Goal: Task Accomplishment & Management: Use online tool/utility

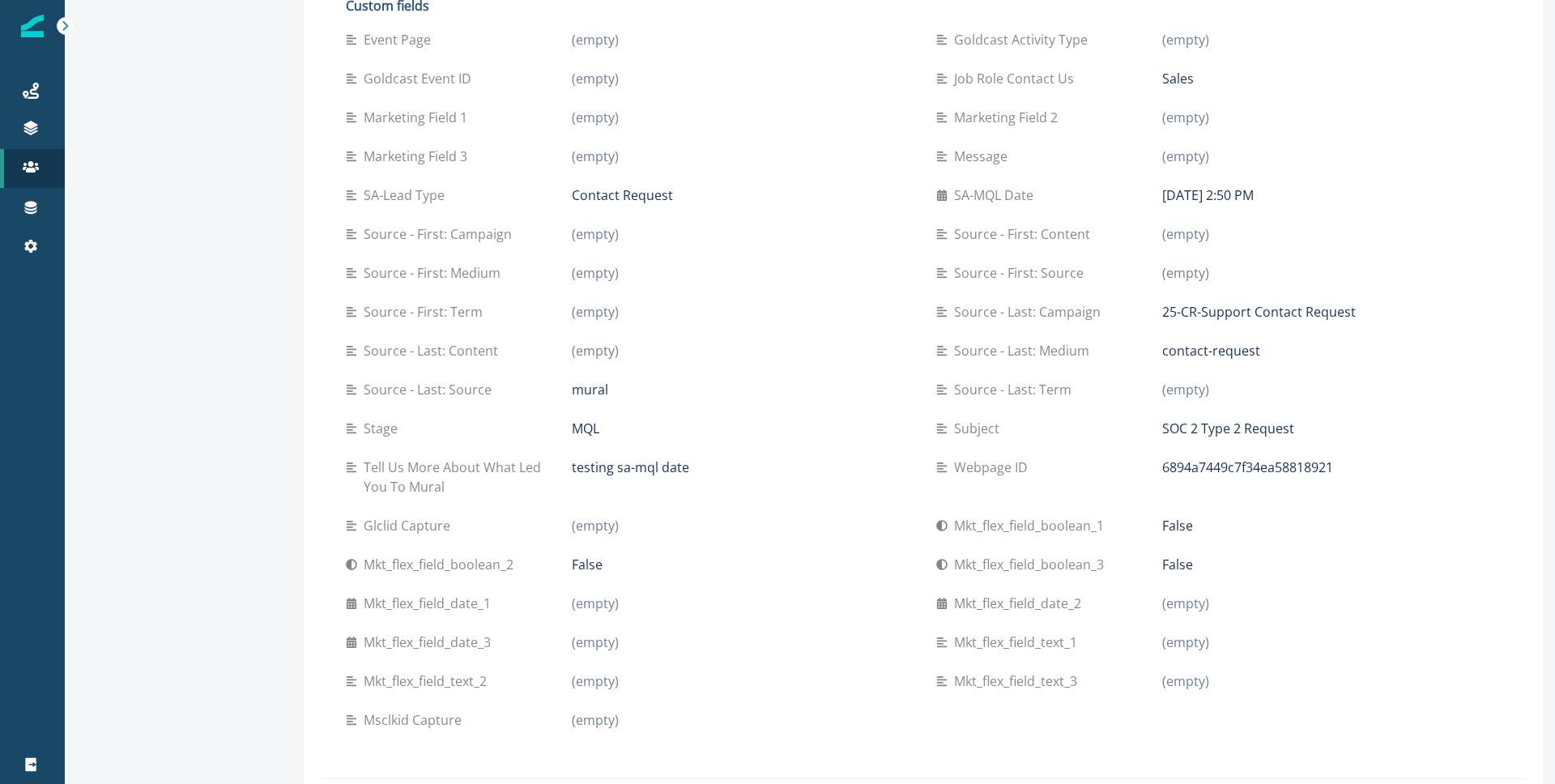
scroll to position [696, 0]
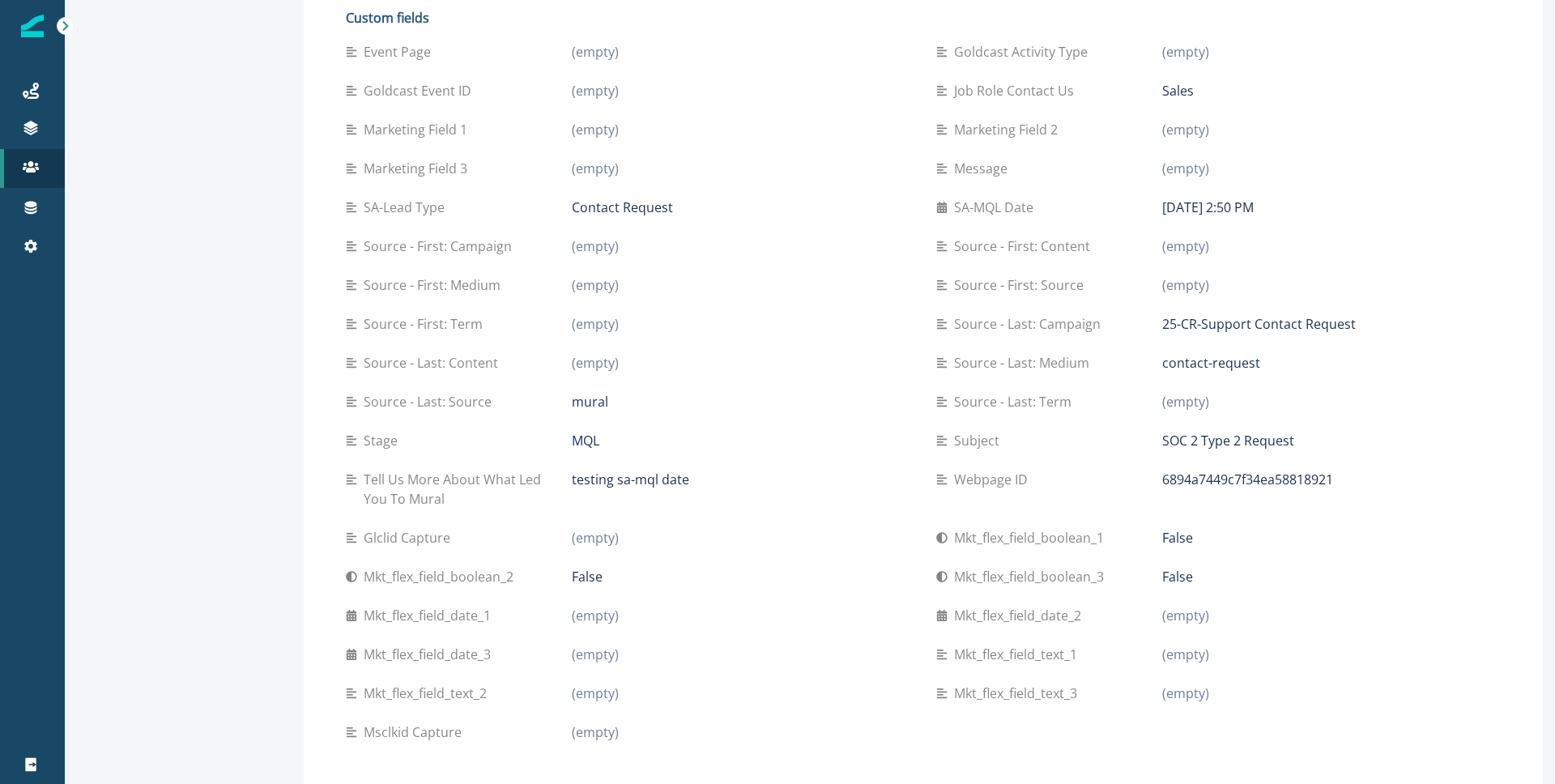
click at [1254, 207] on p "September 23, 2025 at 2:50 PM" at bounding box center [1208, 207] width 91 height 19
click at [1019, 212] on p "SA-MQL Date" at bounding box center [996, 207] width 86 height 19
click at [396, 204] on p "SA-Lead Type" at bounding box center [407, 207] width 88 height 19
drag, startPoint x: 348, startPoint y: 211, endPoint x: 1377, endPoint y: 204, distance: 1029.0
click at [1377, 204] on div "Event Page (empty) Goldcast Activity Type (empty) Goldcast Event ID (empty) Job…" at bounding box center [923, 392] width 1155 height 719
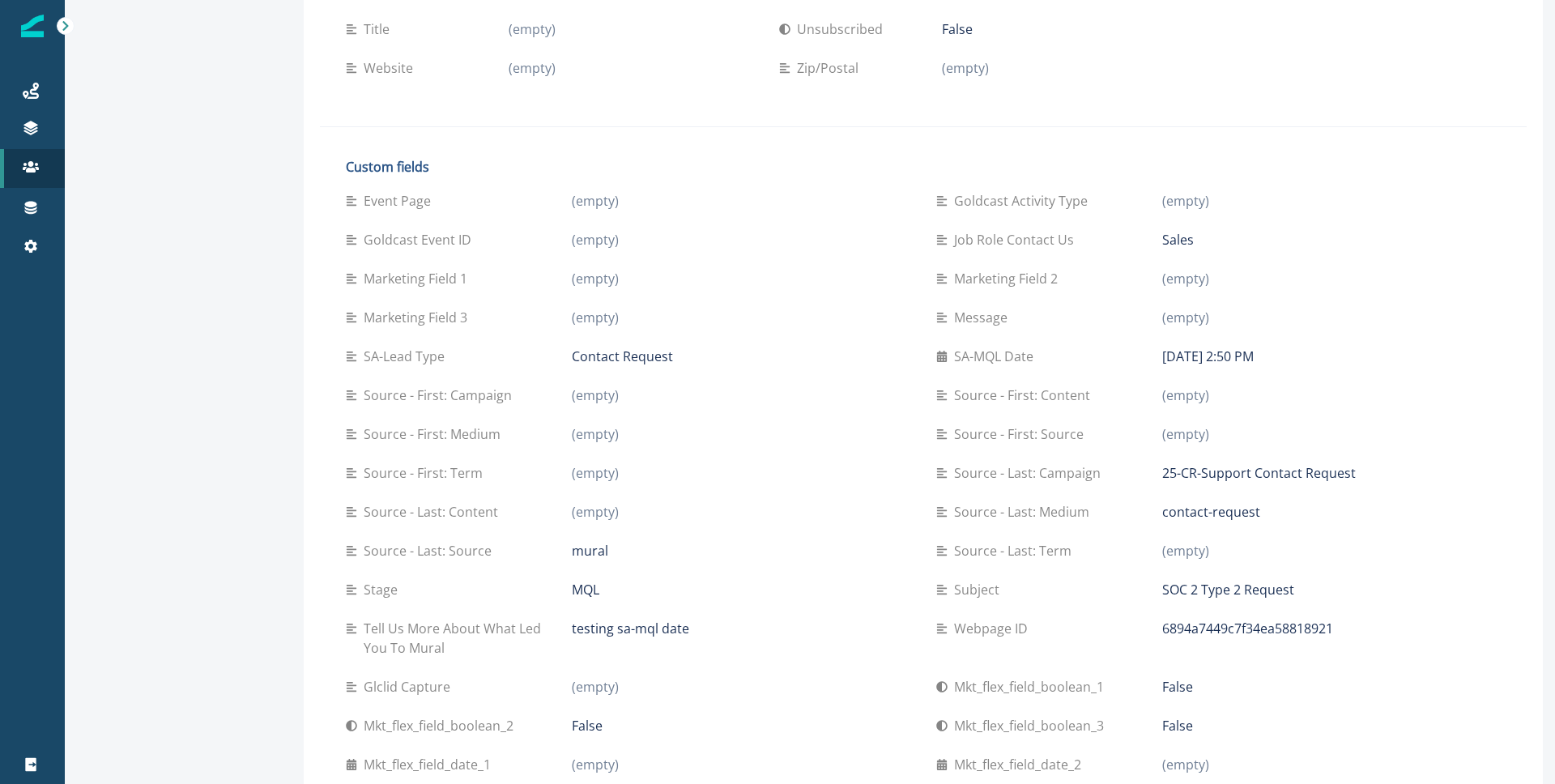
scroll to position [549, 0]
click at [212, 358] on div "Back to contact list xiyoka7797@bitfami.com Contact Fields Product User Marketi…" at bounding box center [178, 269] width 227 height 1637
click at [24, 238] on icon at bounding box center [31, 245] width 16 height 16
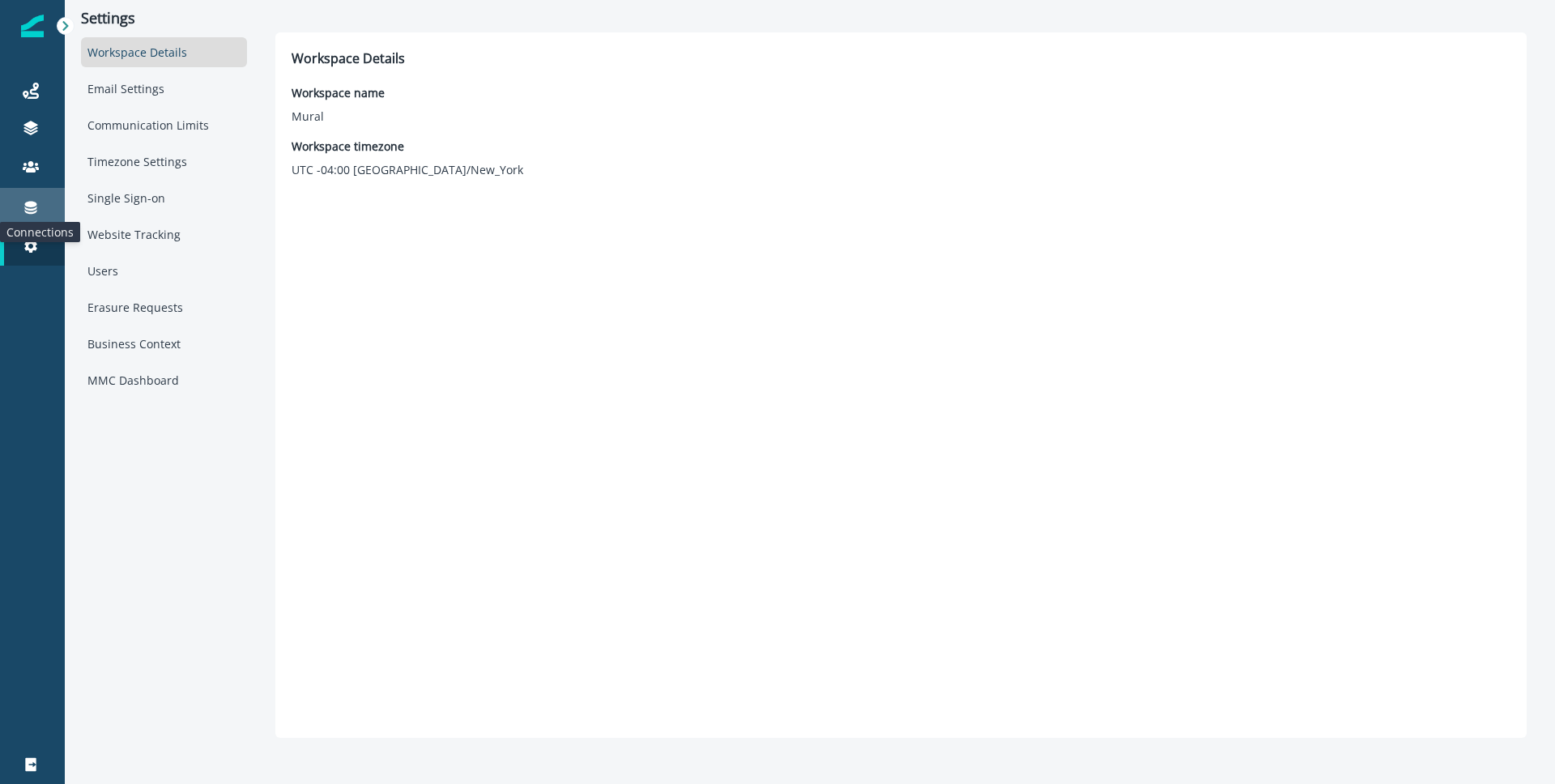
click at [33, 213] on icon at bounding box center [31, 208] width 13 height 13
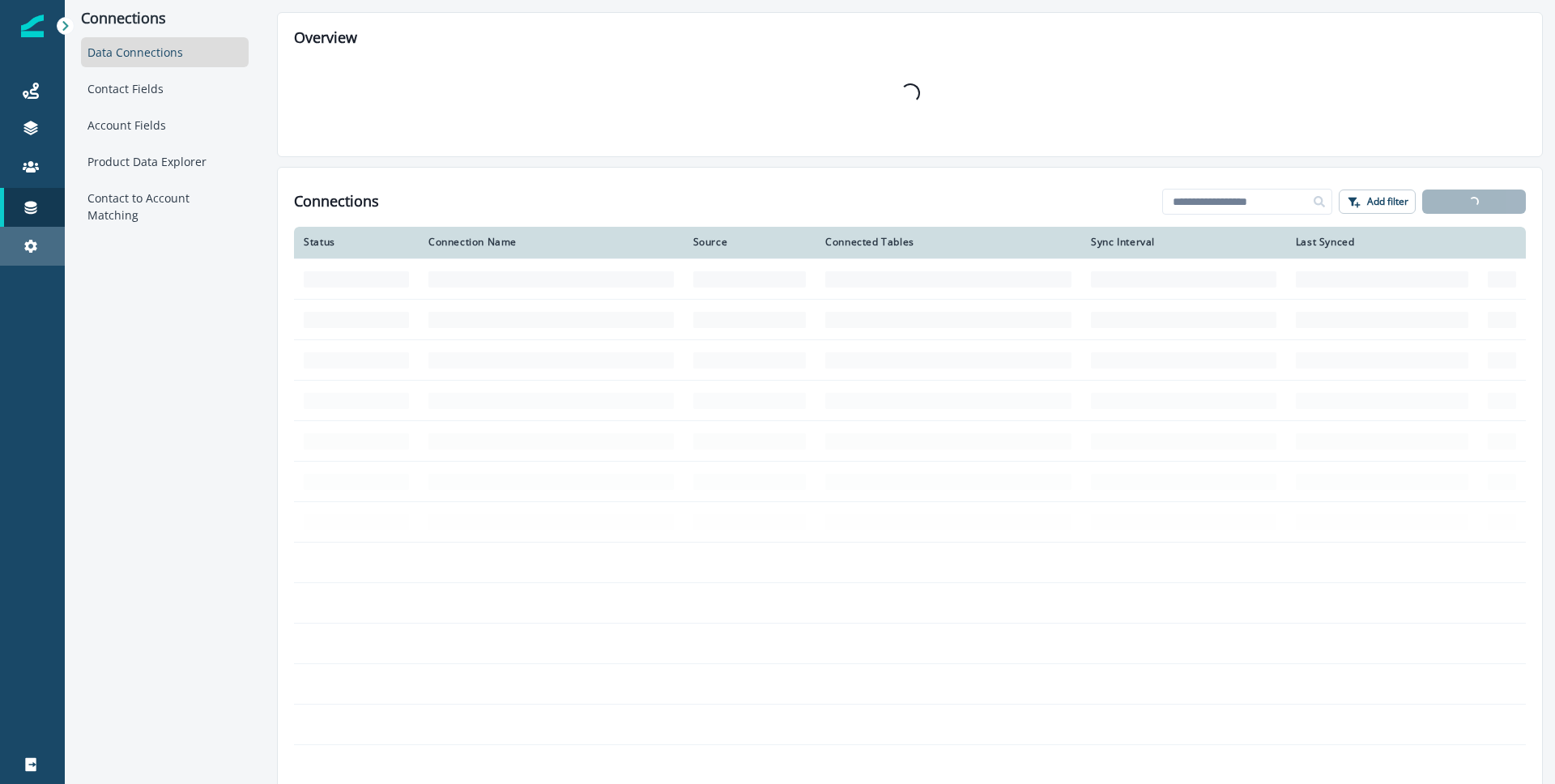
drag, startPoint x: 56, startPoint y: 245, endPoint x: 42, endPoint y: 247, distance: 14.1
click at [55, 245] on div "Settings" at bounding box center [33, 246] width 52 height 19
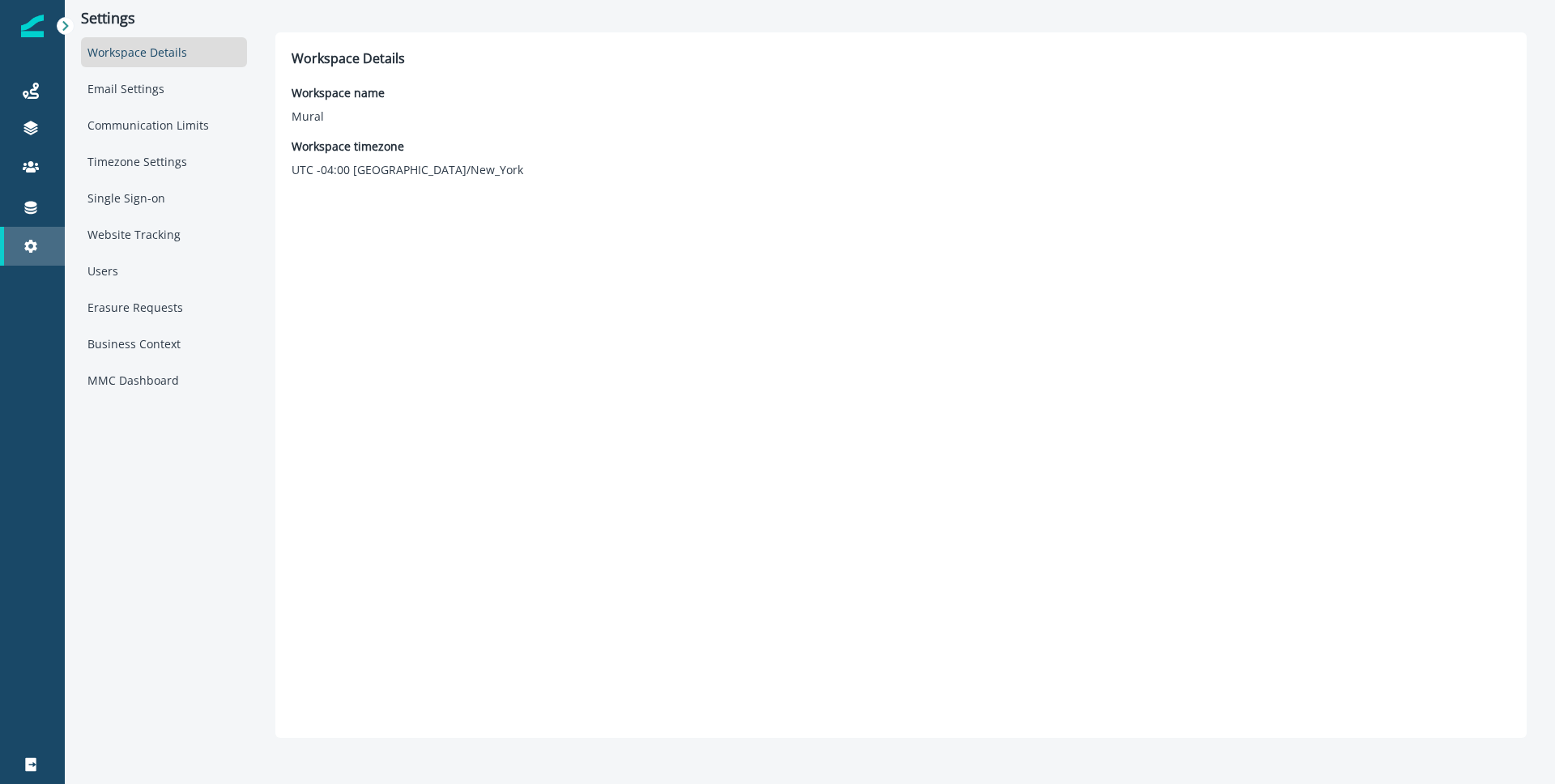
click at [42, 247] on div "Settings" at bounding box center [33, 246] width 52 height 19
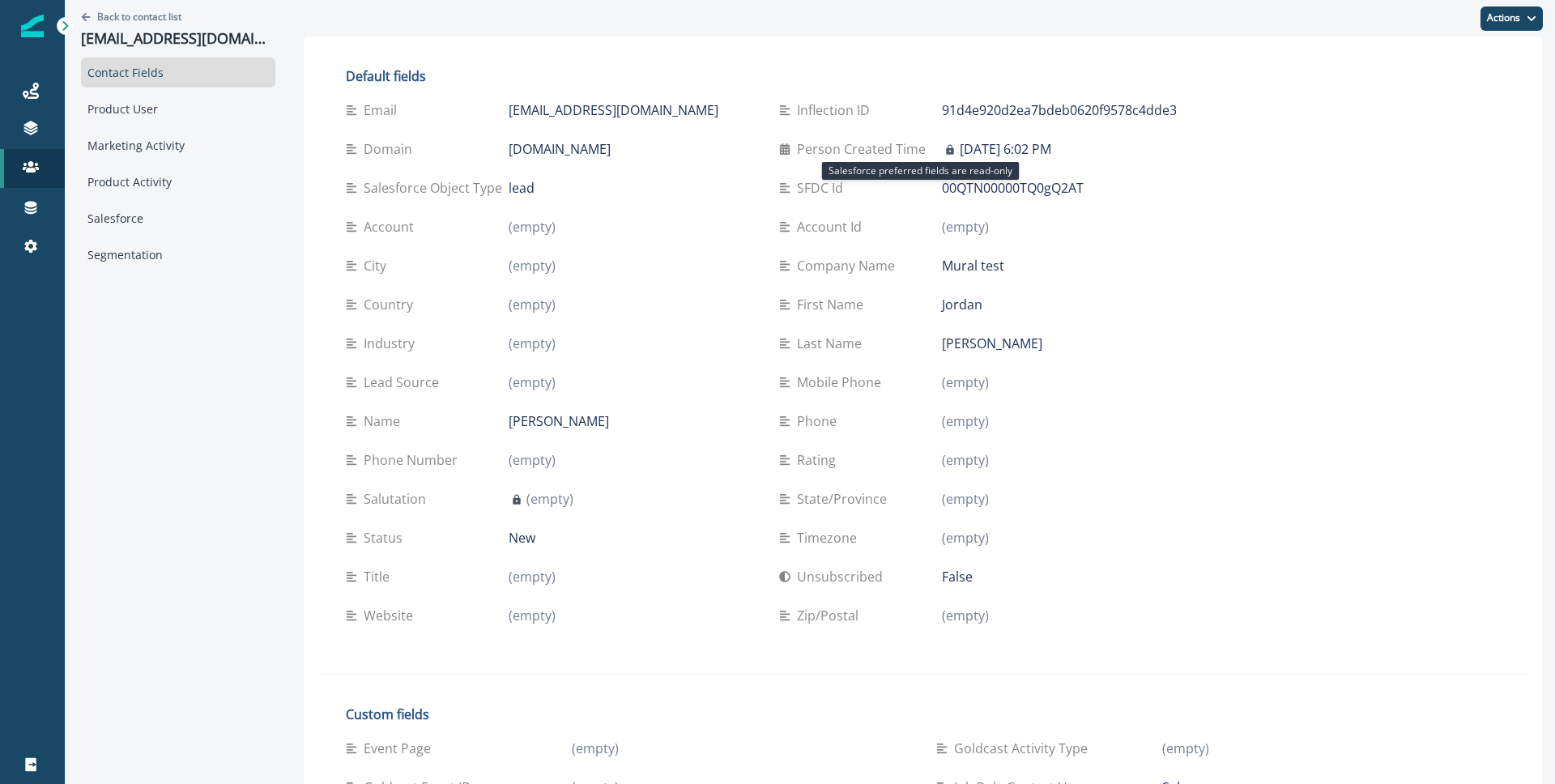
click at [943, 147] on icon at bounding box center [949, 150] width 13 height 12
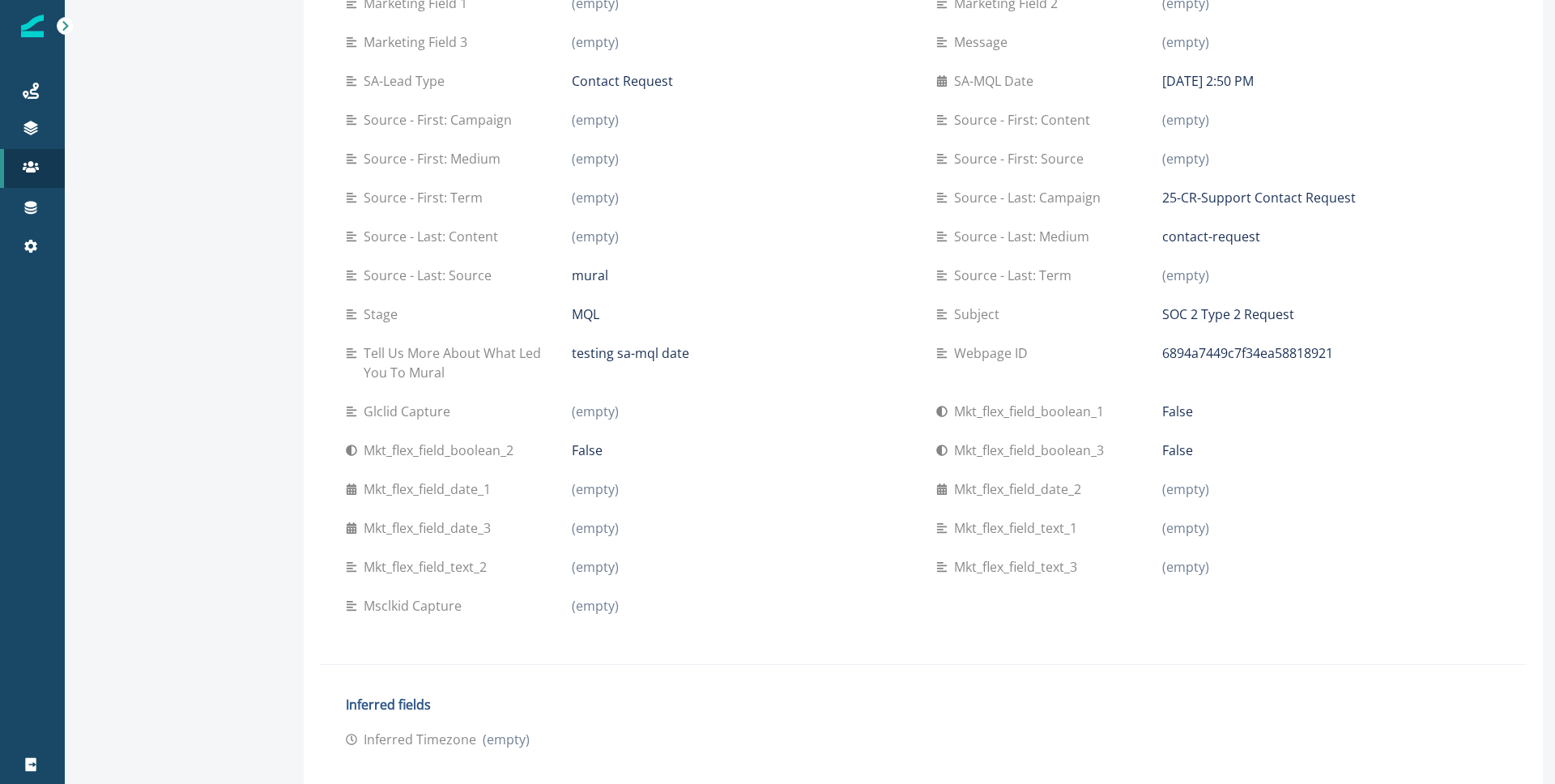
scroll to position [853, 0]
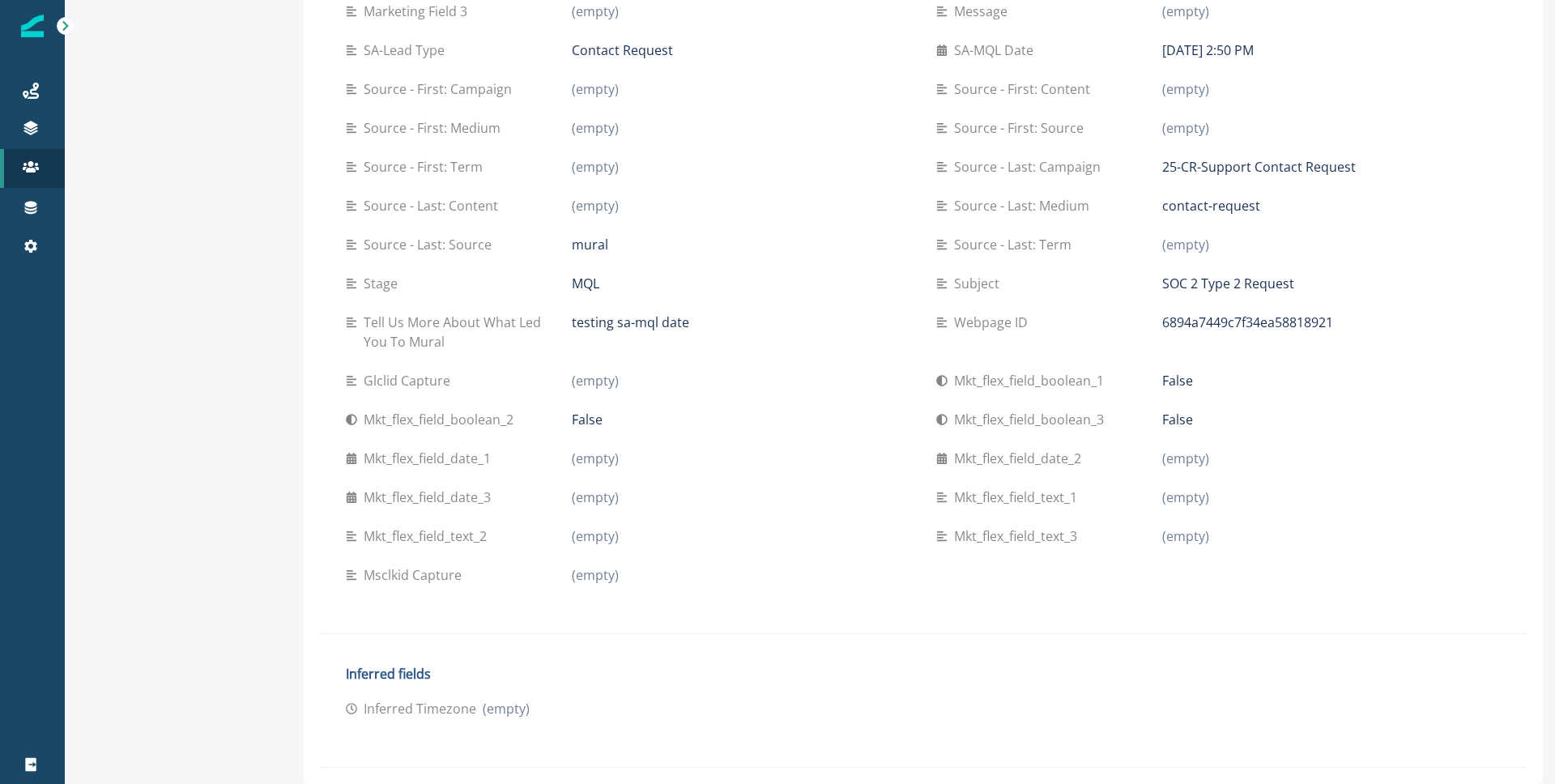
click at [937, 53] on icon at bounding box center [942, 50] width 10 height 12
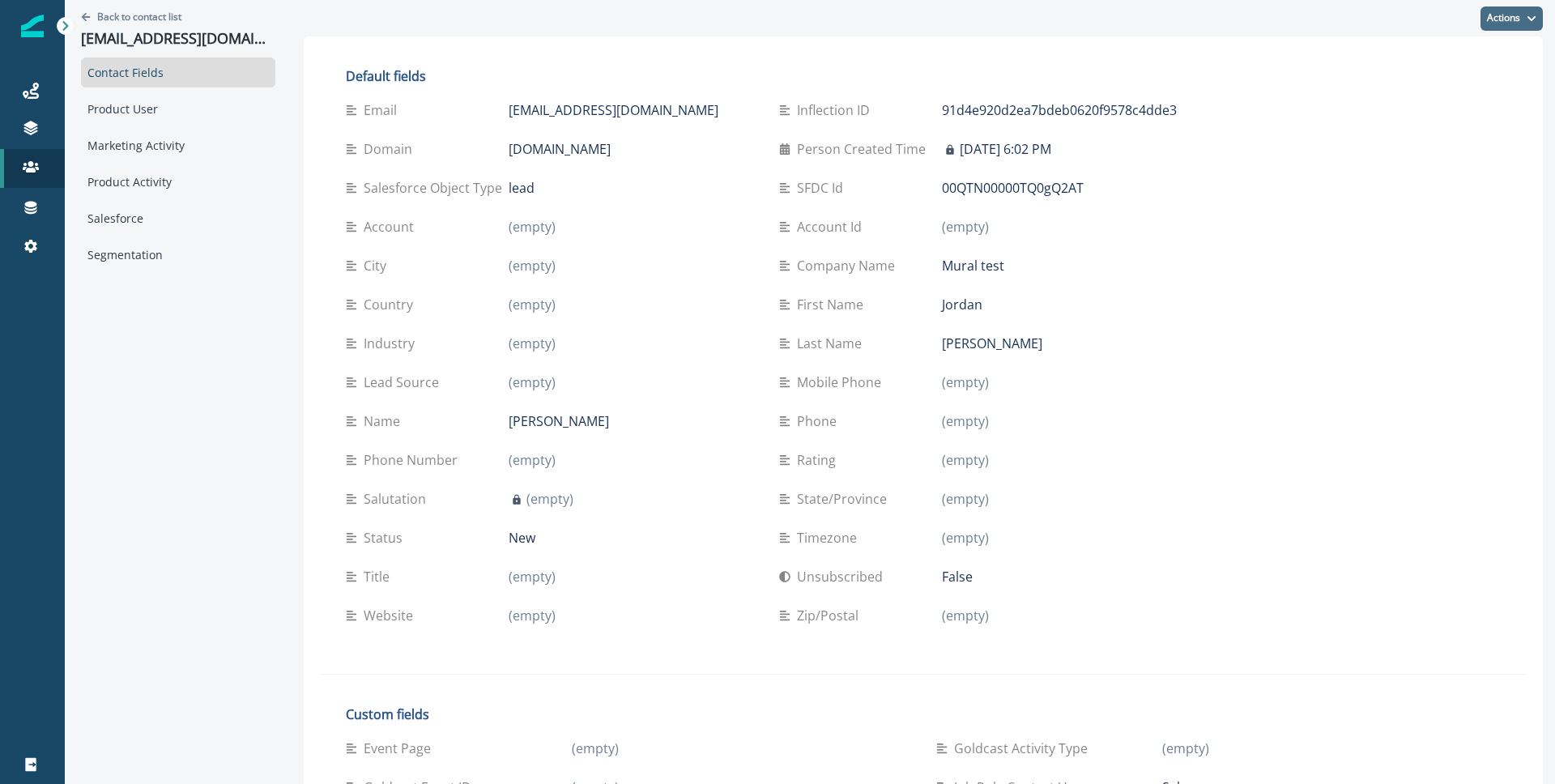
click at [1511, 22] on button "Actions" at bounding box center [1511, 18] width 63 height 24
click at [1449, 54] on button "Edit" at bounding box center [1451, 59] width 180 height 29
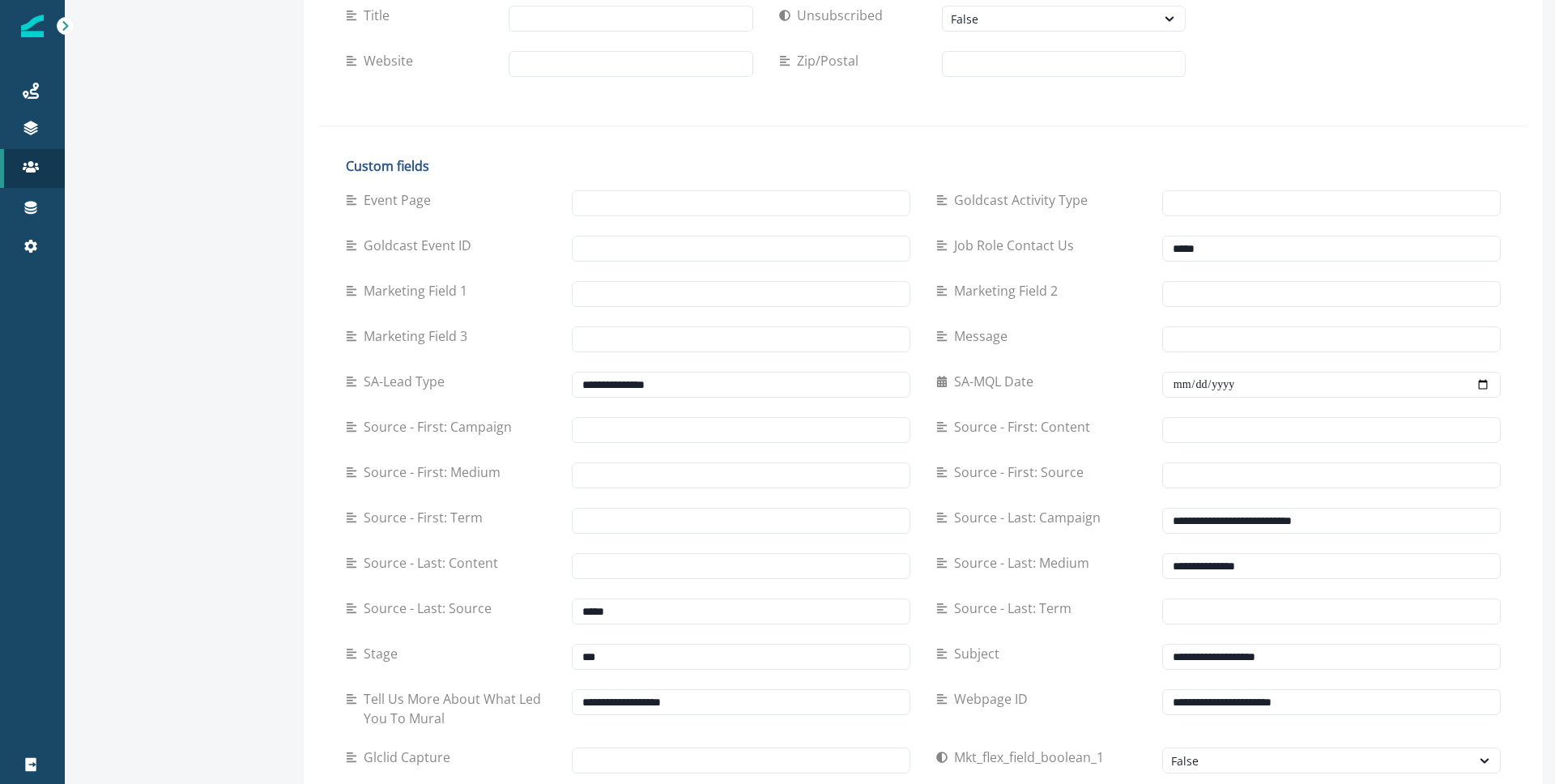
scroll to position [620, 0]
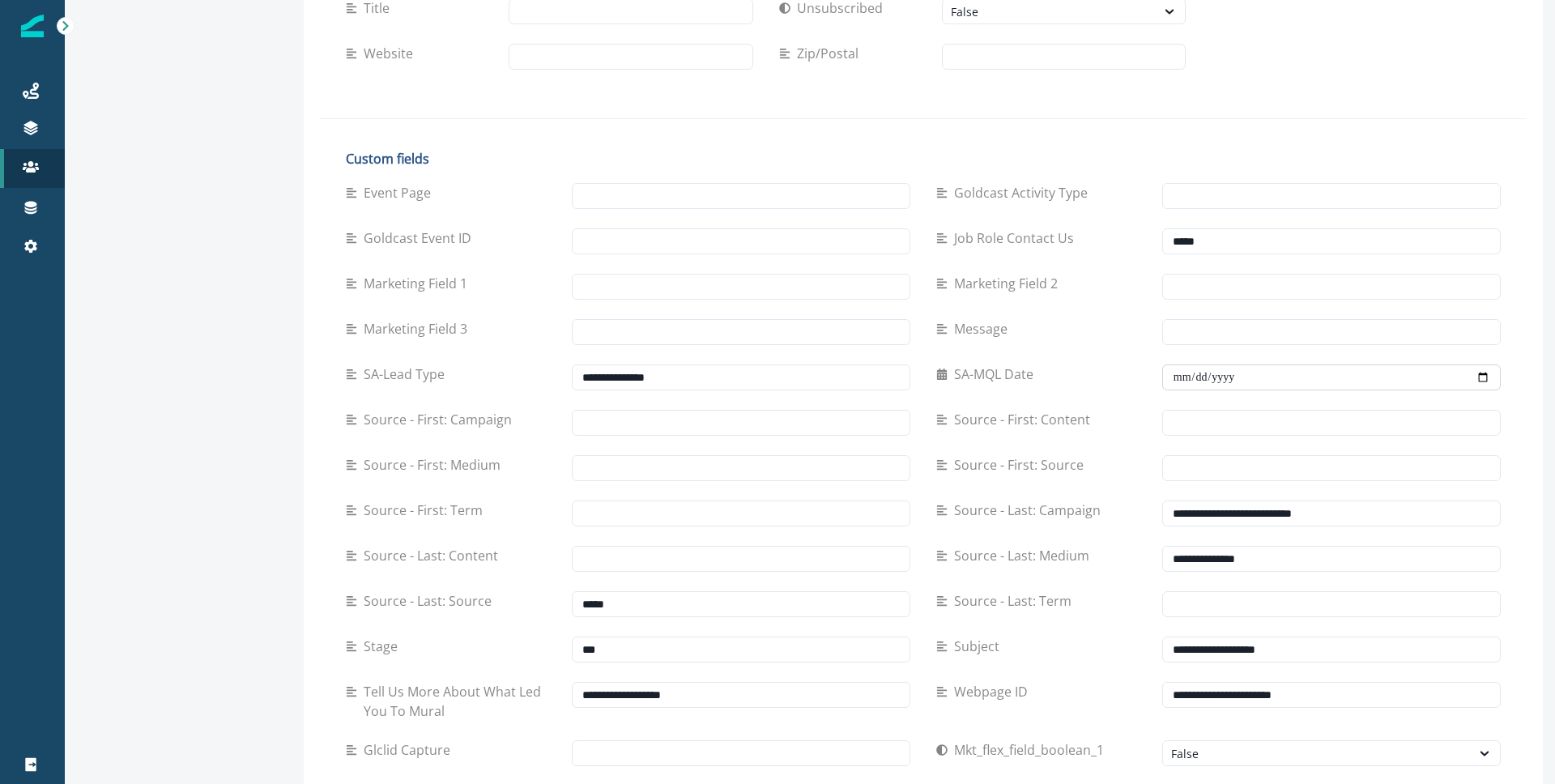
click at [1282, 390] on input "**********" at bounding box center [1332, 377] width 339 height 26
click at [1377, 377] on input "**********" at bounding box center [1332, 377] width 339 height 26
click at [1486, 375] on input "**********" at bounding box center [1332, 377] width 339 height 26
click at [861, 473] on input "text" at bounding box center [741, 468] width 339 height 26
drag, startPoint x: 1049, startPoint y: 375, endPoint x: 920, endPoint y: 372, distance: 129.0
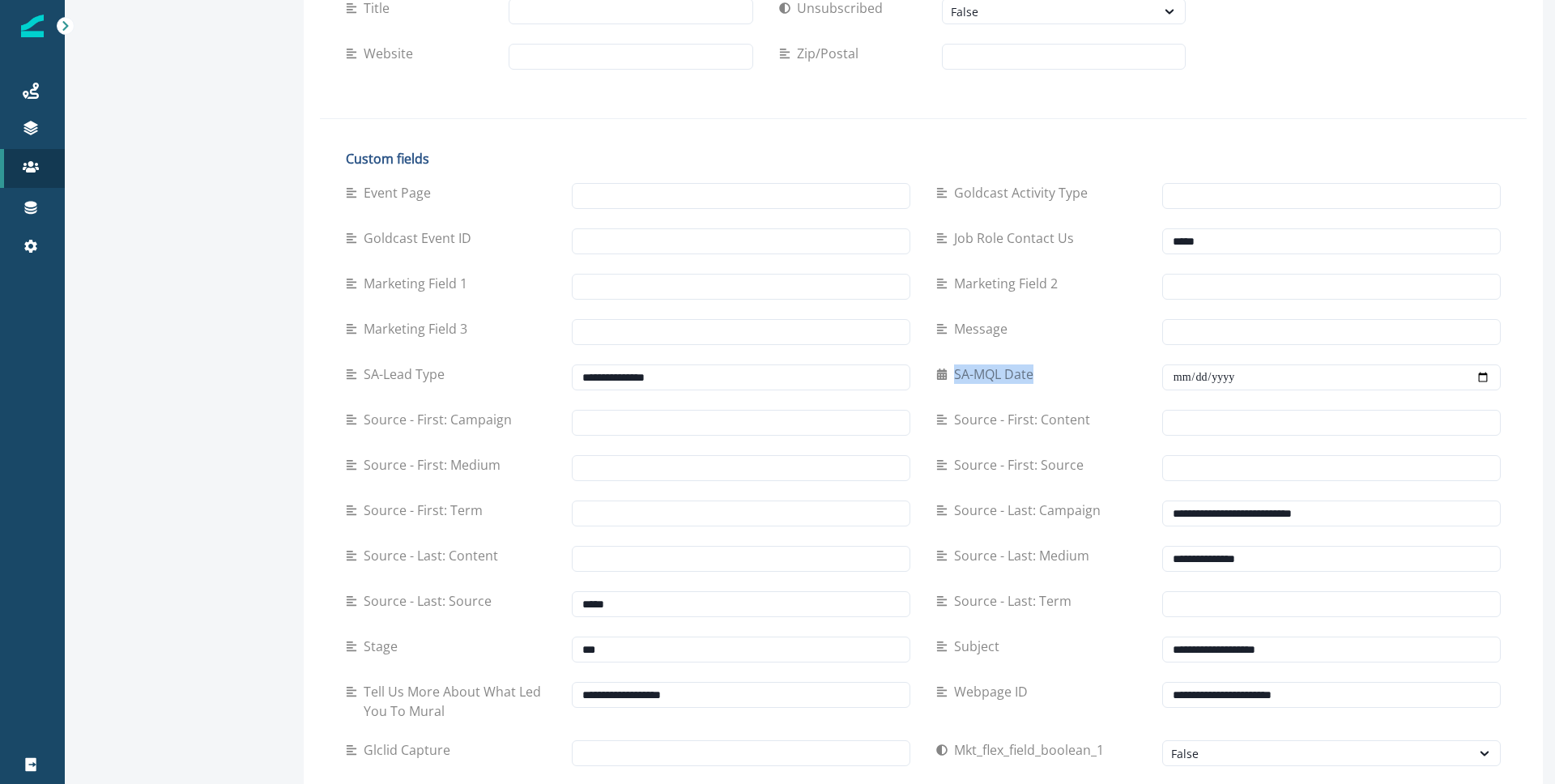
click at [920, 372] on div "**********" at bounding box center [923, 588] width 1155 height 829
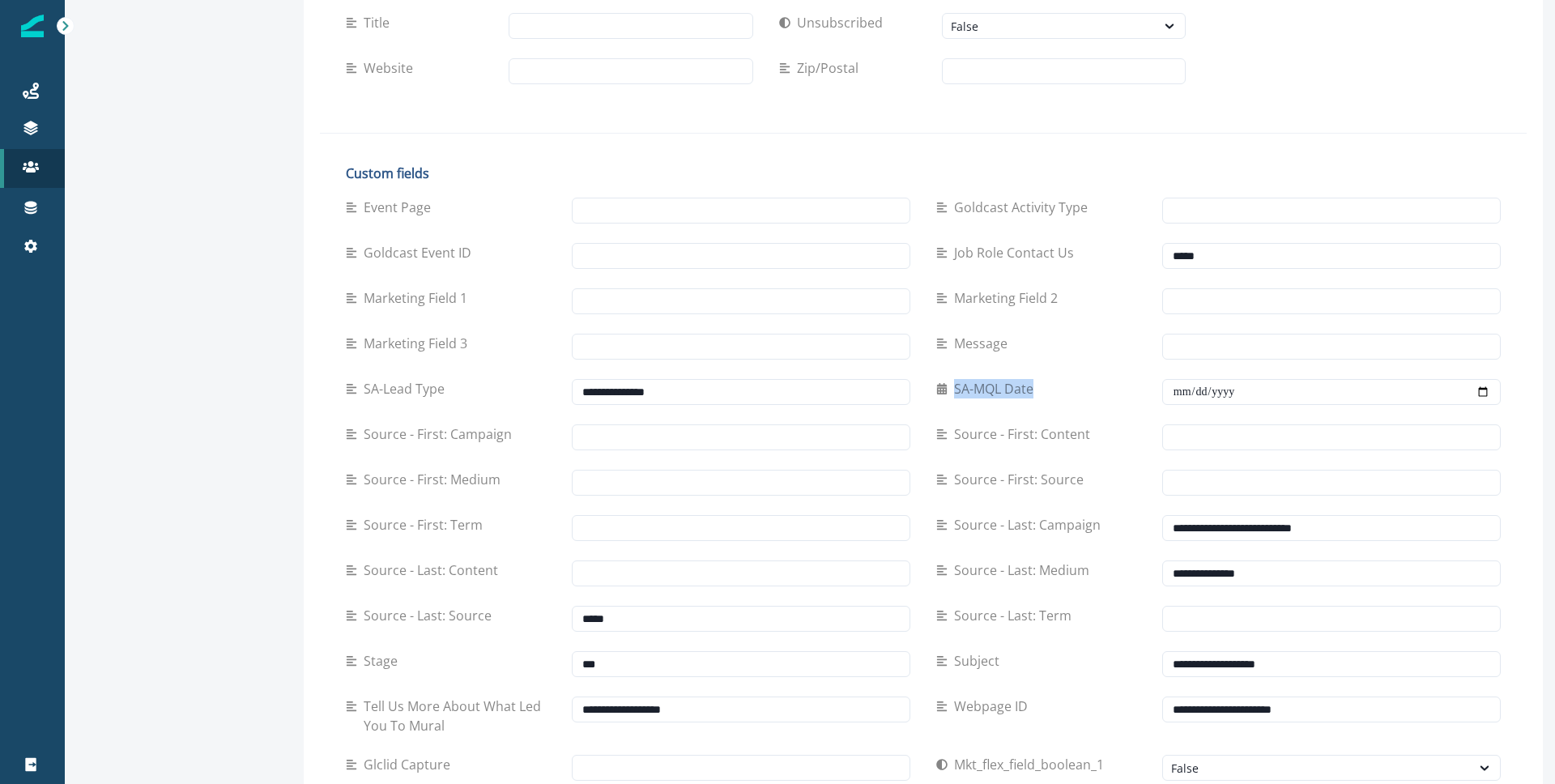
scroll to position [608, 0]
click at [27, 242] on icon at bounding box center [30, 245] width 13 height 13
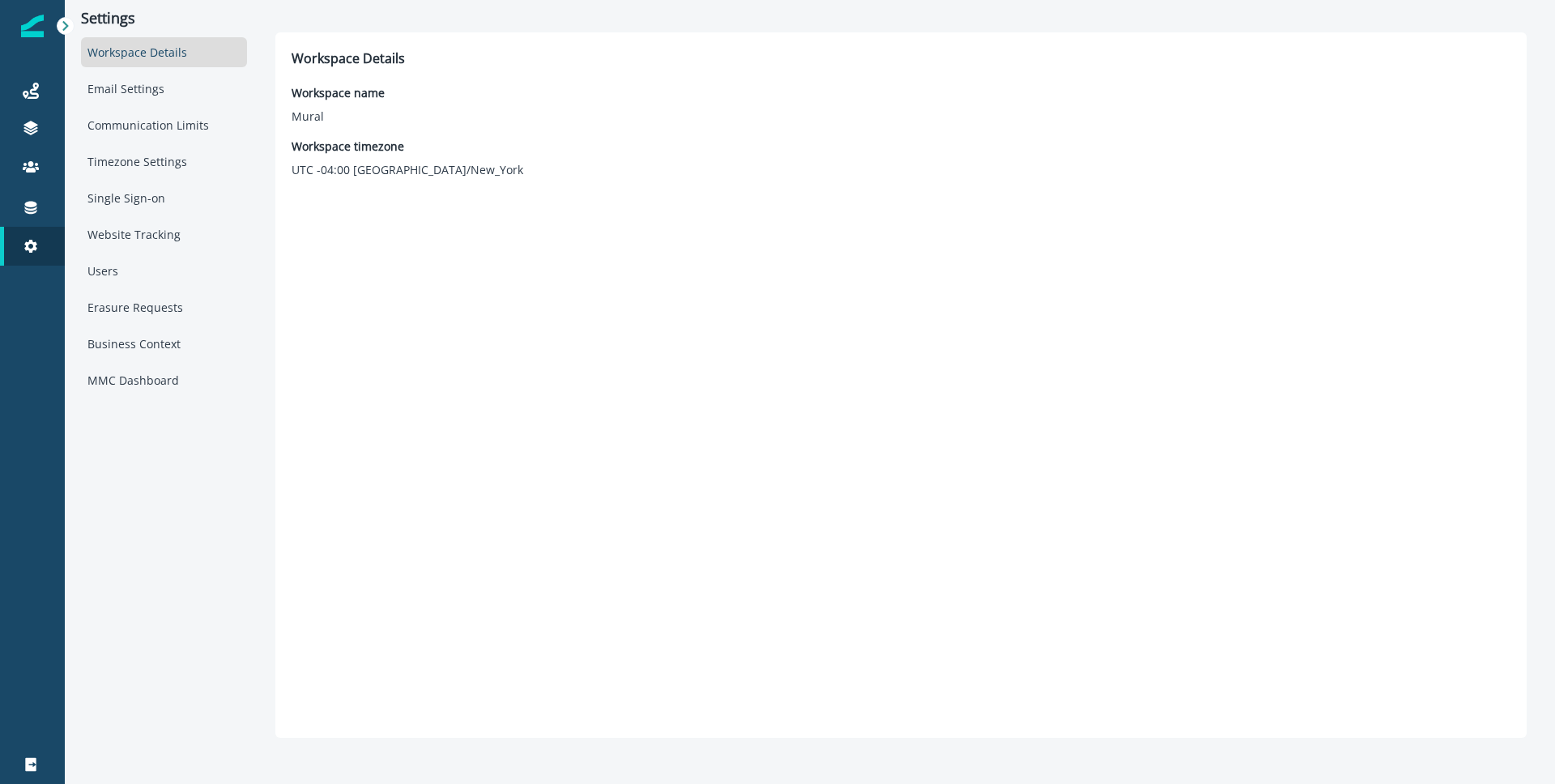
click at [145, 58] on div "Workspace Details" at bounding box center [164, 52] width 166 height 30
click at [41, 222] on link "Connections" at bounding box center [32, 207] width 64 height 38
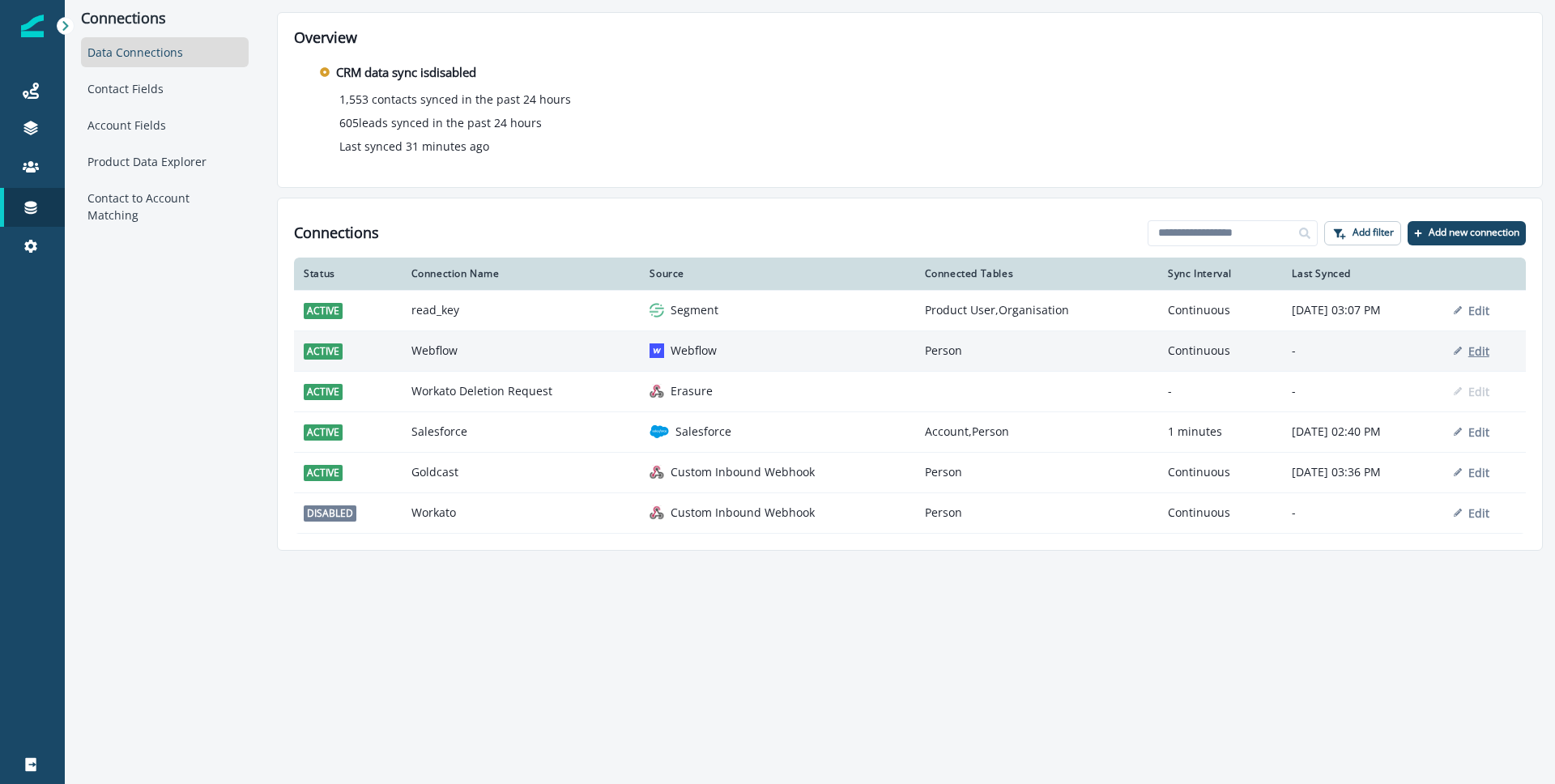
click at [1487, 355] on p "Edit" at bounding box center [1479, 351] width 21 height 15
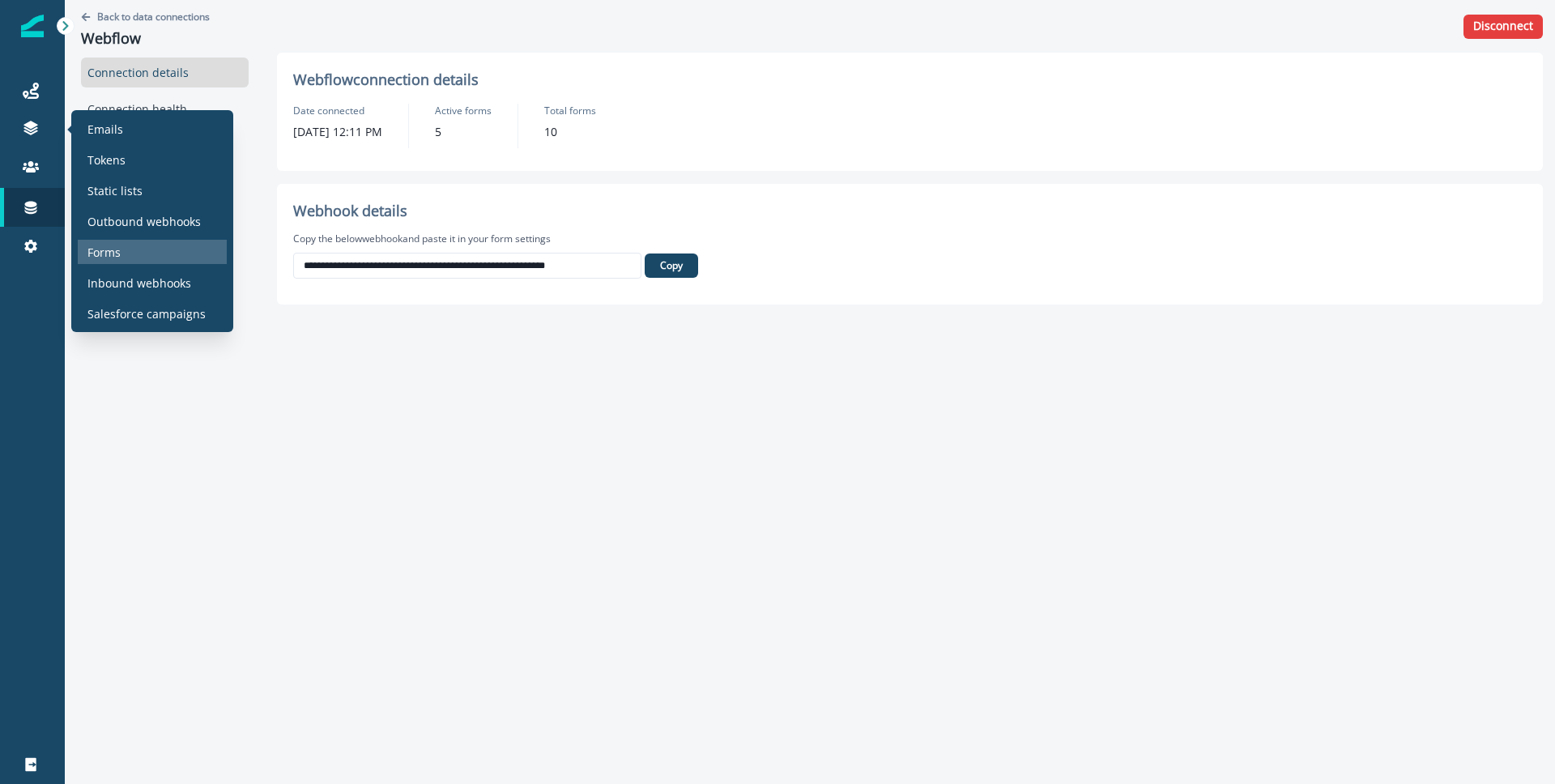
click at [162, 244] on div "Forms" at bounding box center [152, 251] width 149 height 24
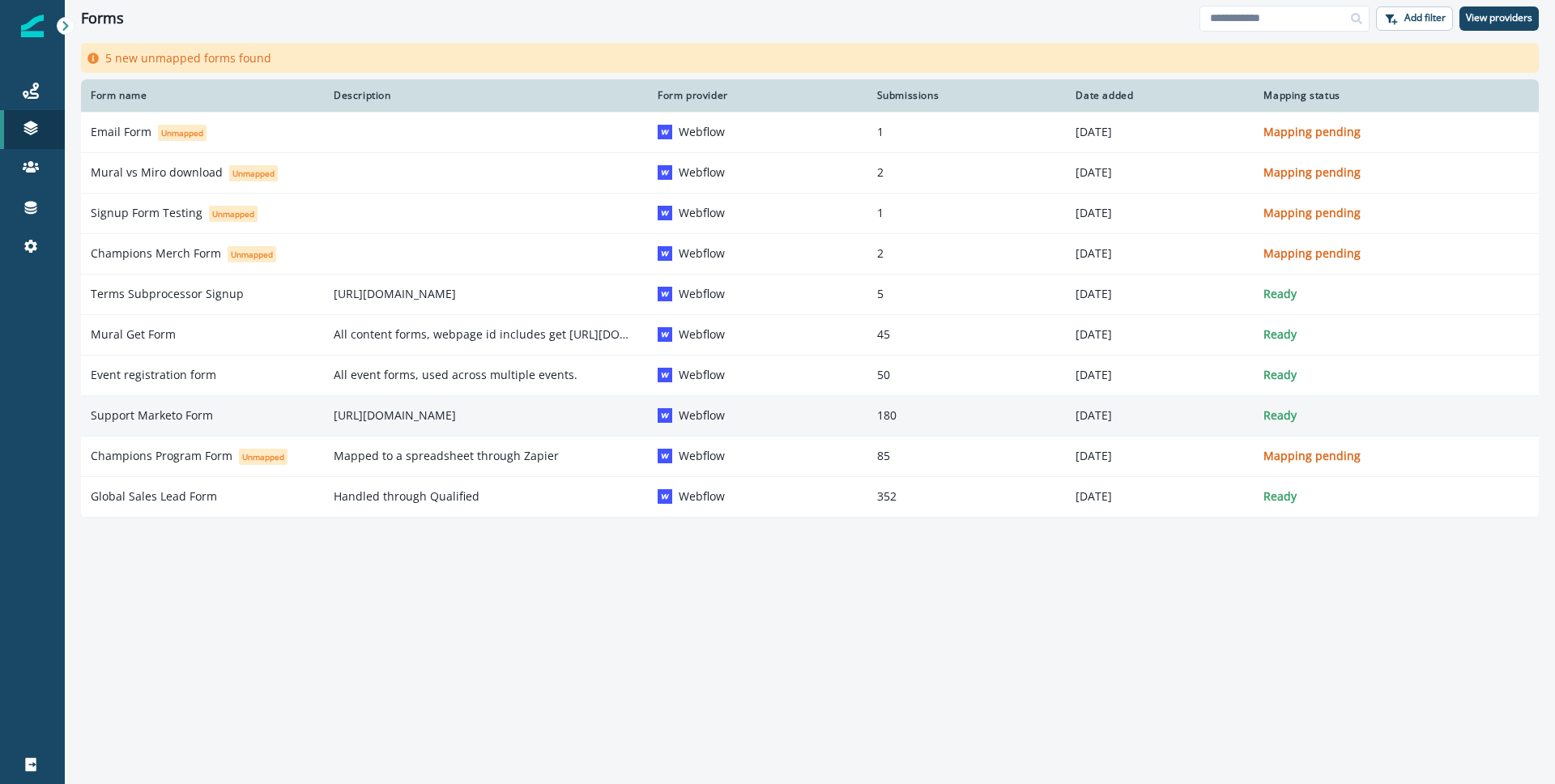
click at [310, 431] on td "Support Marketo Form" at bounding box center [202, 416] width 242 height 40
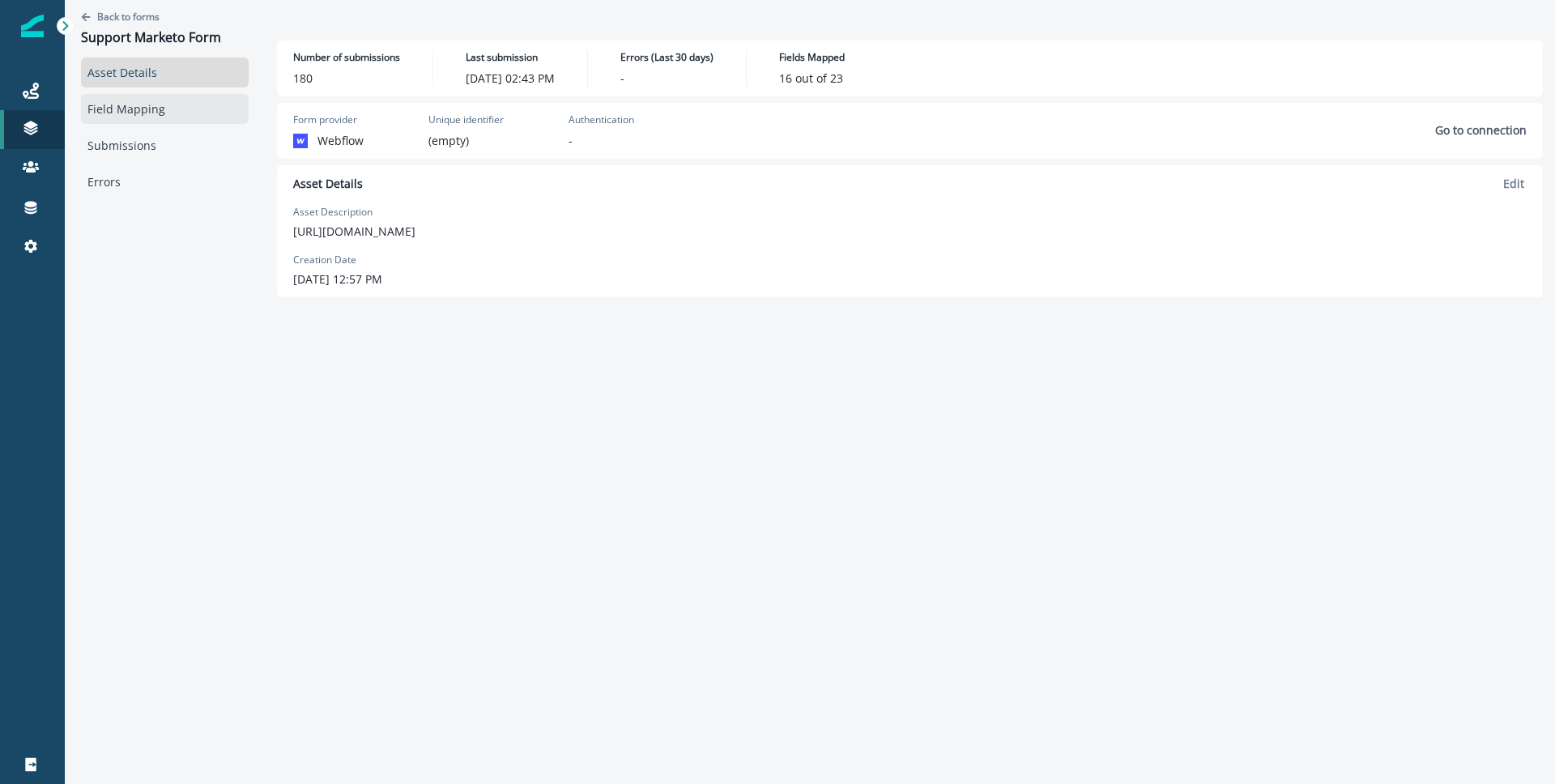
click at [111, 113] on link "Field Mapping" at bounding box center [165, 109] width 167 height 30
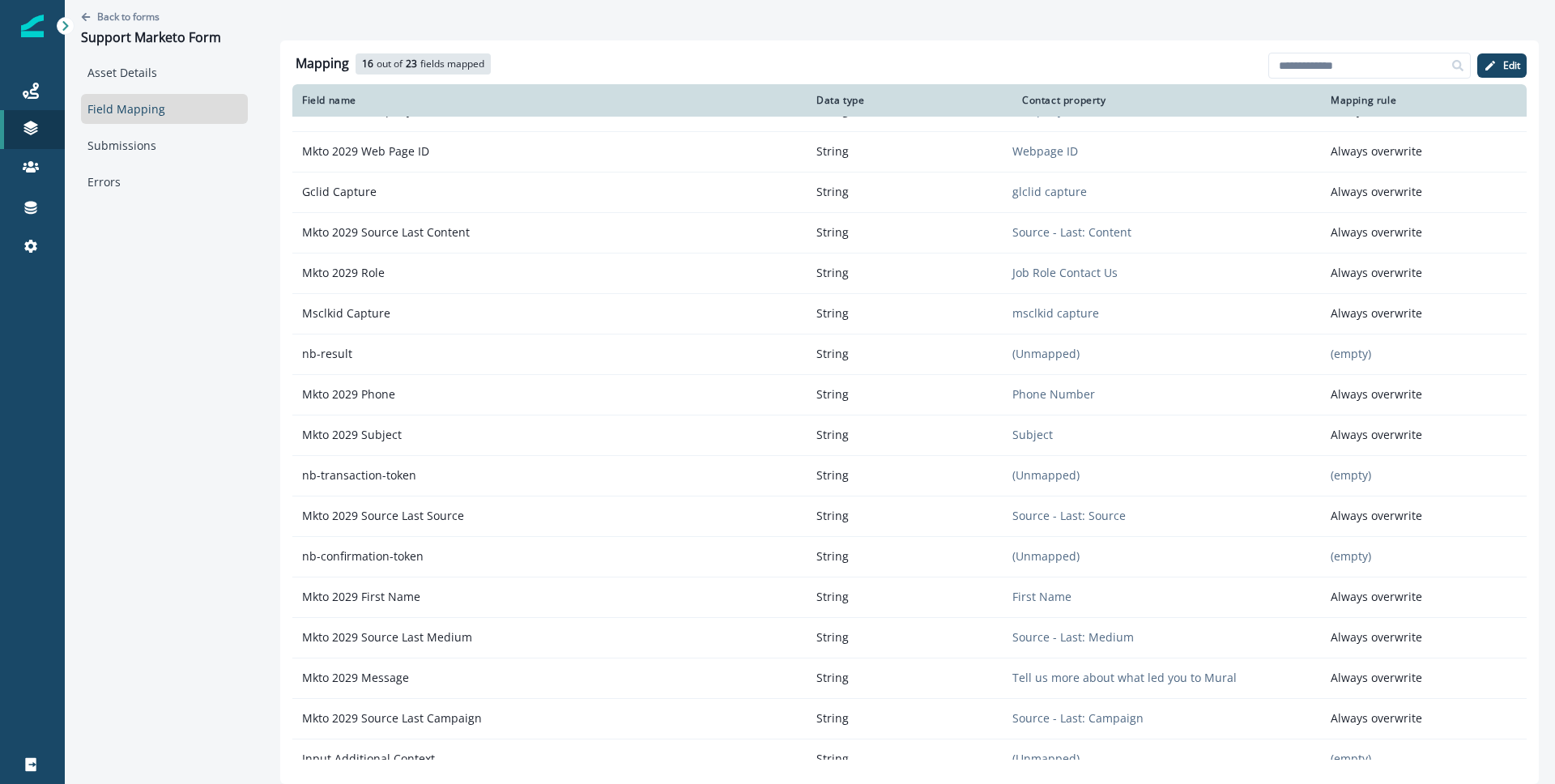
scroll to position [289, 0]
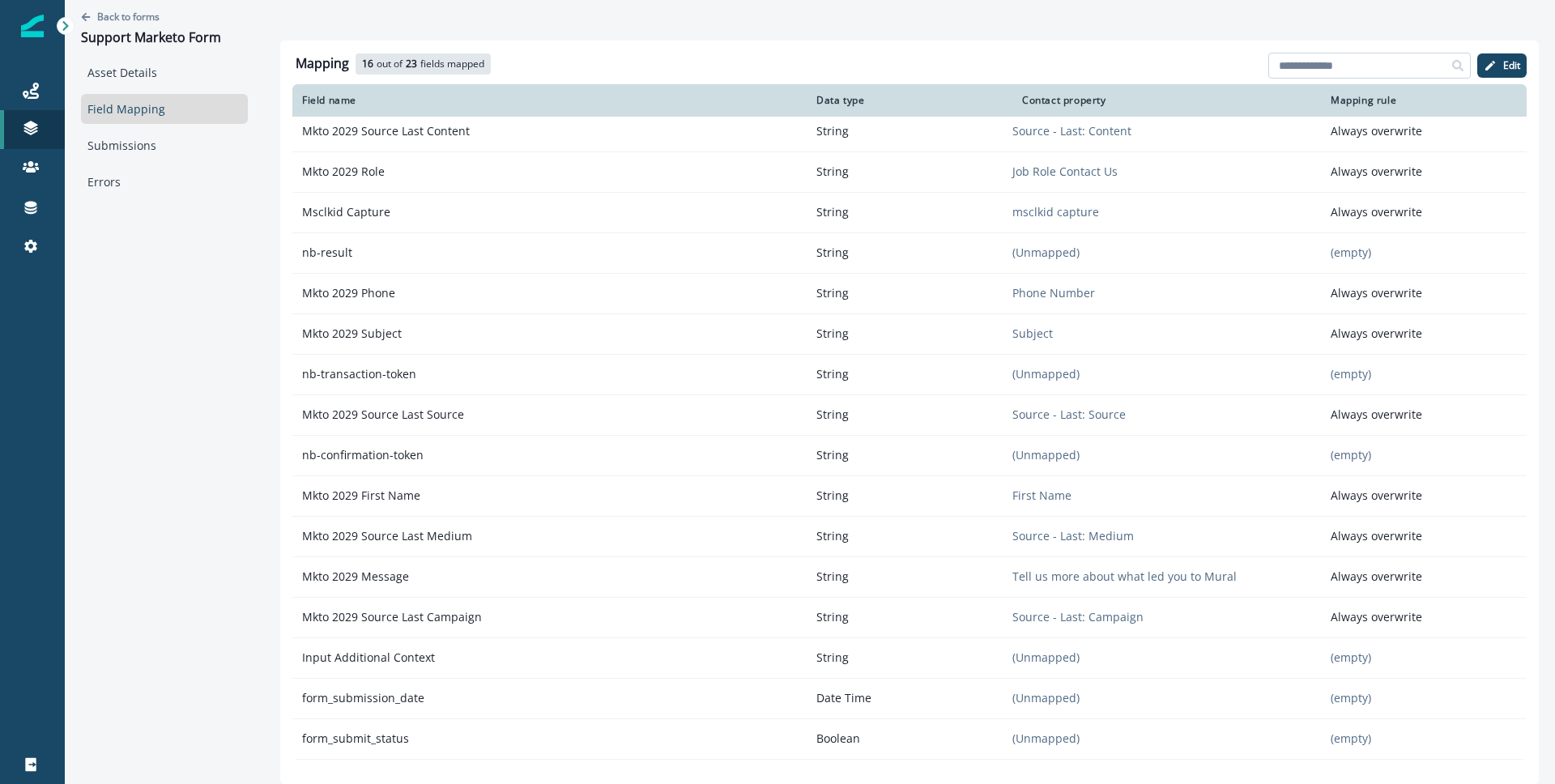
click at [1299, 73] on input at bounding box center [1369, 65] width 202 height 26
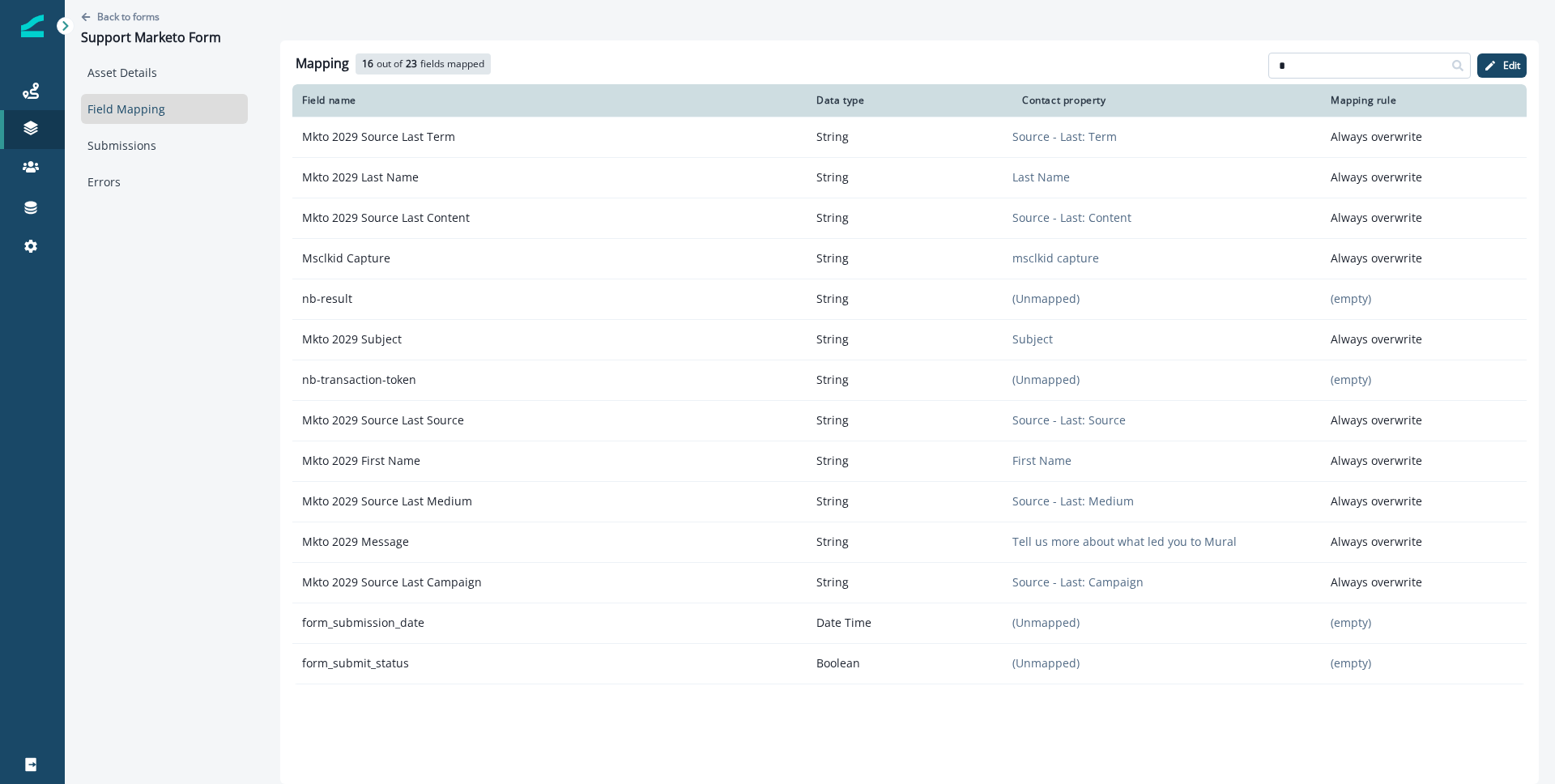
scroll to position [0, 0]
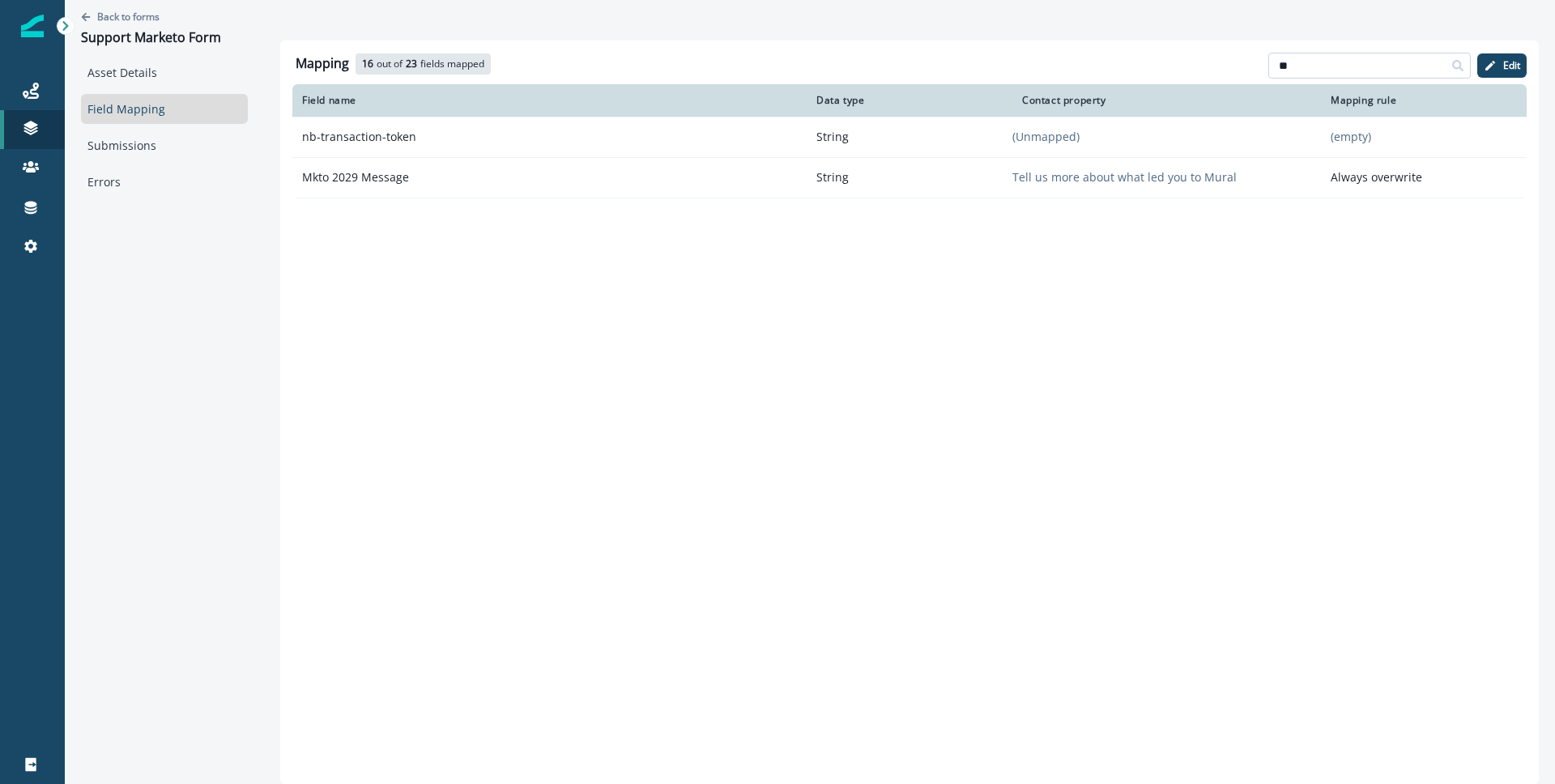
type input "*"
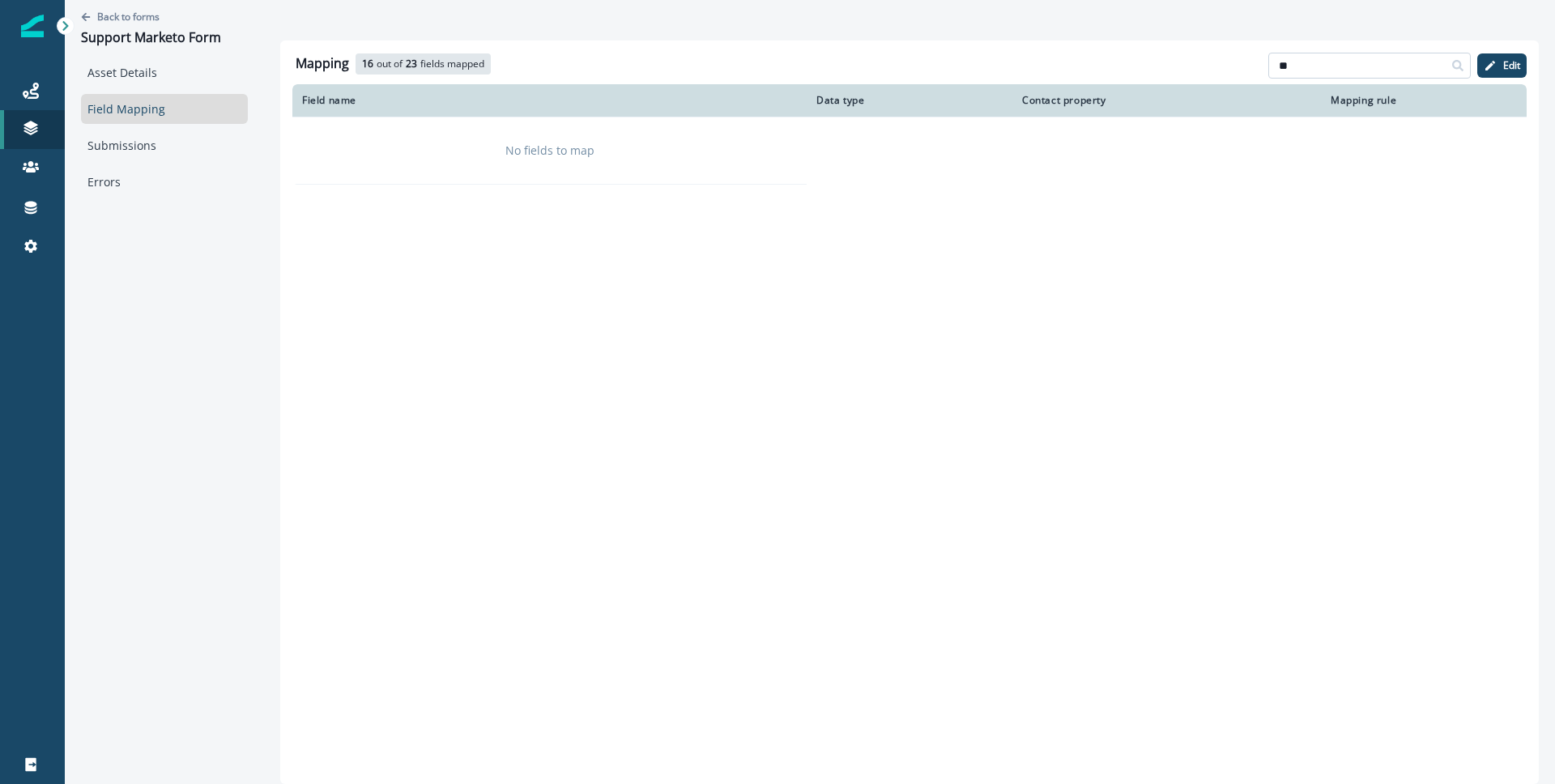
type input "*"
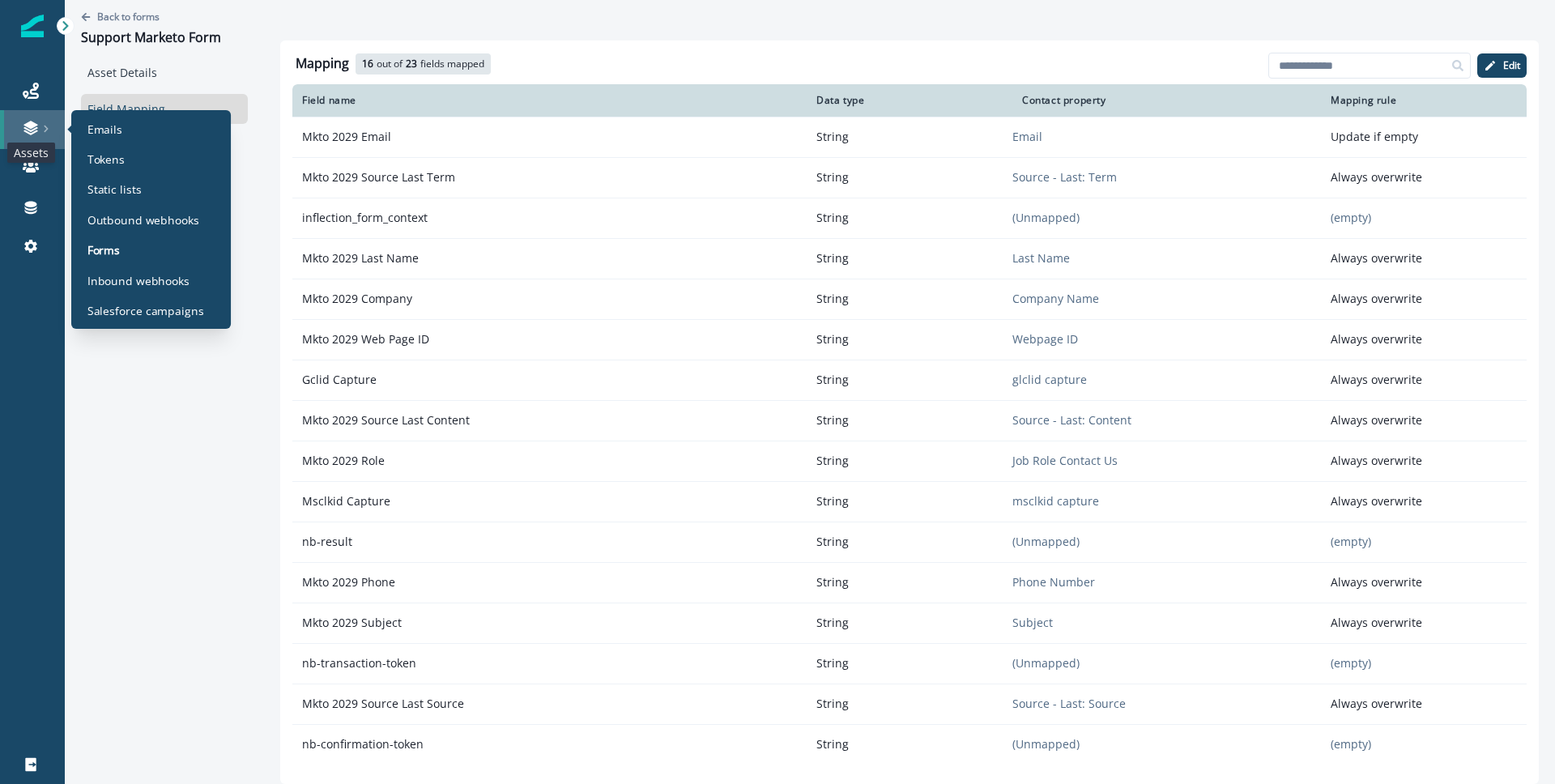
click at [27, 131] on icon at bounding box center [30, 132] width 13 height 5
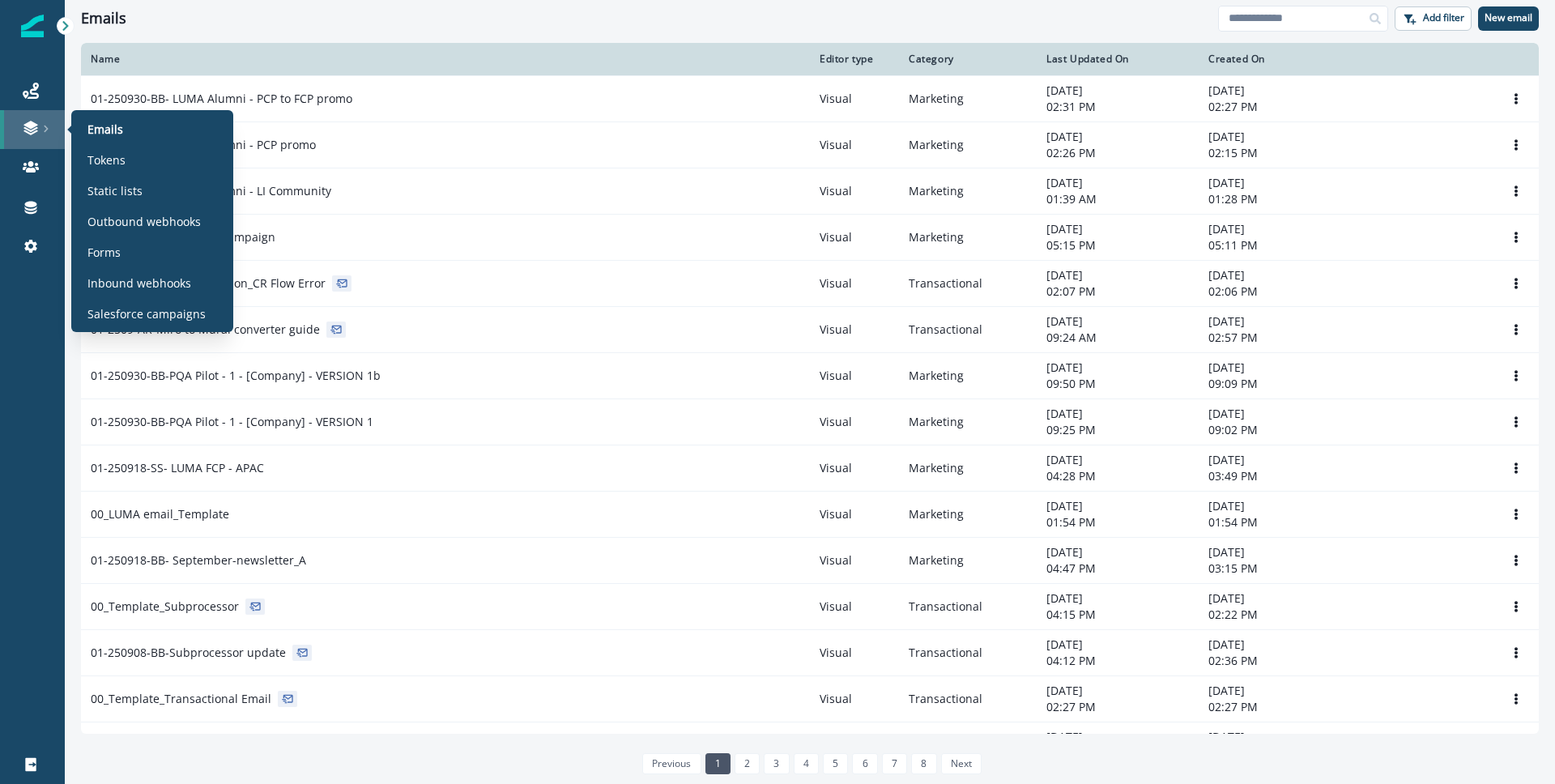
click at [48, 135] on div at bounding box center [33, 128] width 52 height 16
click at [106, 128] on p "Emails" at bounding box center [105, 129] width 36 height 17
click at [125, 257] on div "Forms" at bounding box center [152, 251] width 149 height 24
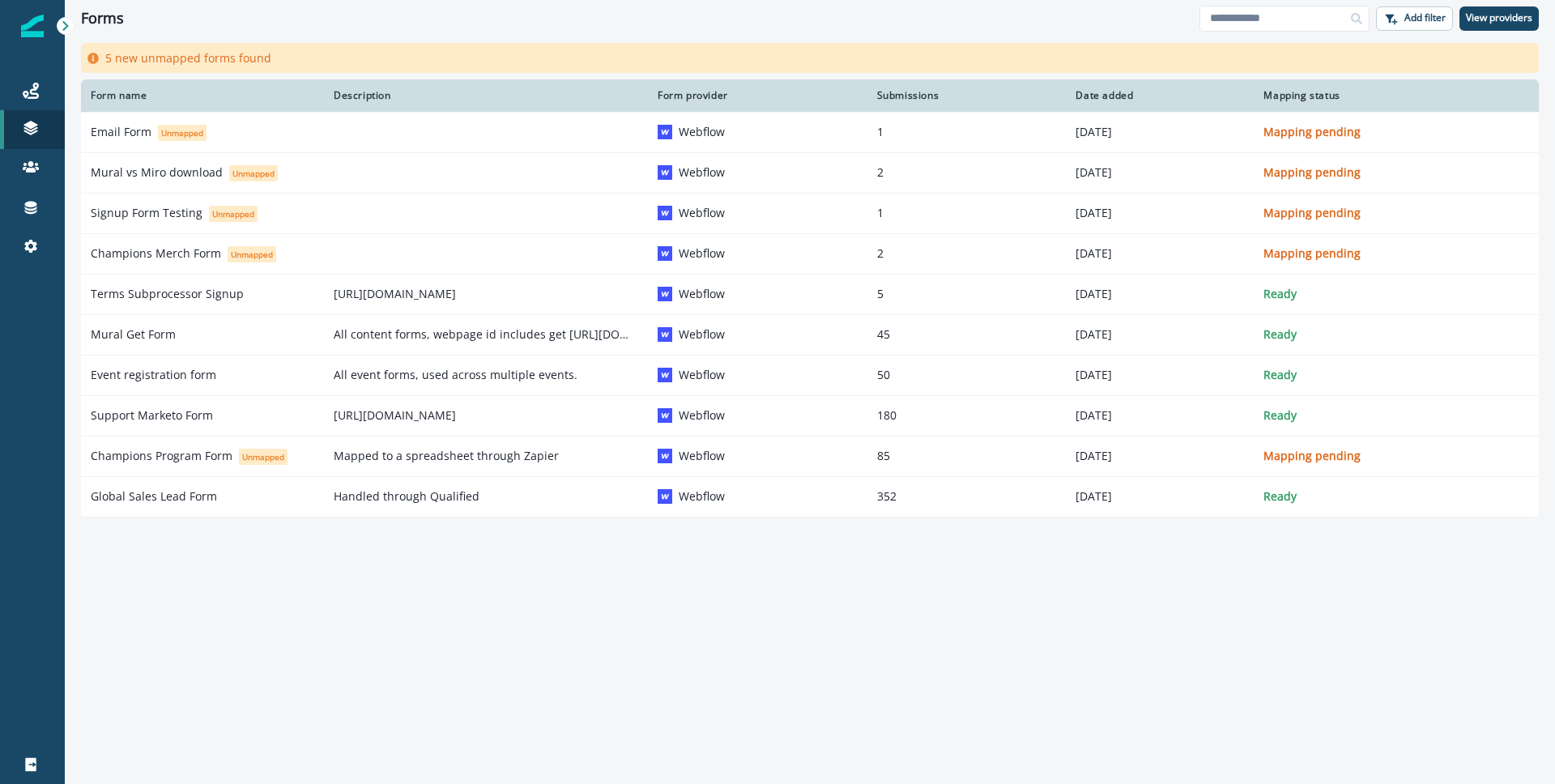
click at [646, 687] on div "Form name Description Form provider Submissions Date added Mapping status Email…" at bounding box center [809, 410] width 1490 height 662
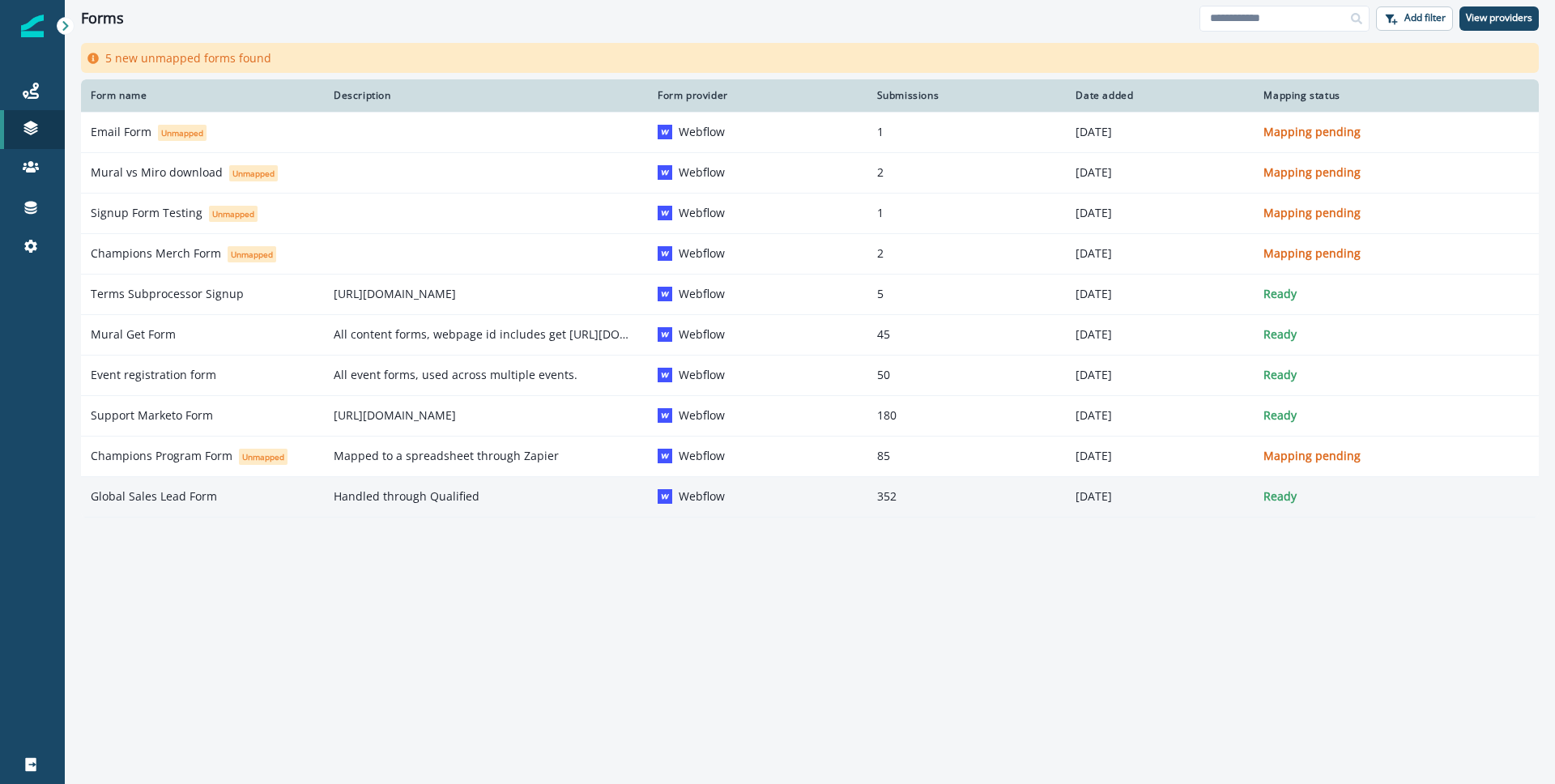
click at [482, 499] on p "Handled through Qualified" at bounding box center [486, 495] width 304 height 16
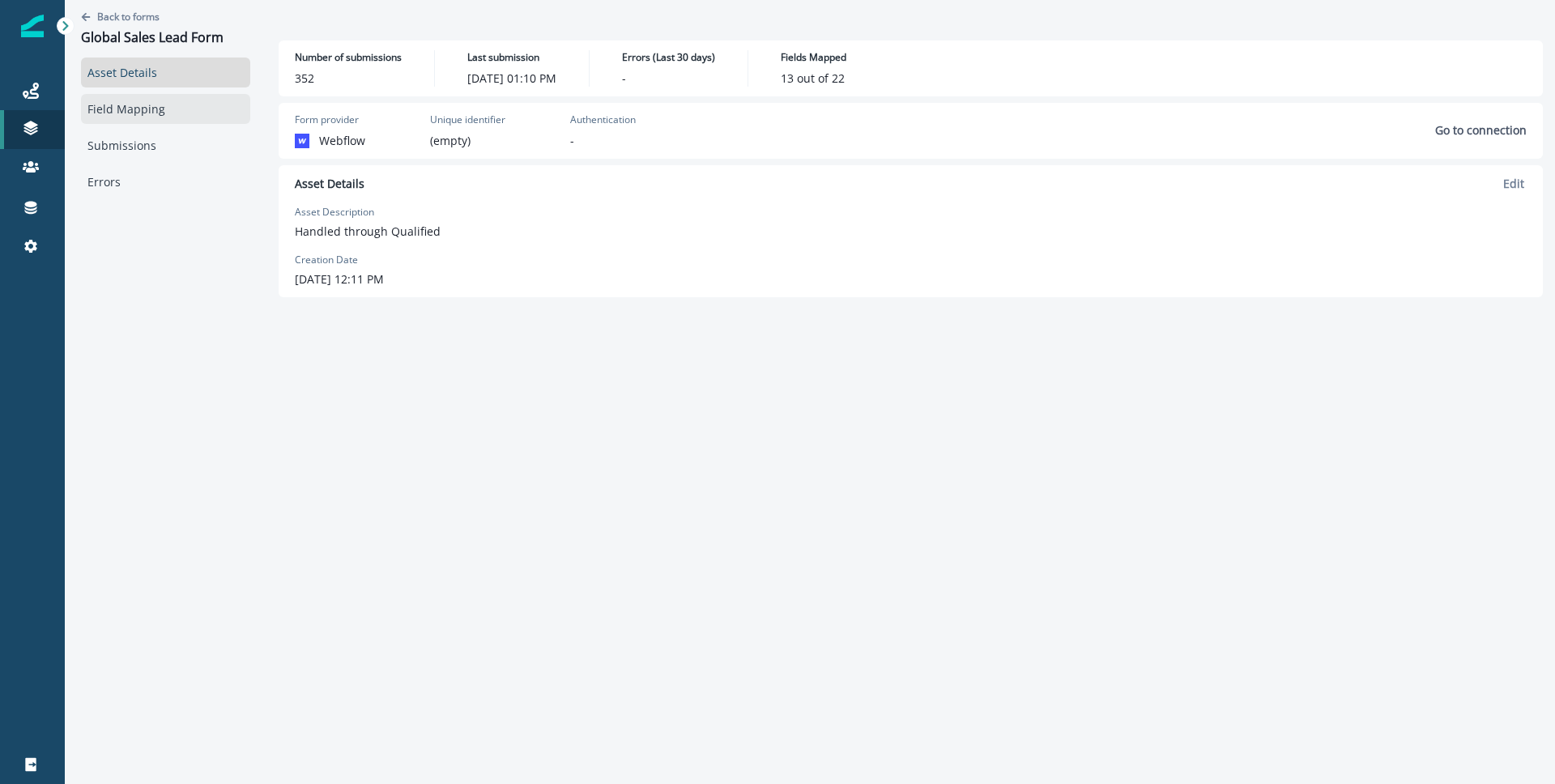
click at [165, 97] on link "Field Mapping" at bounding box center [166, 109] width 169 height 30
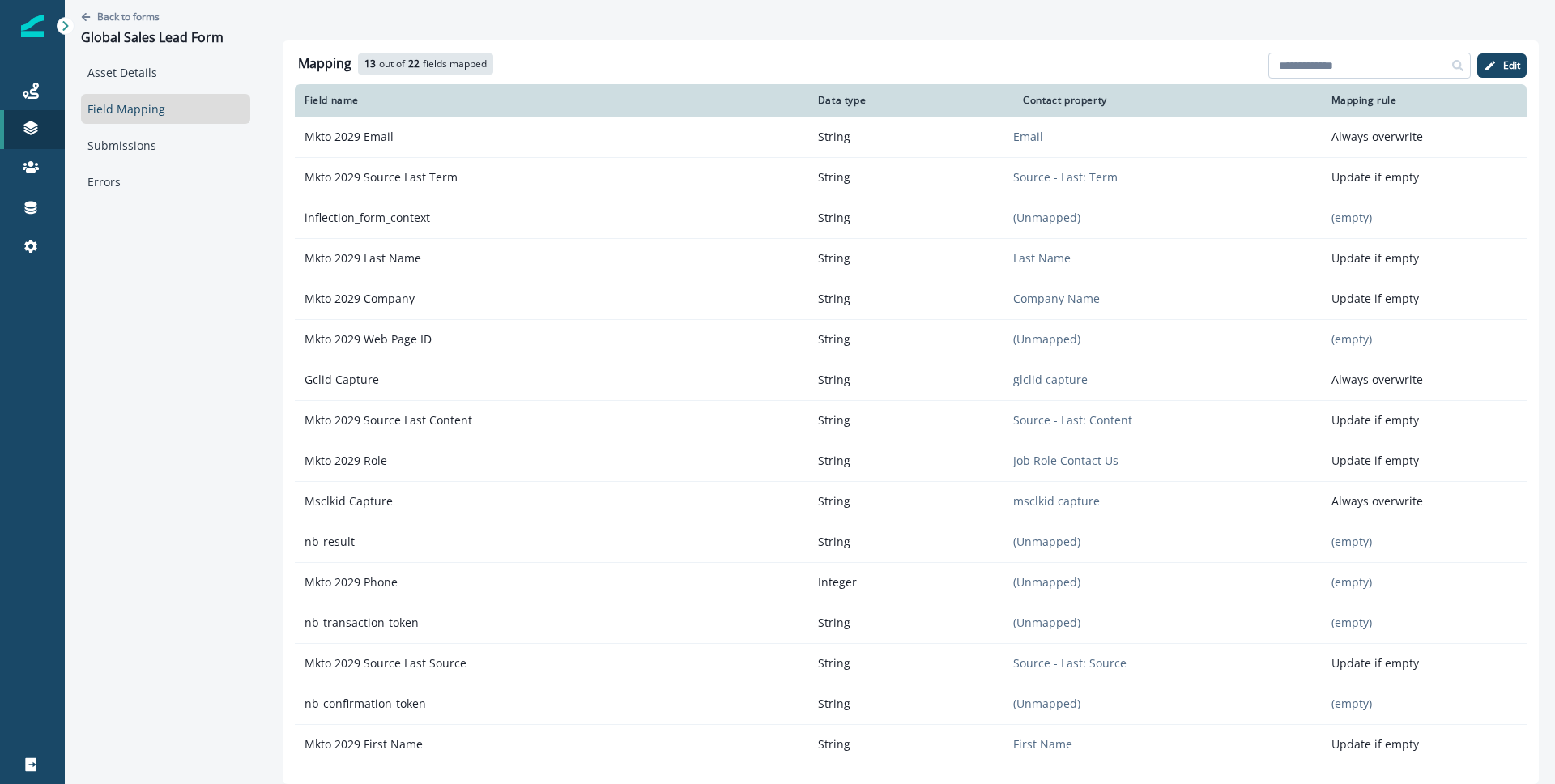
click at [1343, 54] on input at bounding box center [1369, 65] width 202 height 26
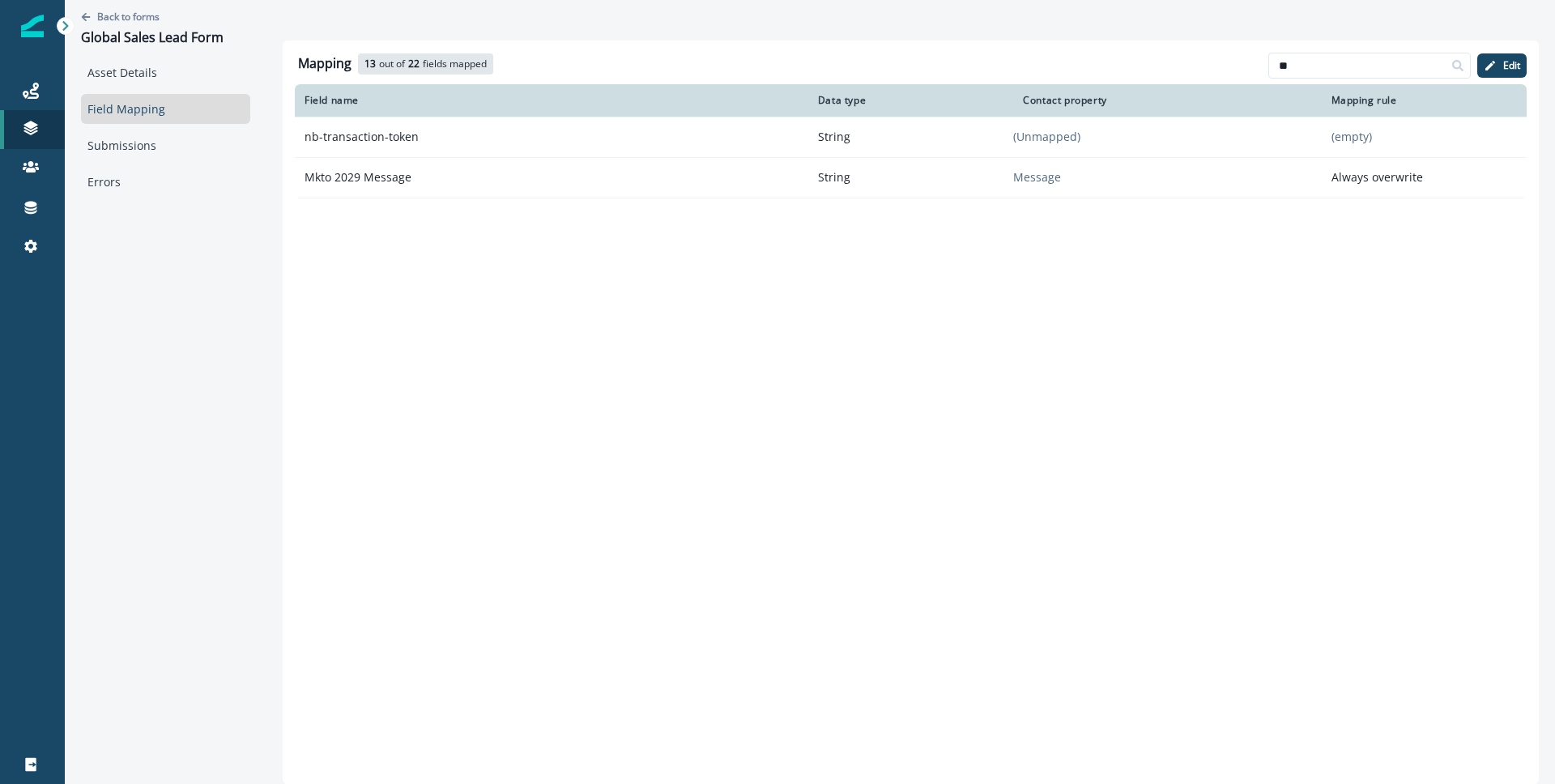
type input "**"
click at [201, 122] on link "Field Mapping" at bounding box center [166, 109] width 169 height 30
click at [150, 12] on p "Back to forms" at bounding box center [128, 16] width 63 height 13
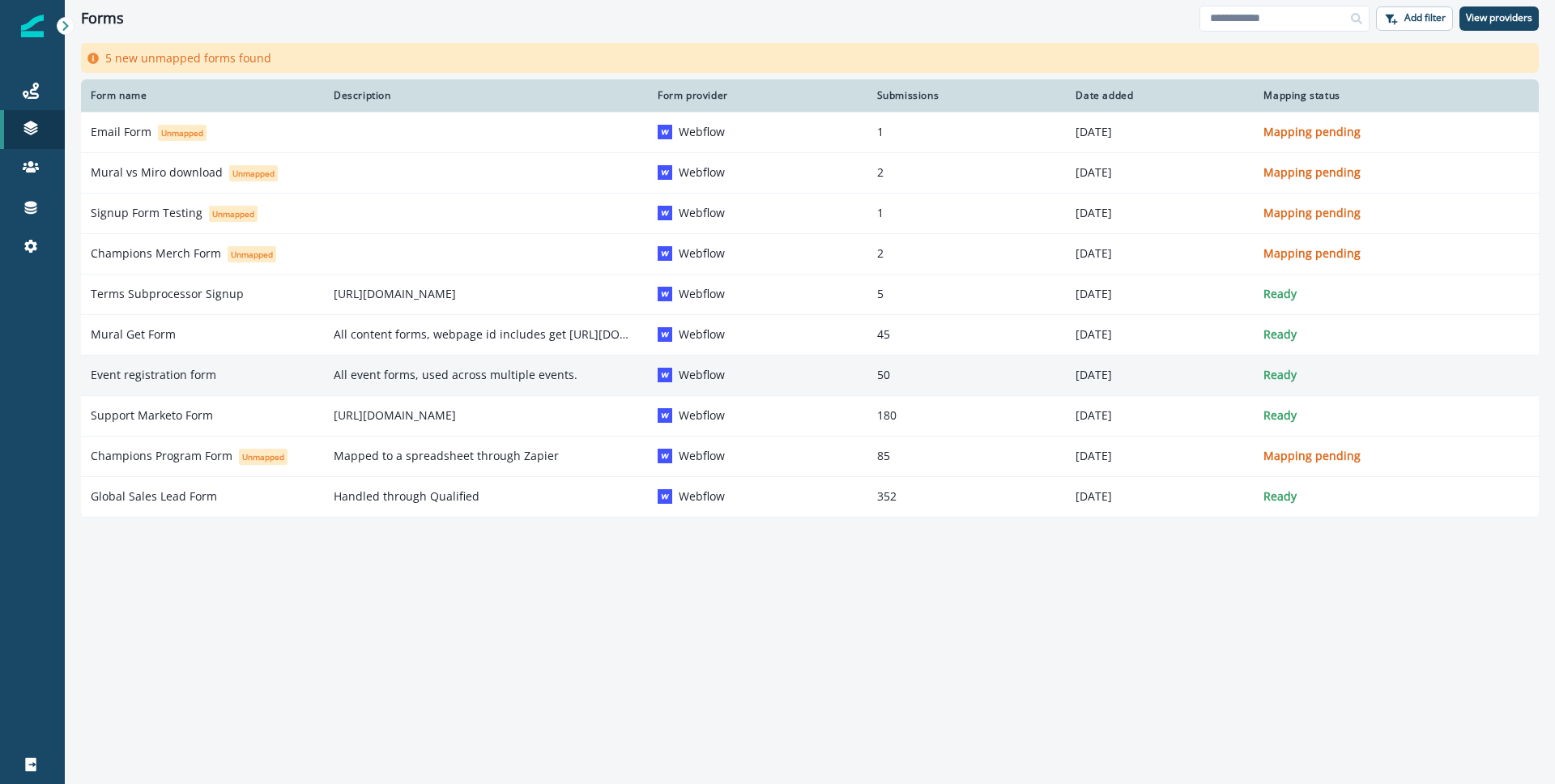
click at [248, 370] on div "Event registration form" at bounding box center [202, 374] width 223 height 16
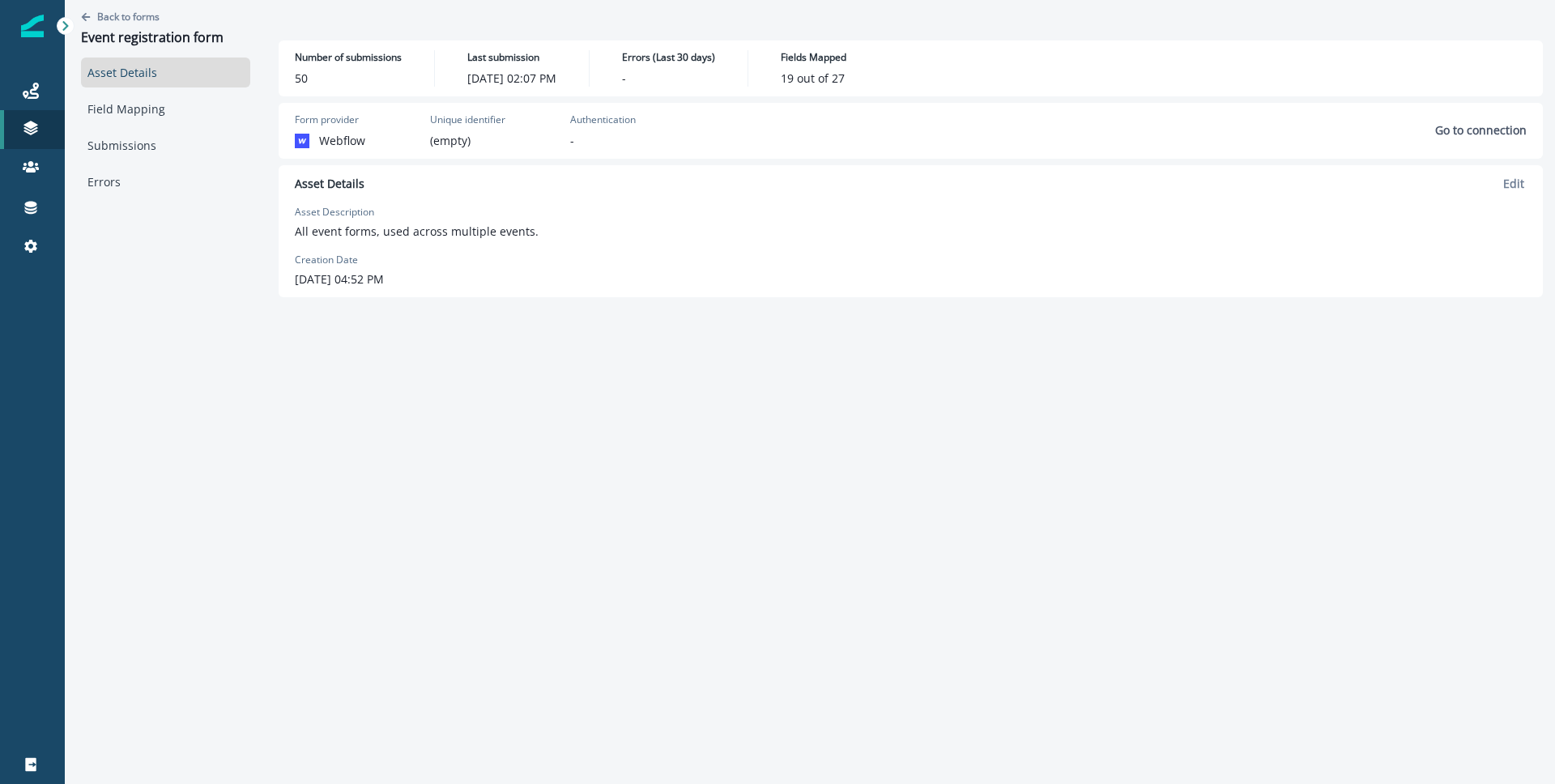
click at [182, 124] on div "Asset Details Field Mapping Submissions Errors" at bounding box center [166, 127] width 169 height 139
click at [194, 115] on link "Field Mapping" at bounding box center [166, 109] width 169 height 30
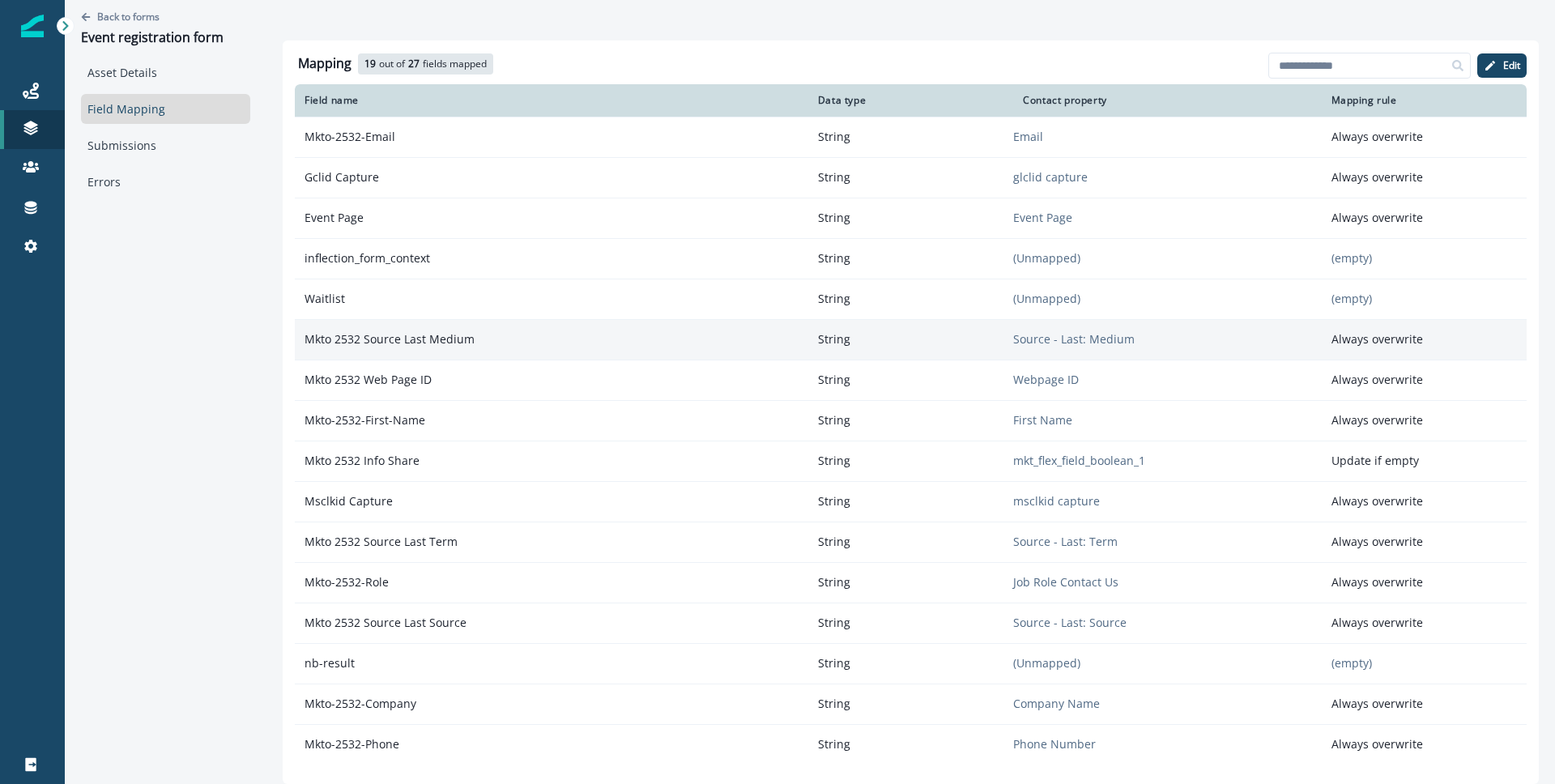
scroll to position [14, 0]
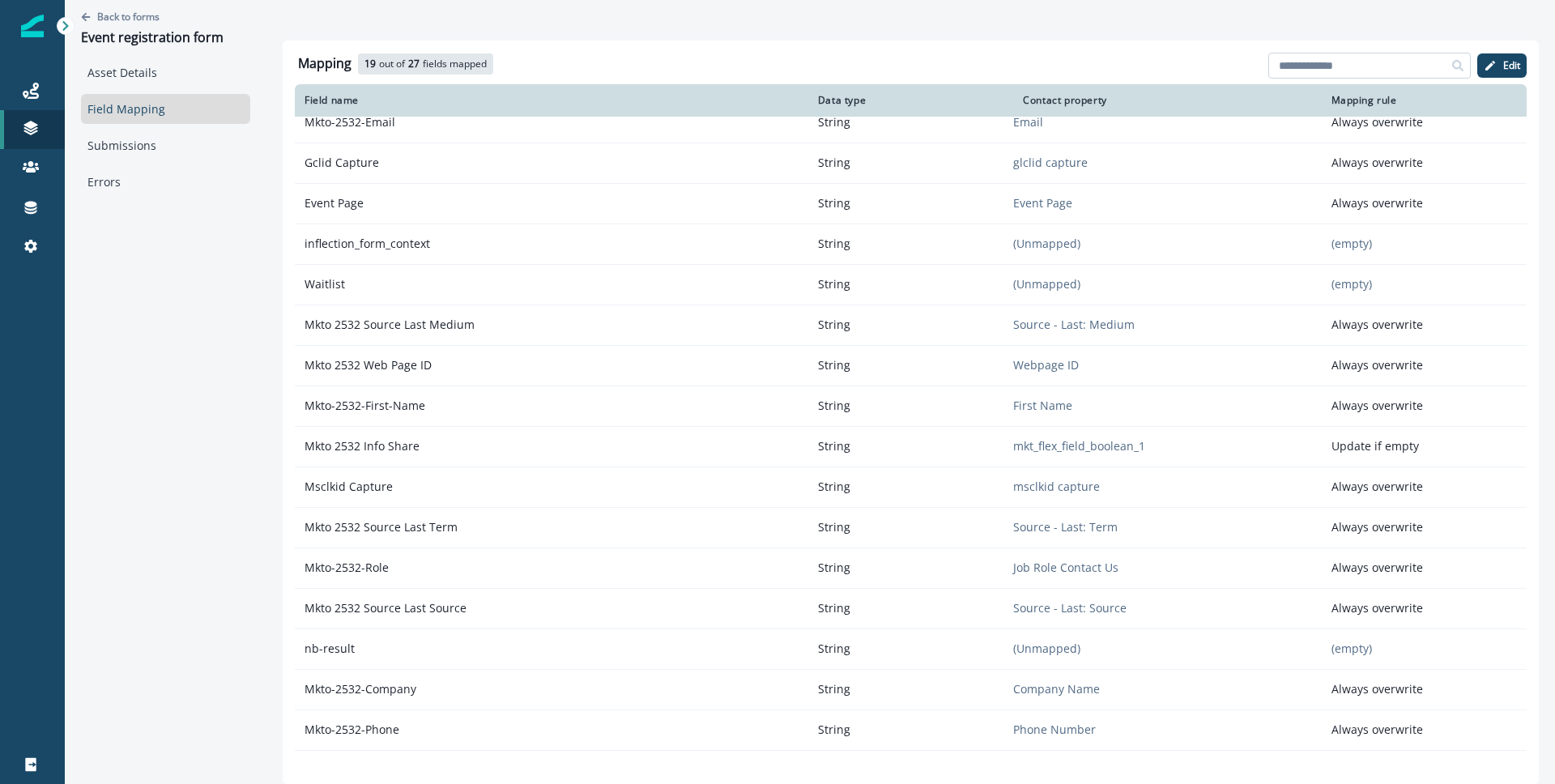
click at [1366, 70] on input at bounding box center [1369, 65] width 202 height 26
type input "**"
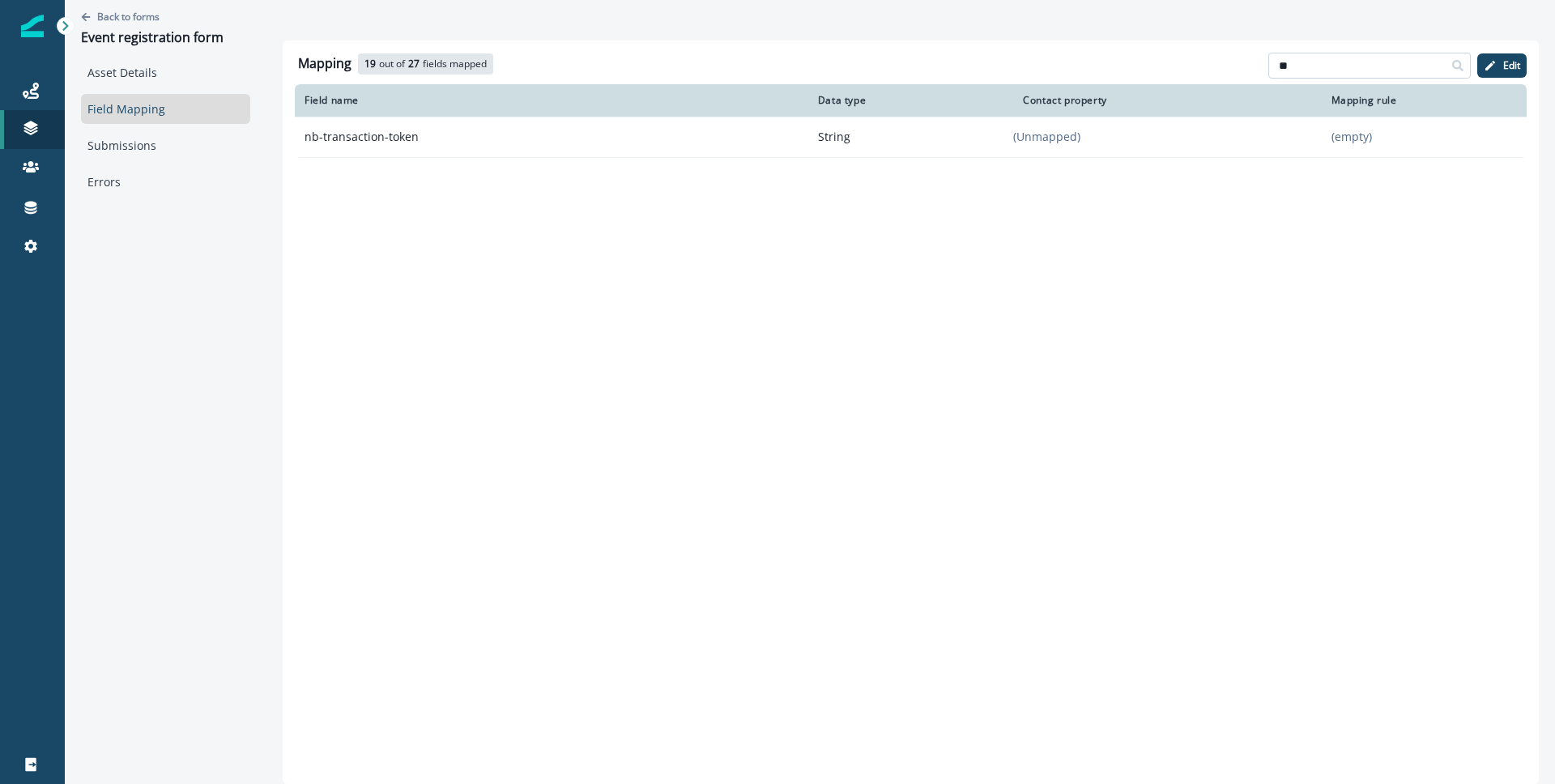
scroll to position [0, 0]
drag, startPoint x: 1326, startPoint y: 73, endPoint x: 1129, endPoint y: 63, distance: 197.3
click at [1129, 63] on div "Mapping 19 out of 27 fields mapped 8 available fields ** Add fields Edit" at bounding box center [910, 66] width 1232 height 34
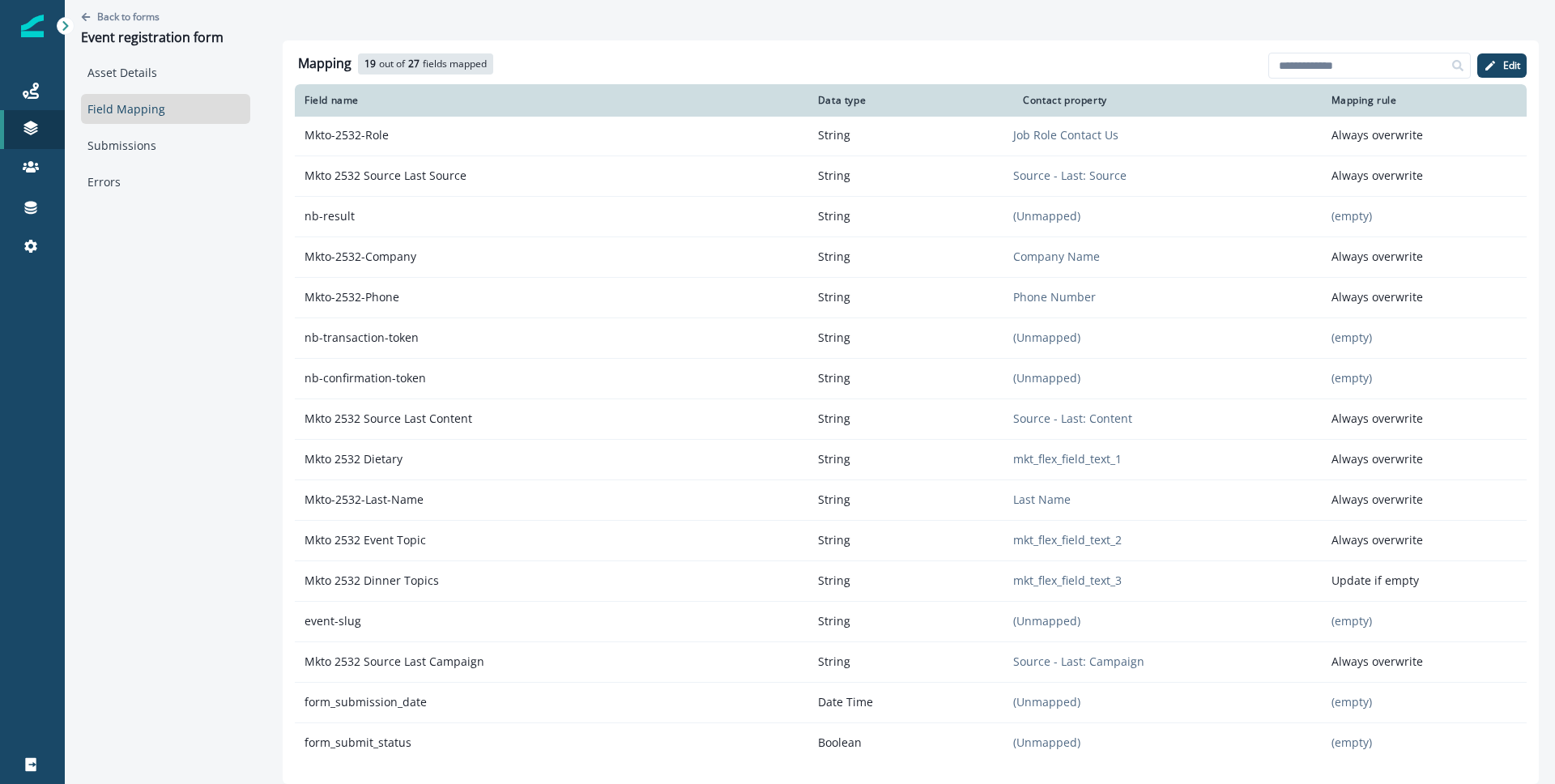
scroll to position [451, 0]
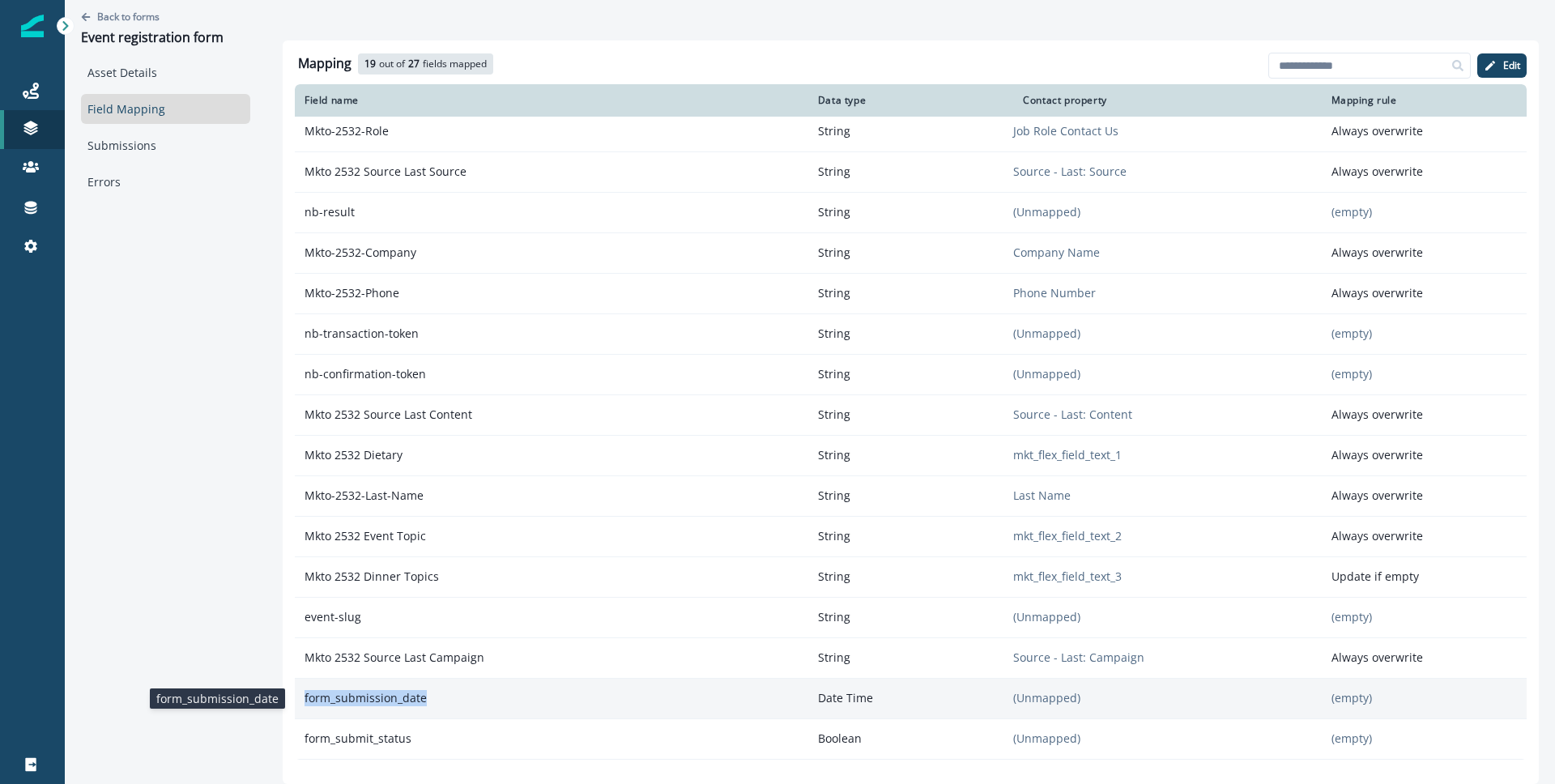
drag, startPoint x: 466, startPoint y: 702, endPoint x: 292, endPoint y: 705, distance: 174.0
click at [294, 705] on p "form_submission_date" at bounding box center [551, 697] width 514 height 29
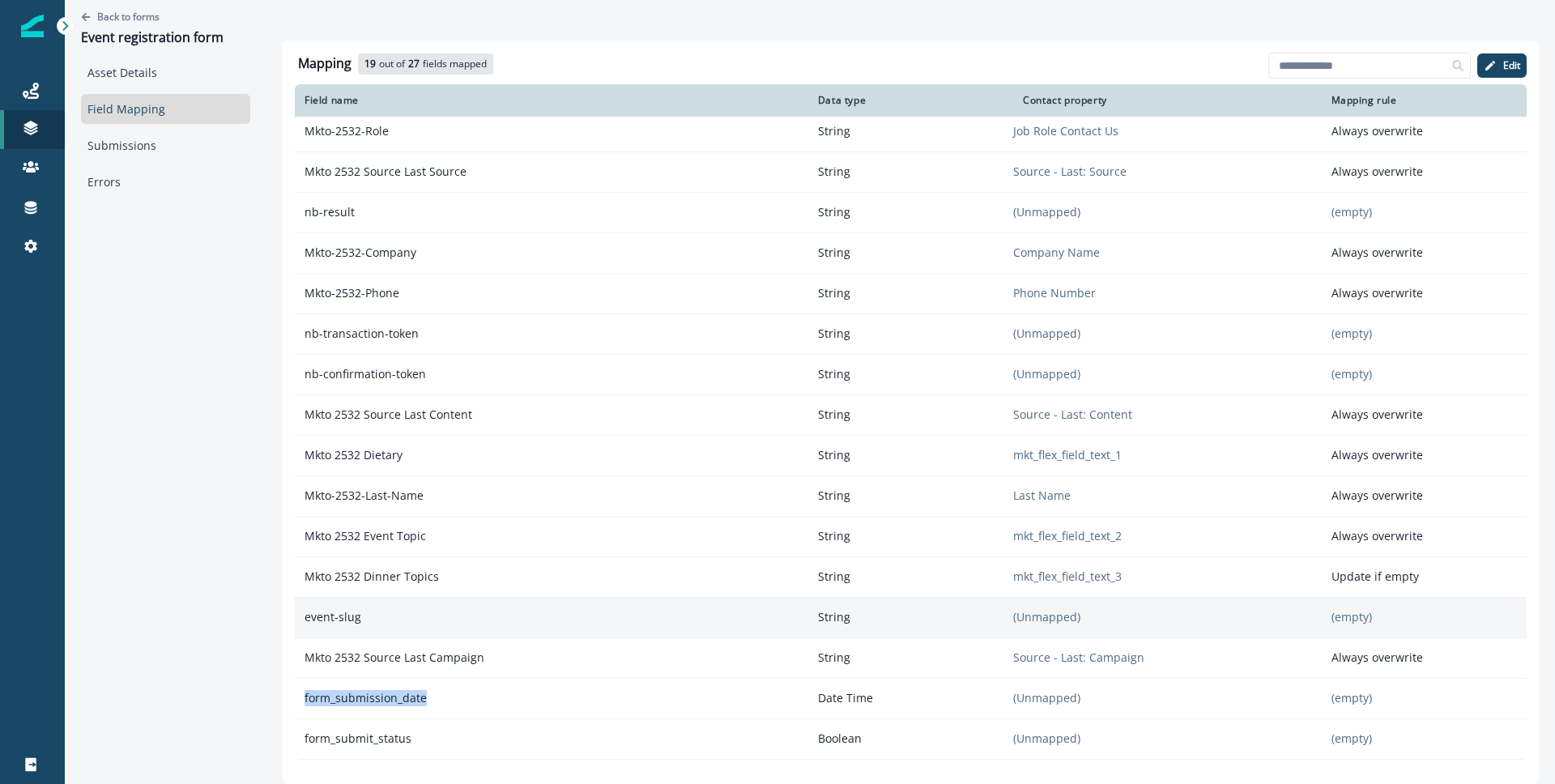
scroll to position [448, 0]
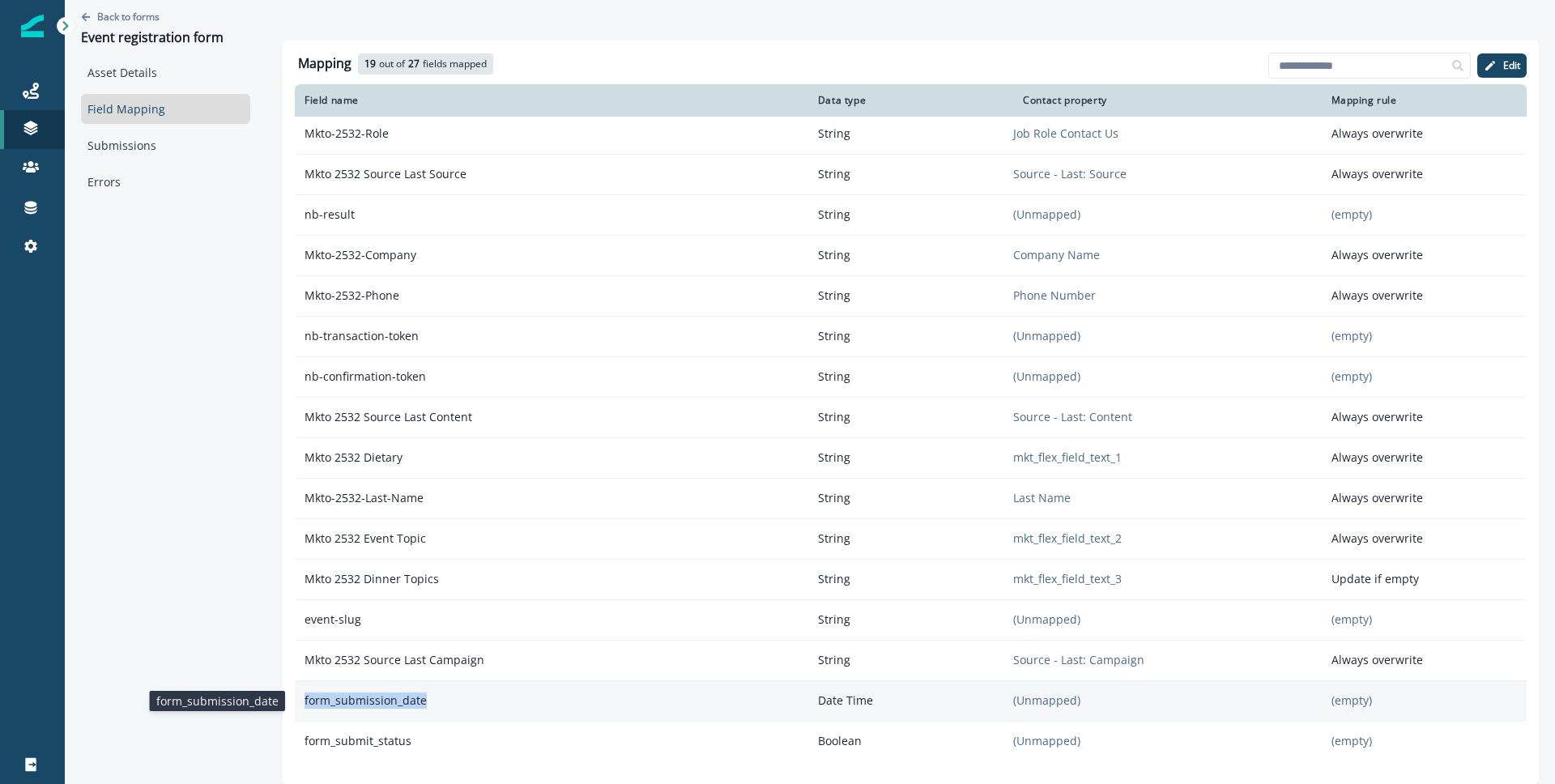
click at [447, 692] on p "form_submission_date" at bounding box center [551, 700] width 514 height 29
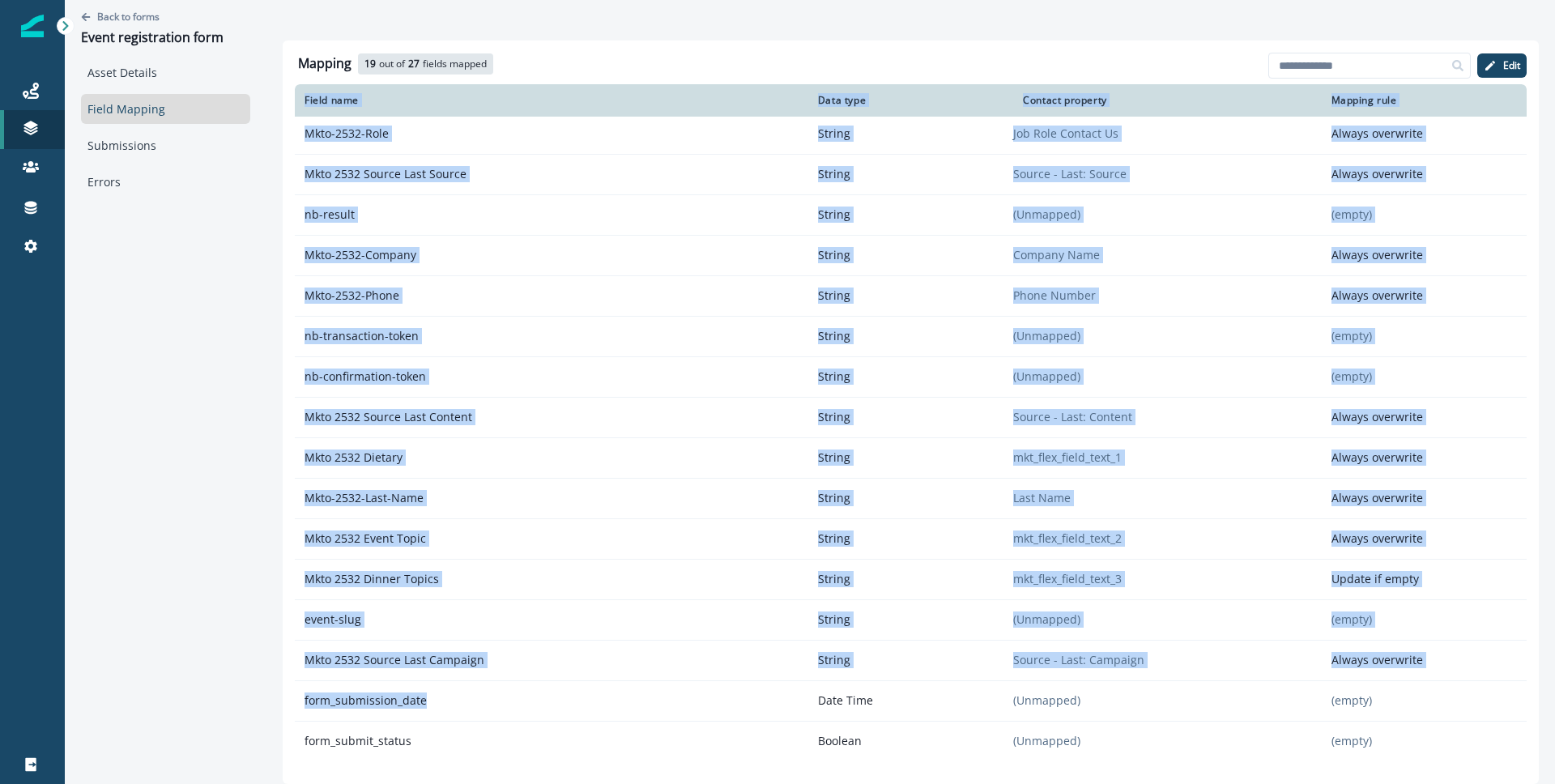
drag, startPoint x: 370, startPoint y: 699, endPoint x: 278, endPoint y: 690, distance: 92.4
click at [283, 690] on div "Mapping 19 out of 27 fields mapped 8 available fields Add fields Edit Field nam…" at bounding box center [910, 412] width 1256 height 744
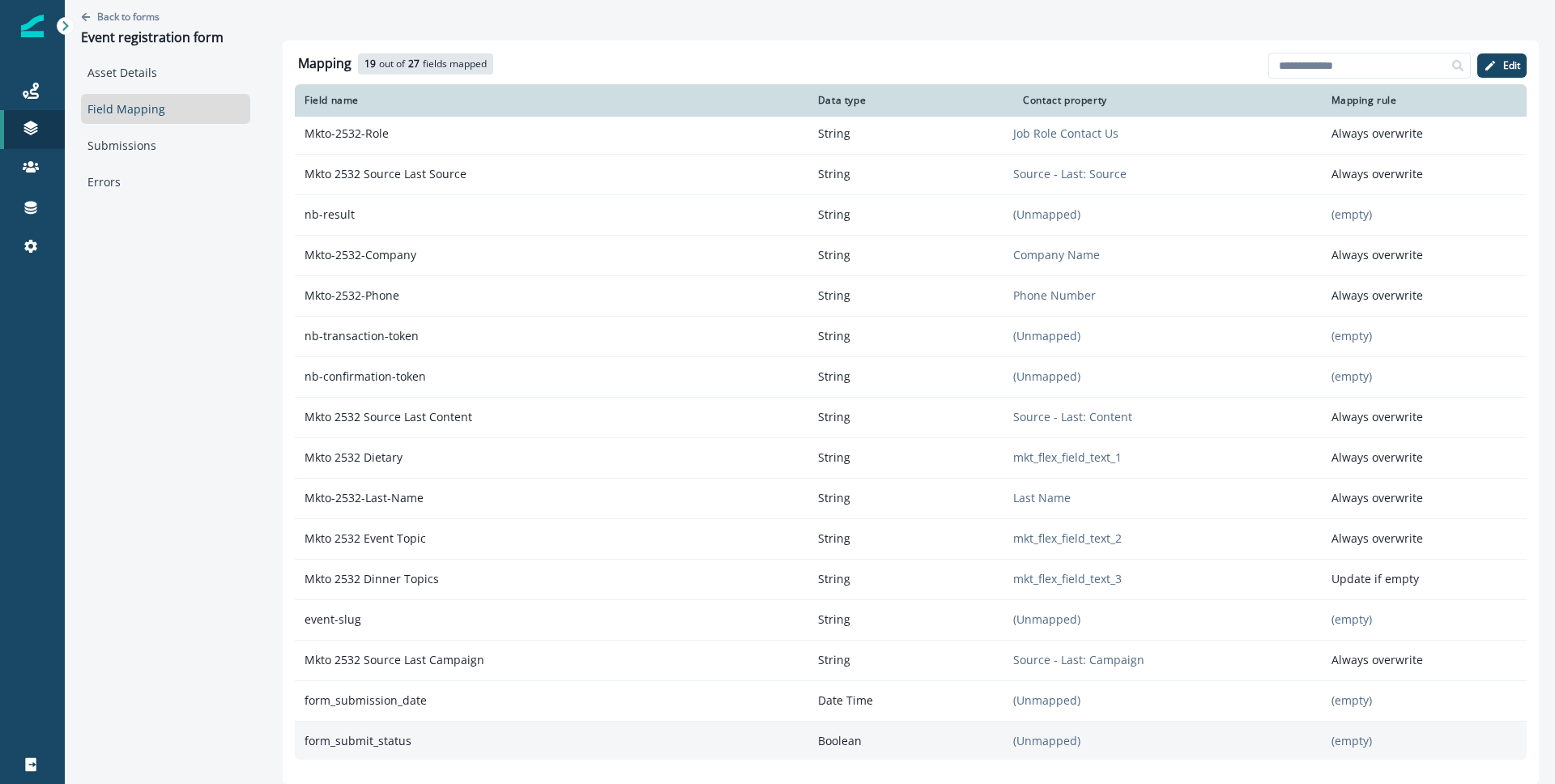
click at [468, 721] on td "form_submit_status" at bounding box center [551, 741] width 514 height 40
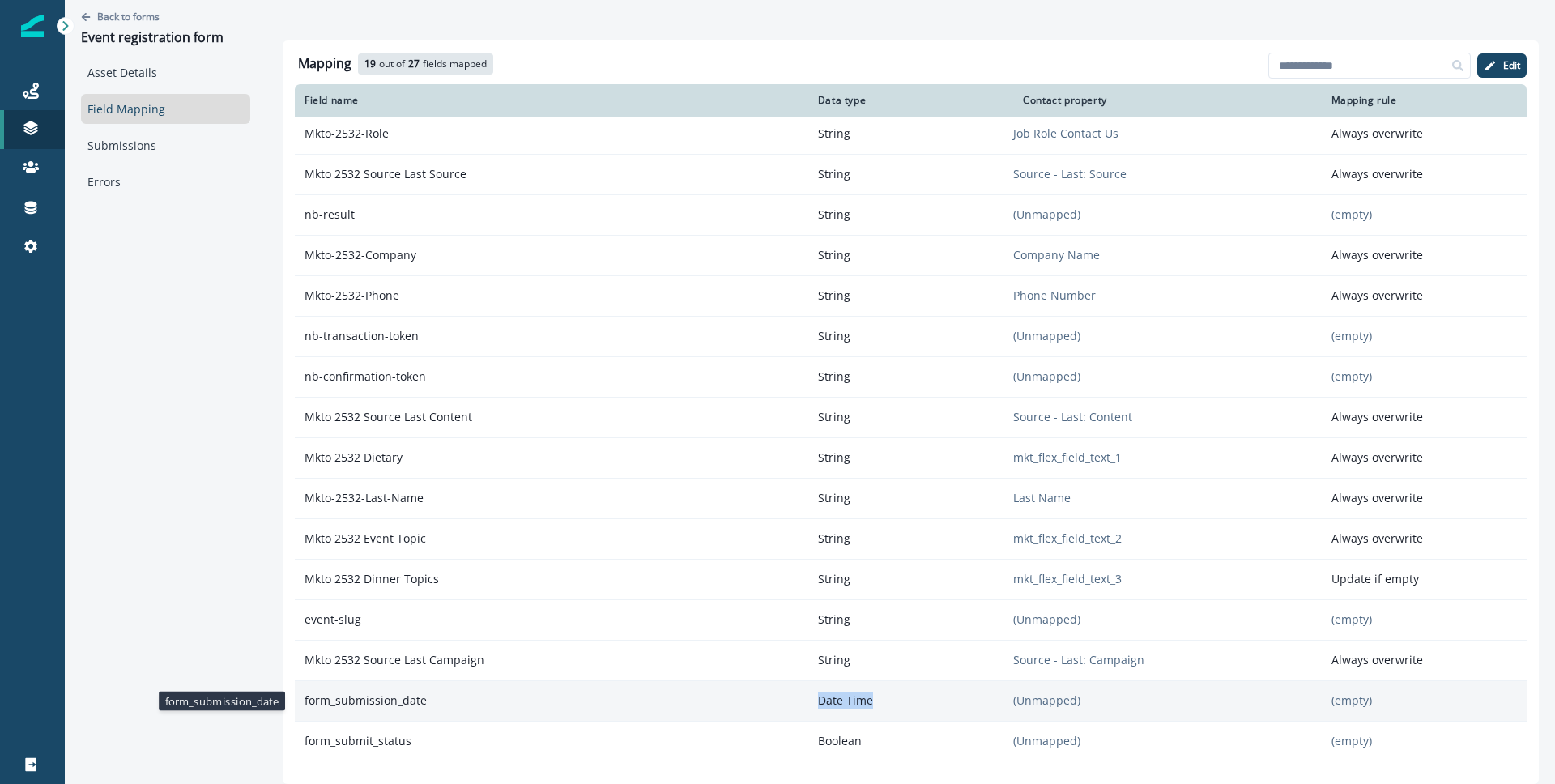
drag, startPoint x: 932, startPoint y: 703, endPoint x: 774, endPoint y: 697, distance: 158.1
click at [774, 697] on tr "form_submission_date Date Time (Unmapped) (empty)" at bounding box center [910, 700] width 1232 height 40
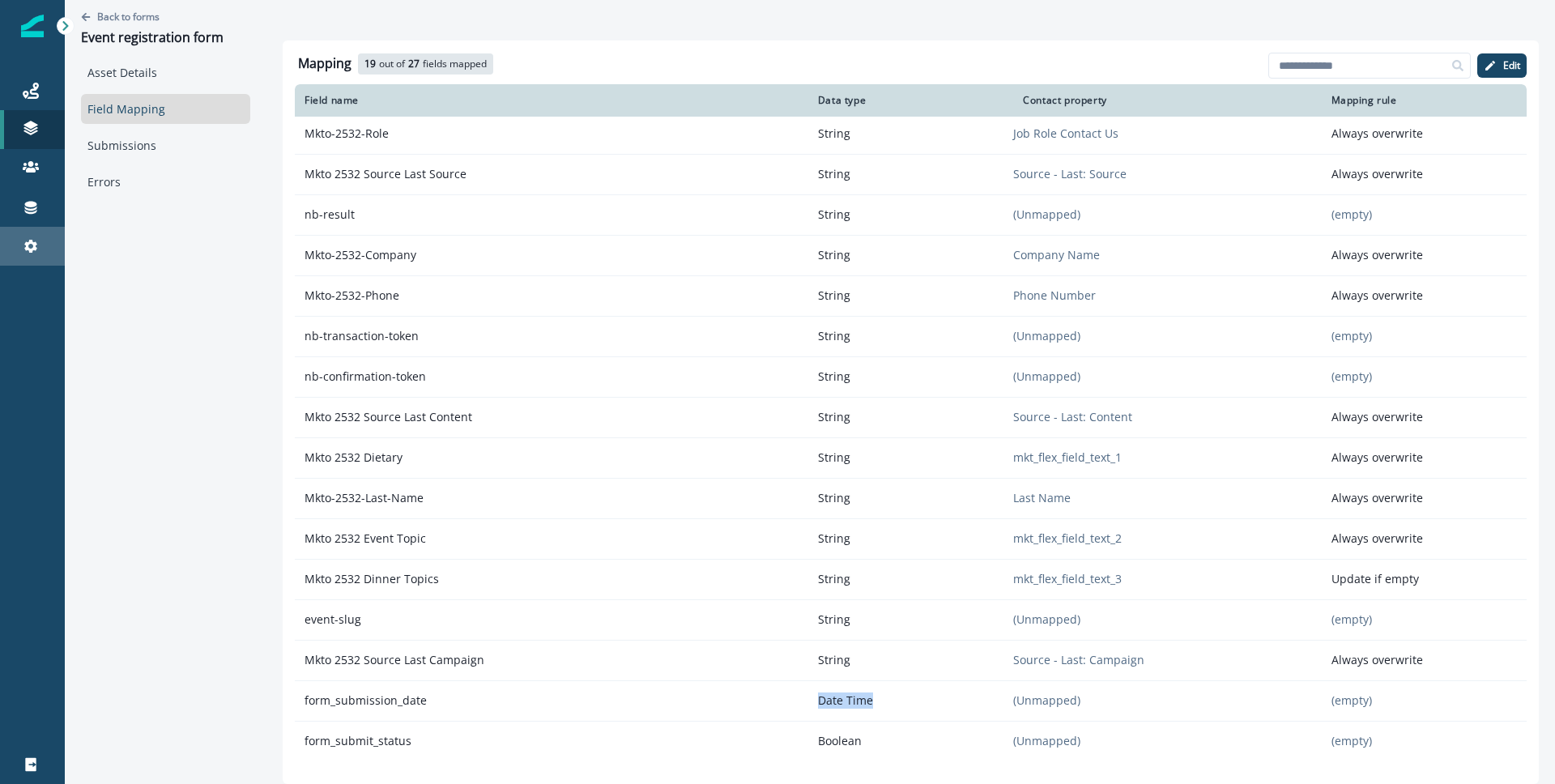
click at [48, 244] on div "Settings" at bounding box center [33, 246] width 52 height 19
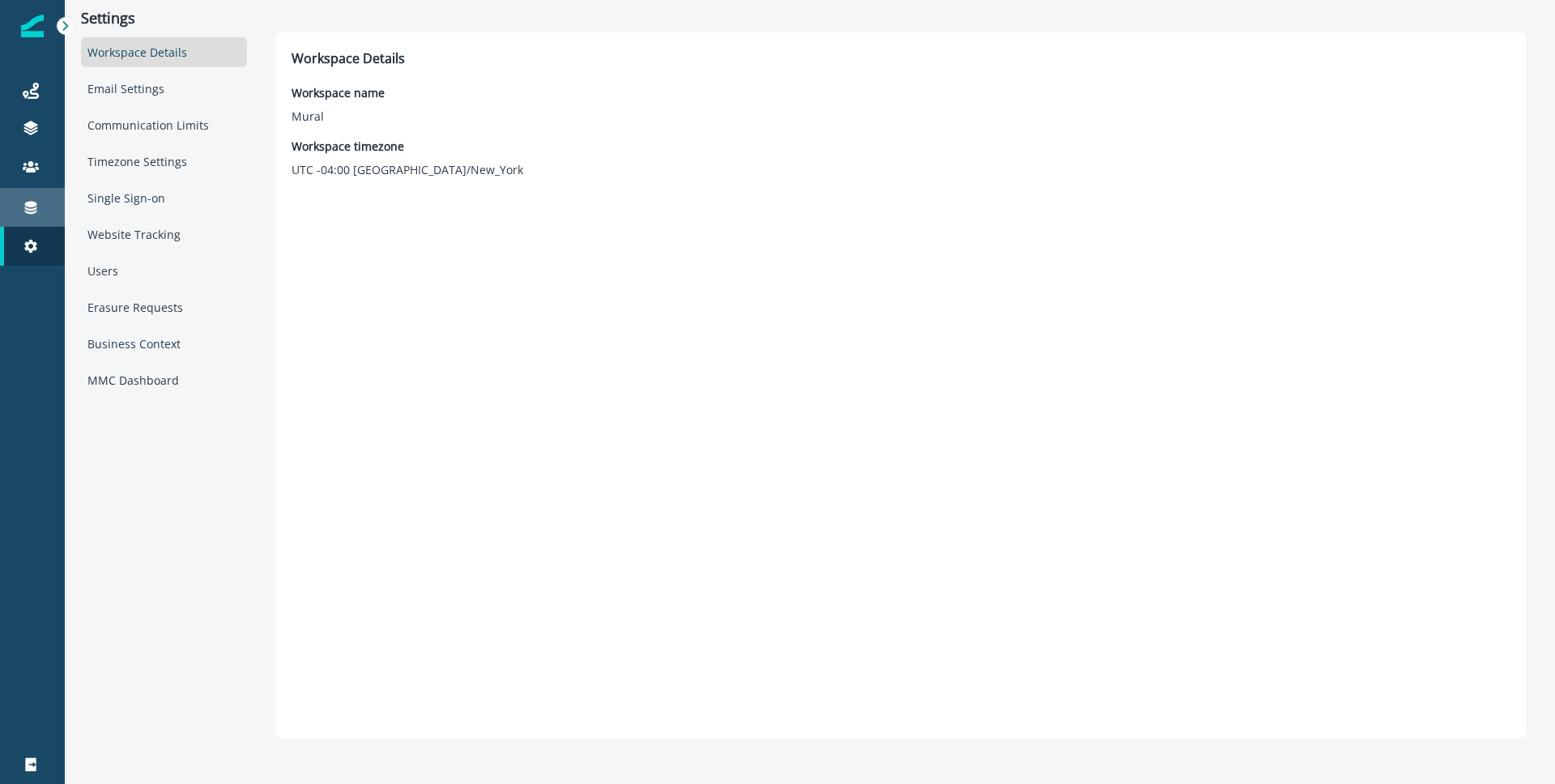
click at [43, 217] on link "Connections" at bounding box center [32, 207] width 64 height 38
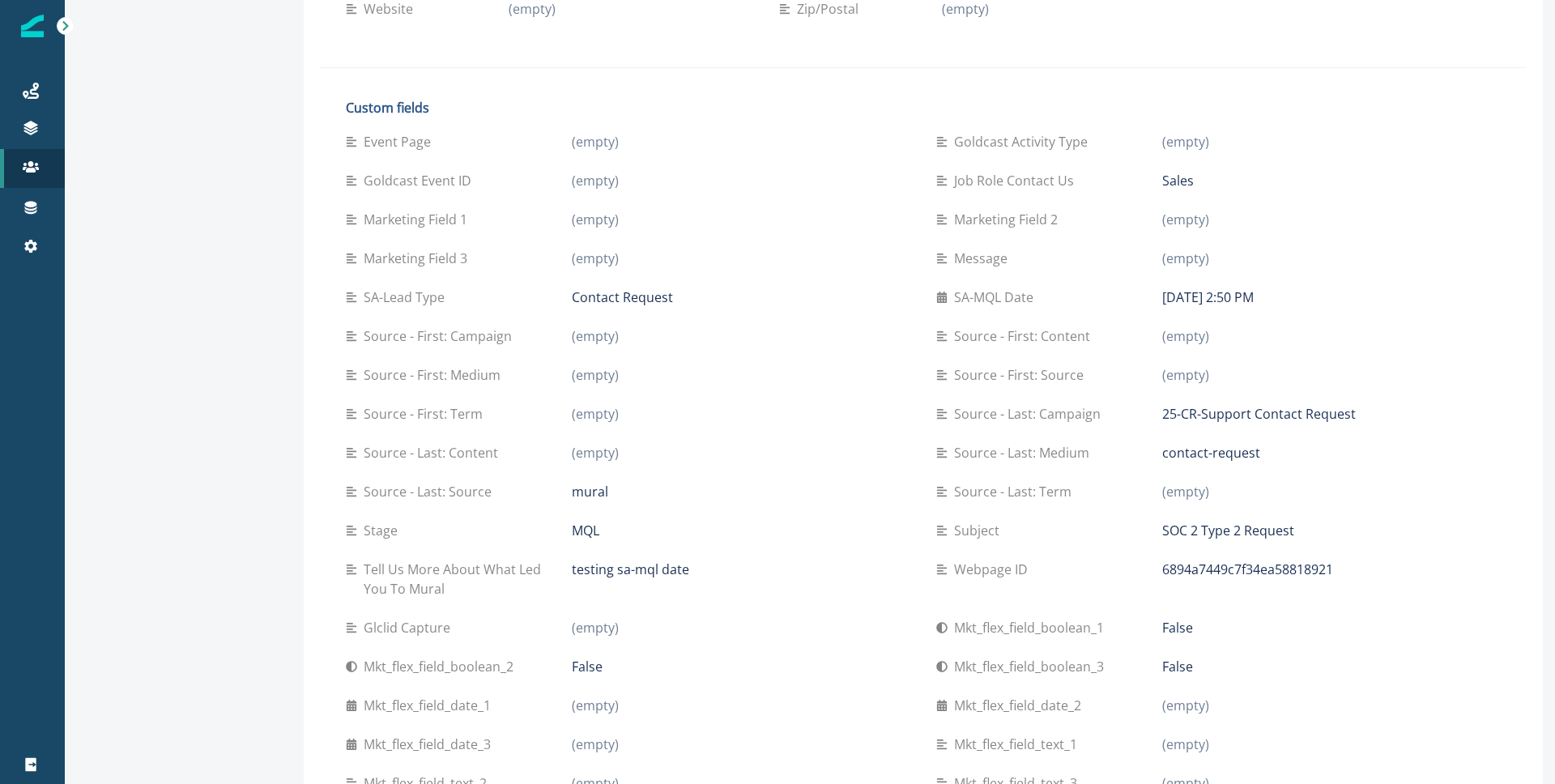
scroll to position [529, 0]
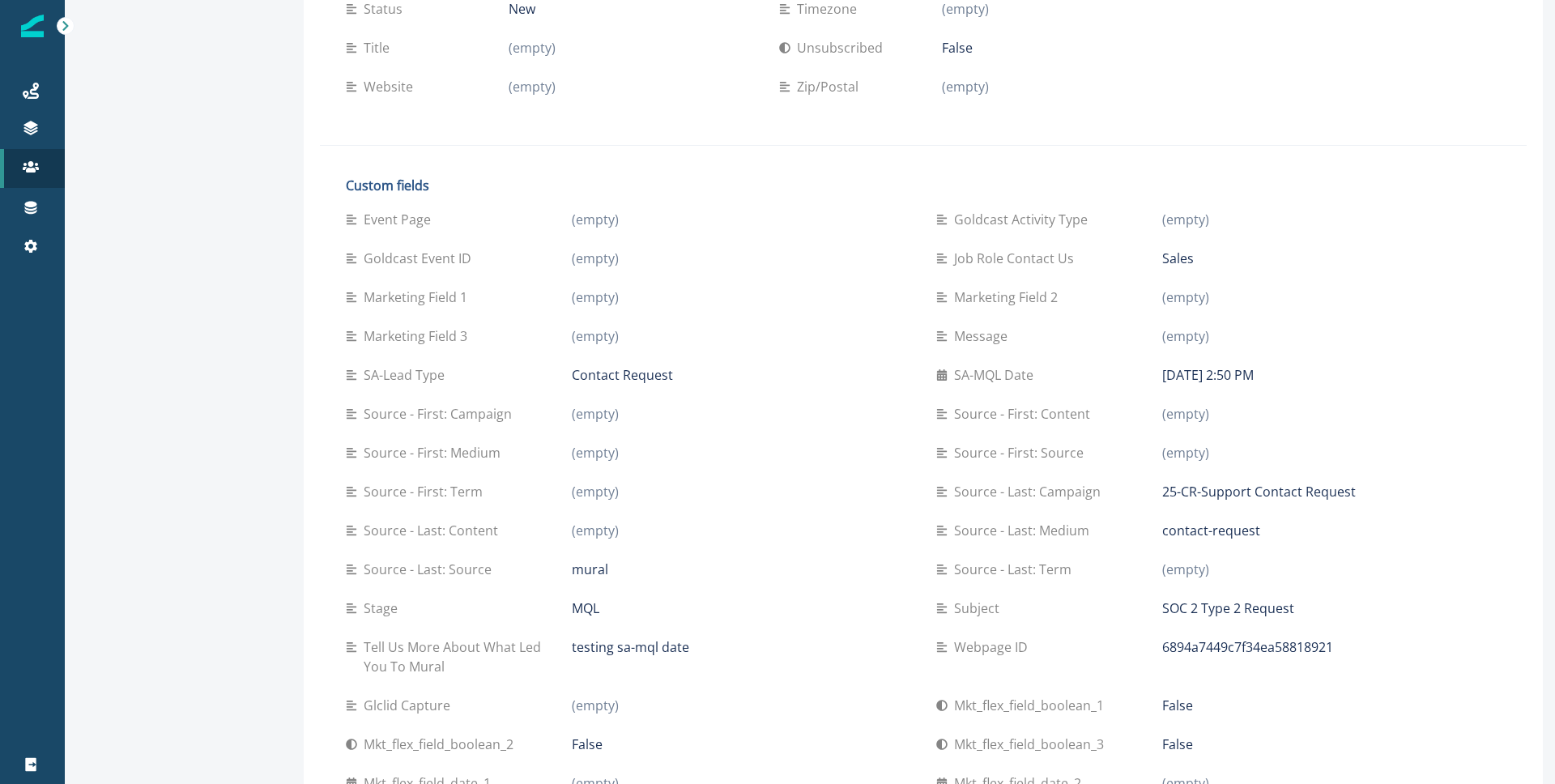
click at [897, 372] on div "Contact Request" at bounding box center [741, 375] width 339 height 19
drag, startPoint x: 994, startPoint y: 372, endPoint x: 1060, endPoint y: 370, distance: 66.0
click at [1060, 370] on div "Event Page (empty) Goldcast Activity Type (empty) Goldcast Event ID (empty) Job…" at bounding box center [923, 559] width 1155 height 719
drag, startPoint x: 1249, startPoint y: 370, endPoint x: 1297, endPoint y: 371, distance: 48.0
click at [1254, 370] on p "[DATE] 2:50 PM" at bounding box center [1208, 375] width 91 height 19
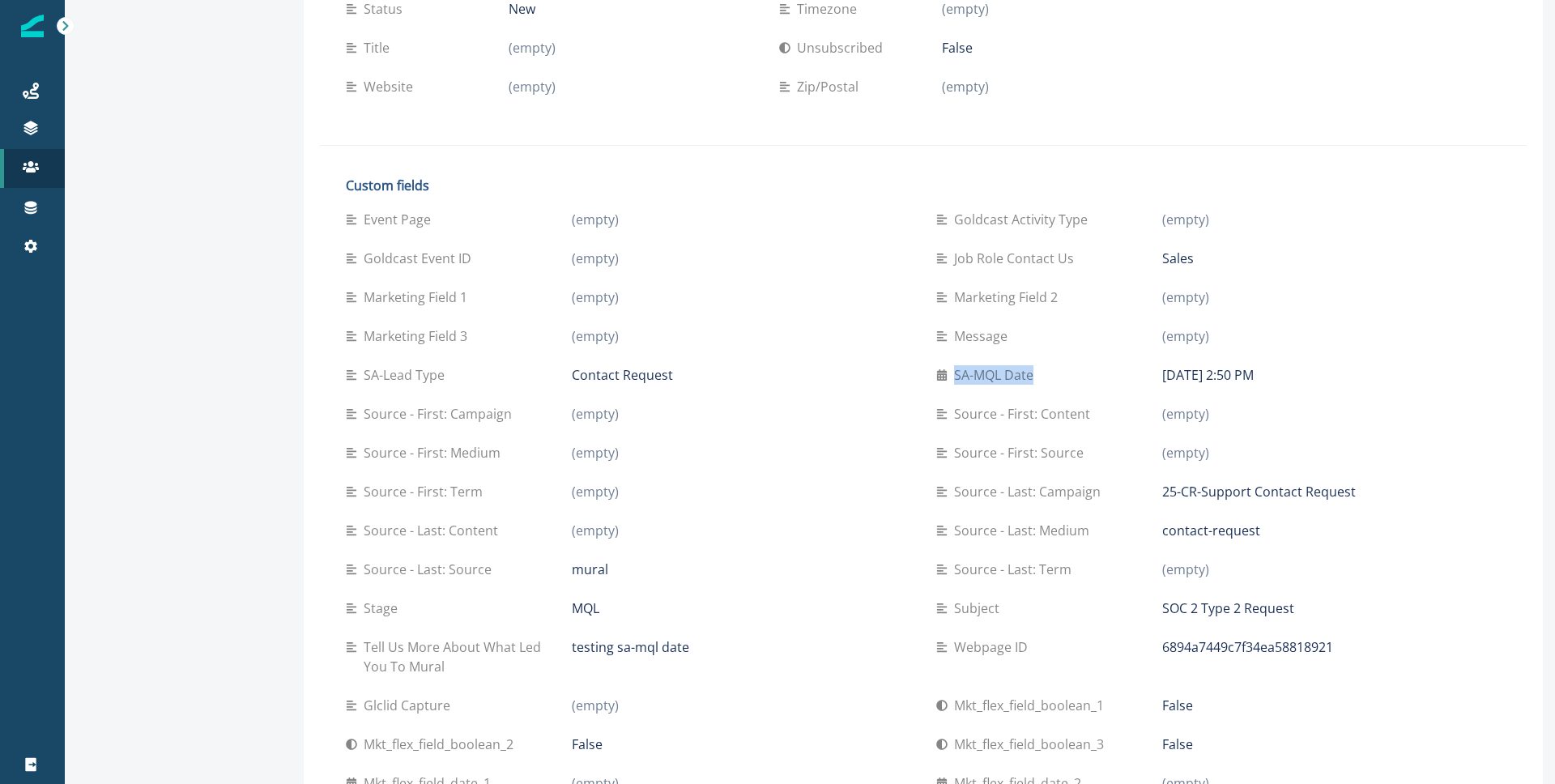
drag, startPoint x: 1418, startPoint y: 367, endPoint x: 1060, endPoint y: 381, distance: 358.3
click at [1060, 381] on div "SA-MQL Date September 23, 2025 at 2:50 PM" at bounding box center [1218, 375] width 565 height 19
click at [912, 375] on div "Event Page (empty) Goldcast Activity Type (empty) Goldcast Event ID (empty) Job…" at bounding box center [923, 559] width 1155 height 719
click at [1107, 378] on div "Event Page (empty) Goldcast Activity Type (empty) Goldcast Event ID (empty) Job…" at bounding box center [923, 559] width 1155 height 719
click at [1107, 378] on div "SA-MQL Date" at bounding box center [1049, 375] width 226 height 19
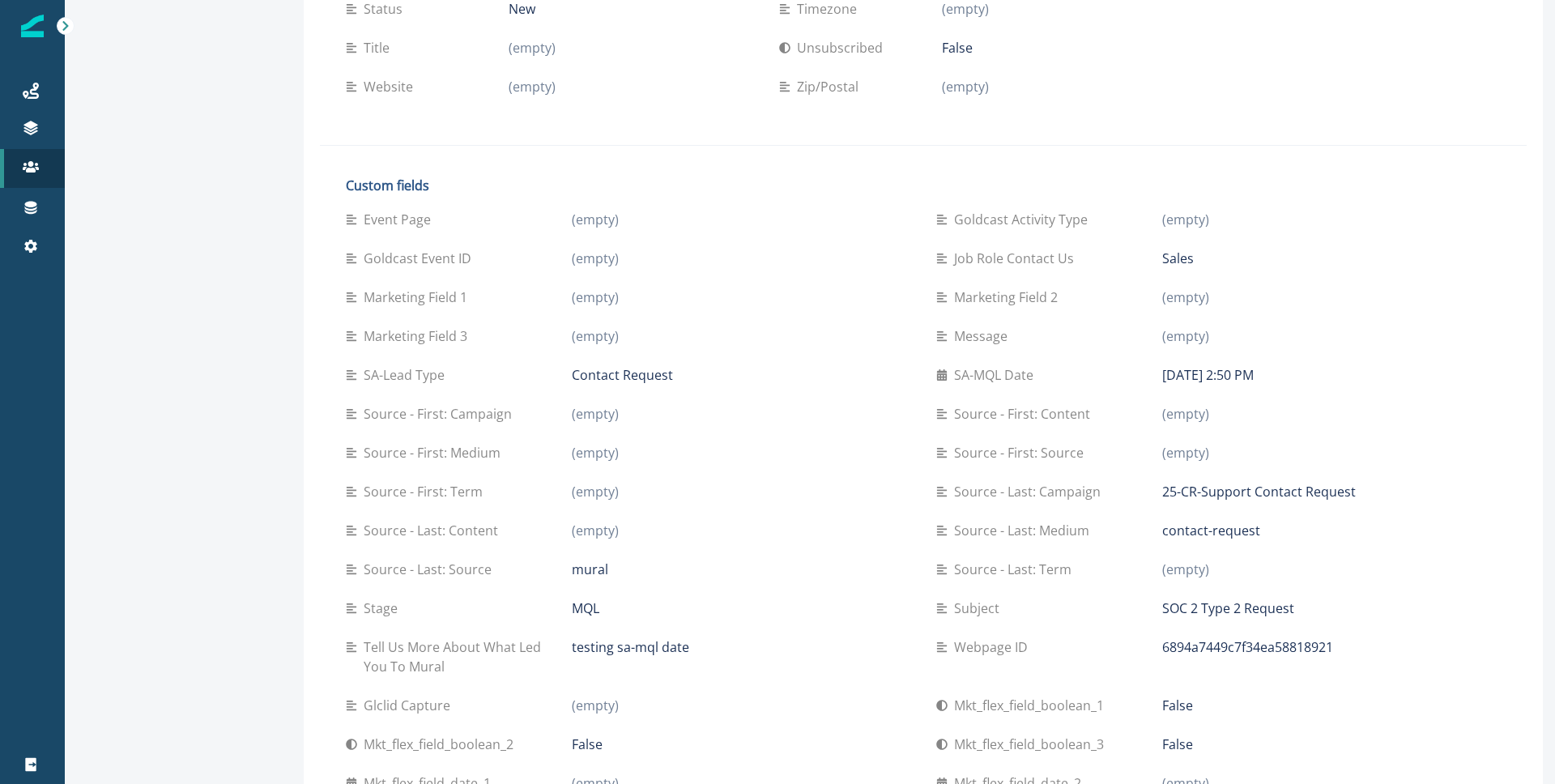
drag, startPoint x: 1160, startPoint y: 376, endPoint x: 1451, endPoint y: 391, distance: 291.4
click at [1451, 391] on div "SA-MQL Date September 23, 2025 at 2:50 PM" at bounding box center [1218, 374] width 565 height 38
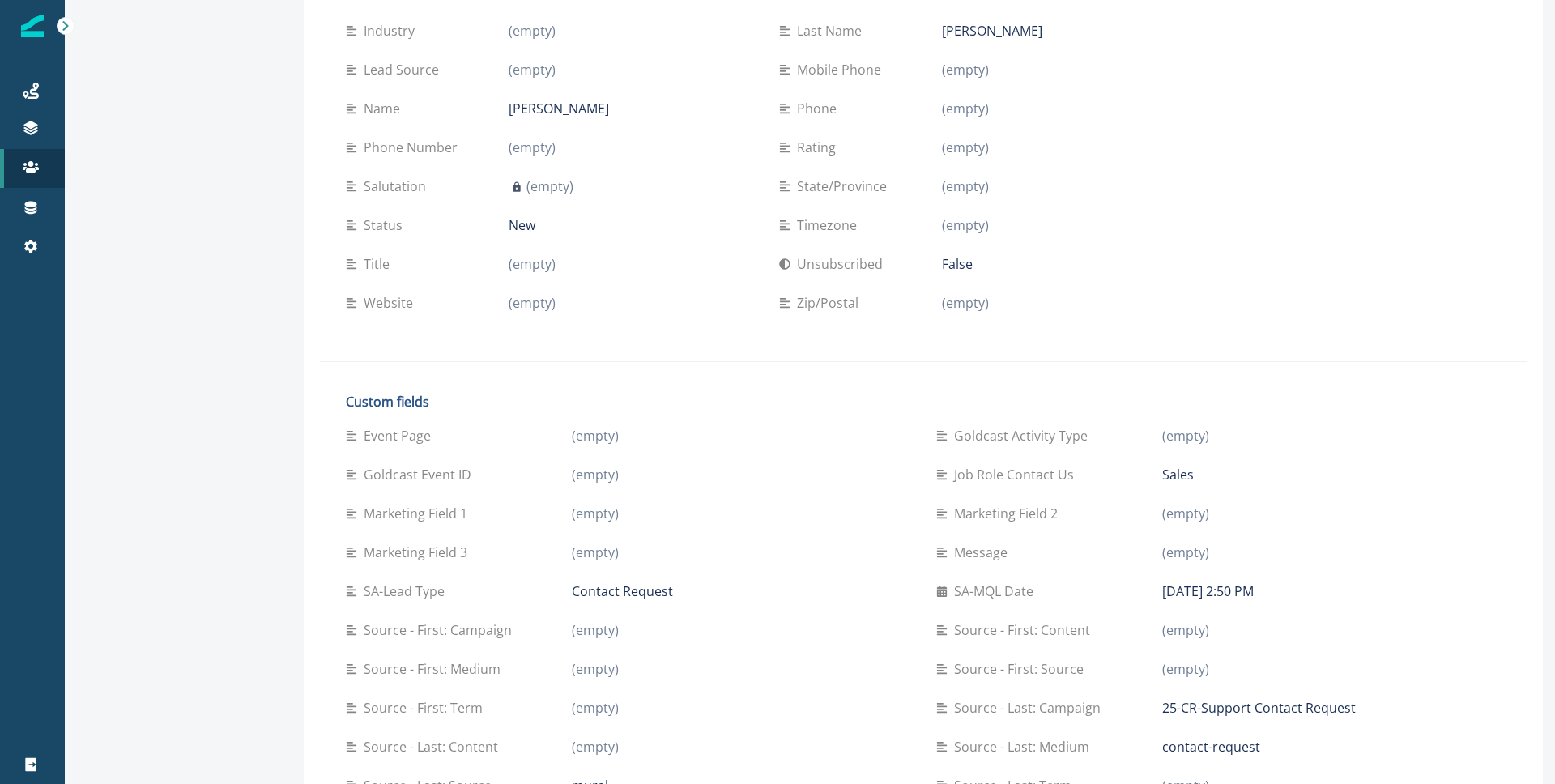
scroll to position [0, 0]
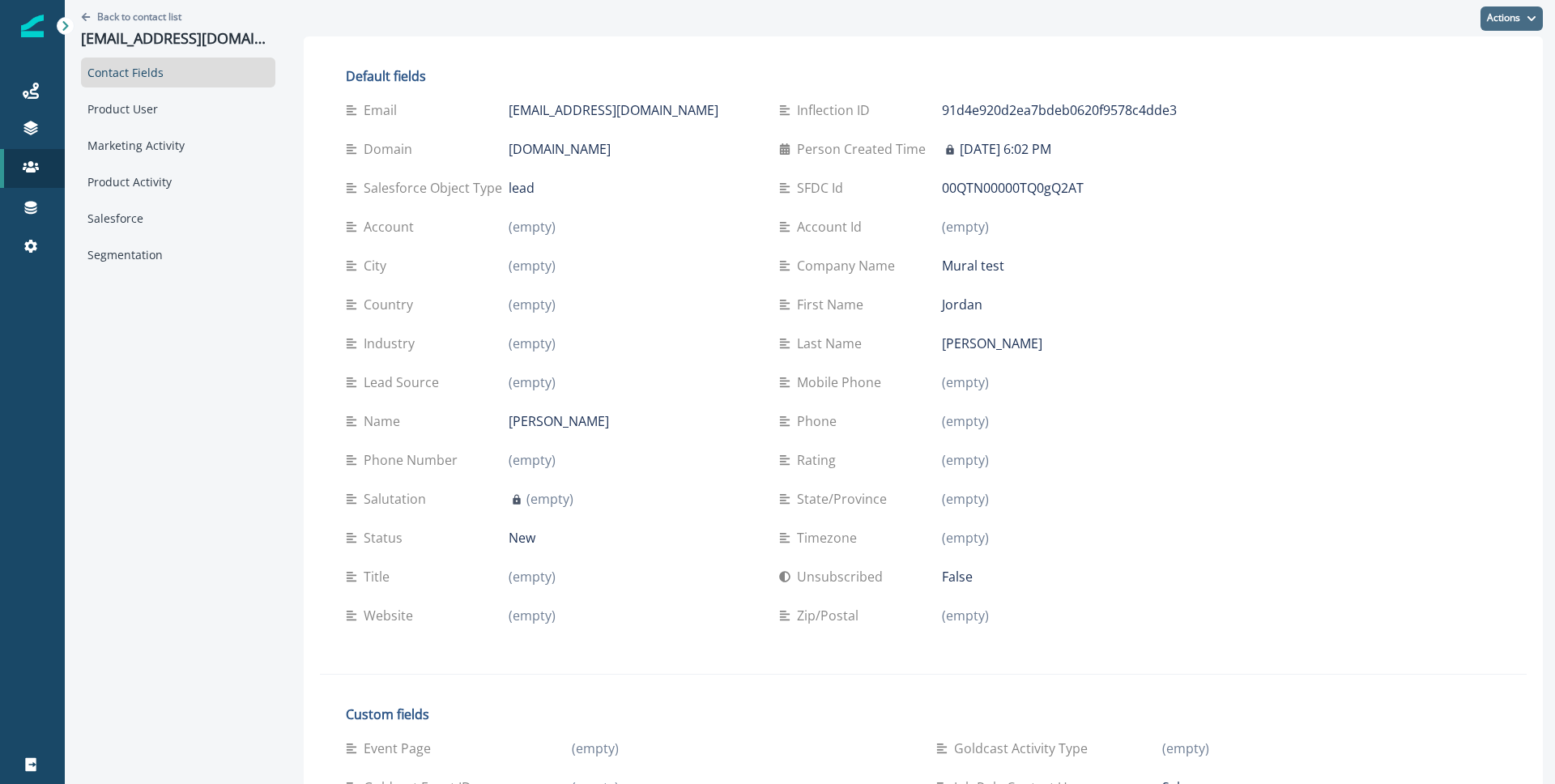
click at [1518, 28] on button "Actions" at bounding box center [1511, 18] width 63 height 24
click at [1462, 63] on button "Edit" at bounding box center [1451, 59] width 180 height 29
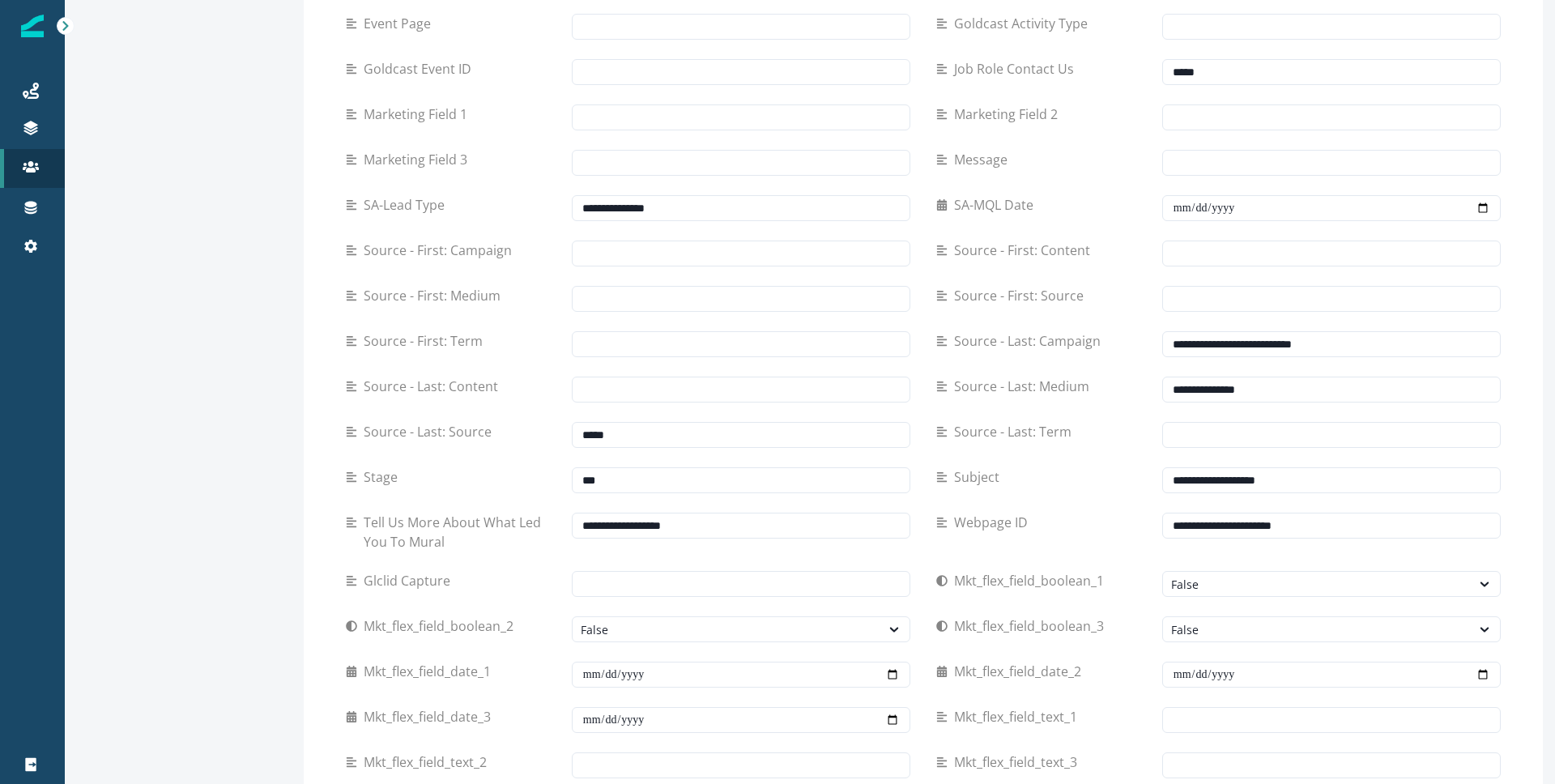
scroll to position [784, 0]
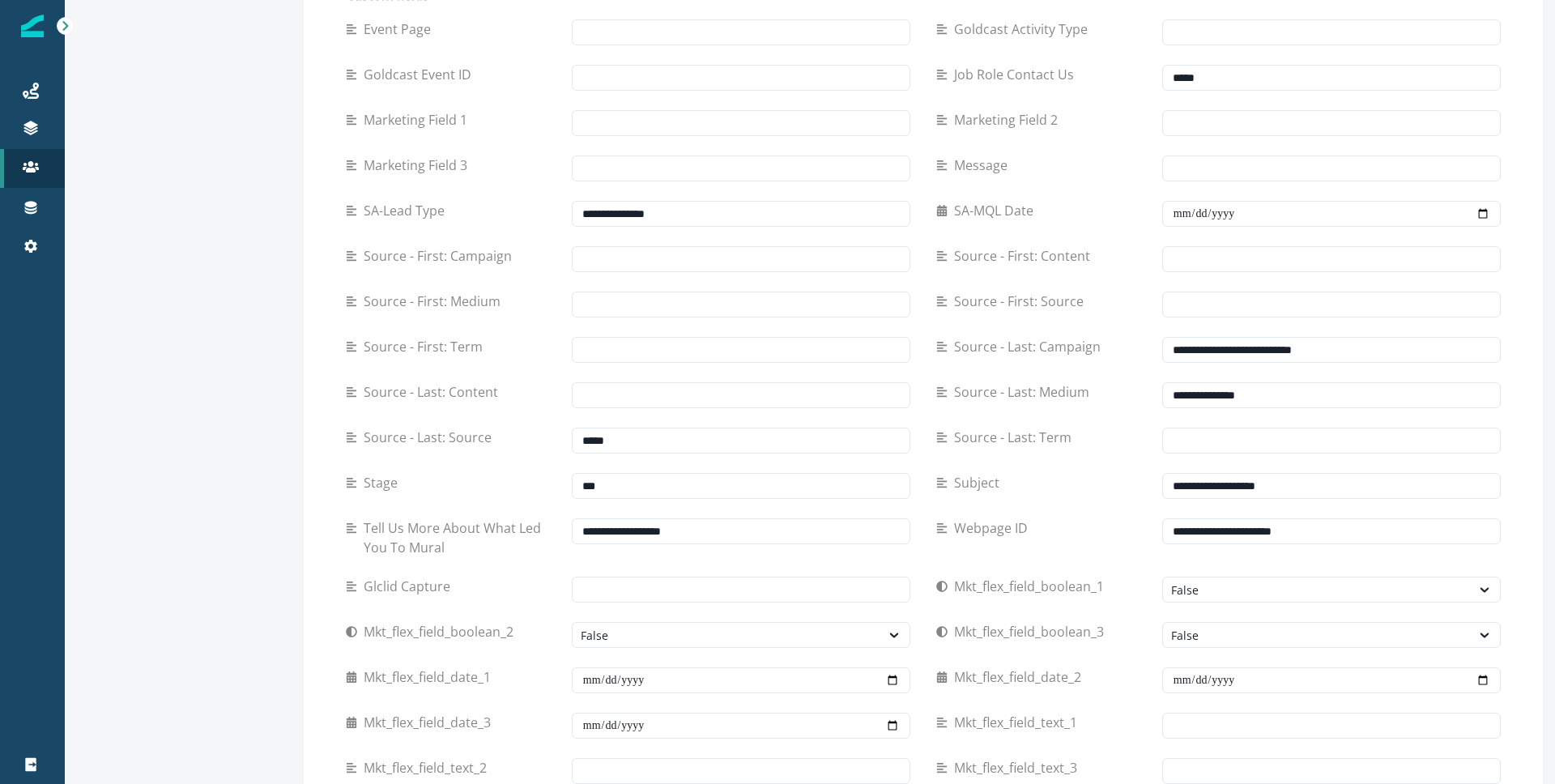
click at [1043, 211] on div "SA-MQL Date" at bounding box center [1049, 211] width 226 height 19
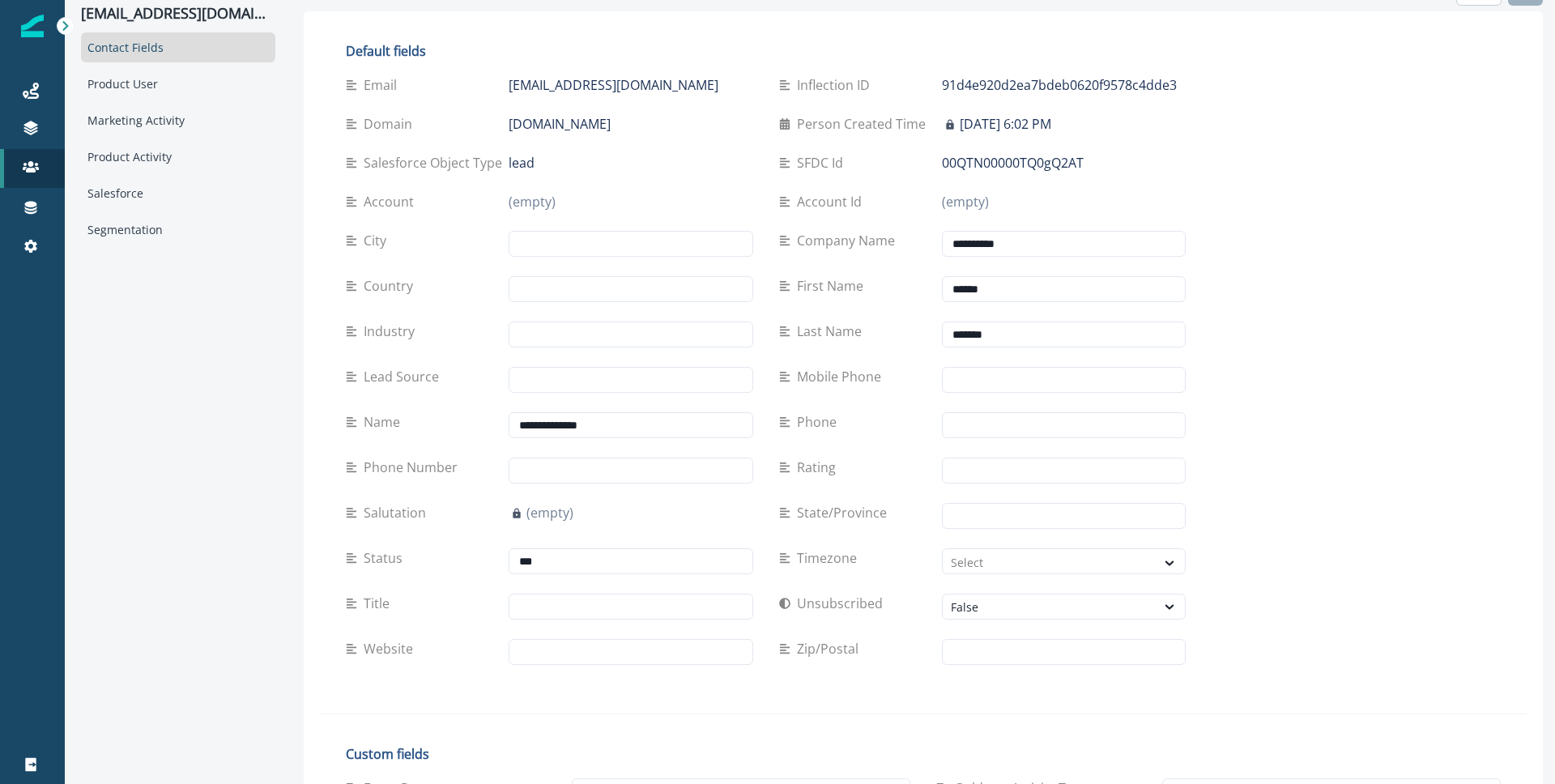
scroll to position [0, 0]
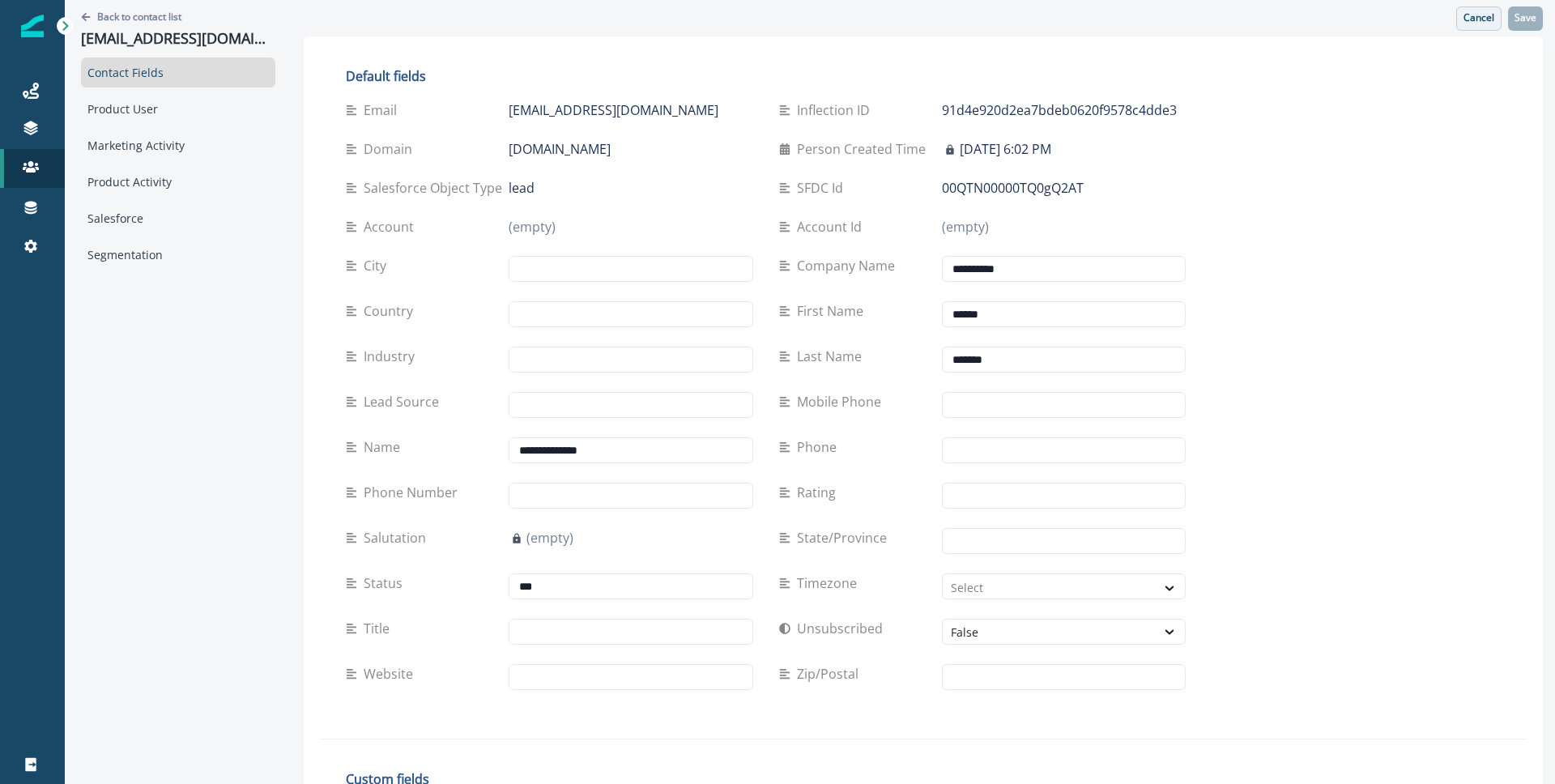
click at [1479, 25] on button "Cancel" at bounding box center [1478, 18] width 45 height 24
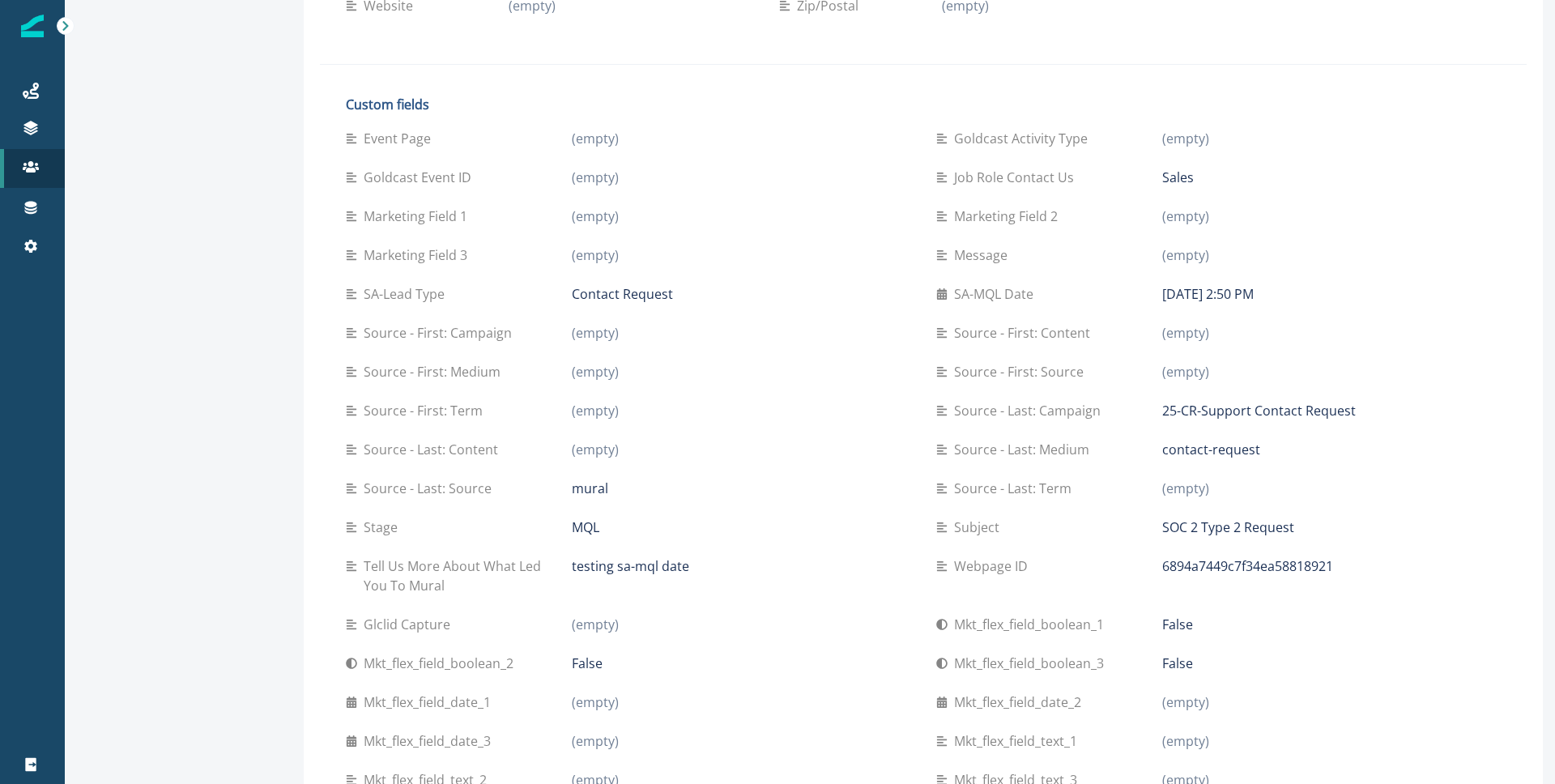
scroll to position [587, 0]
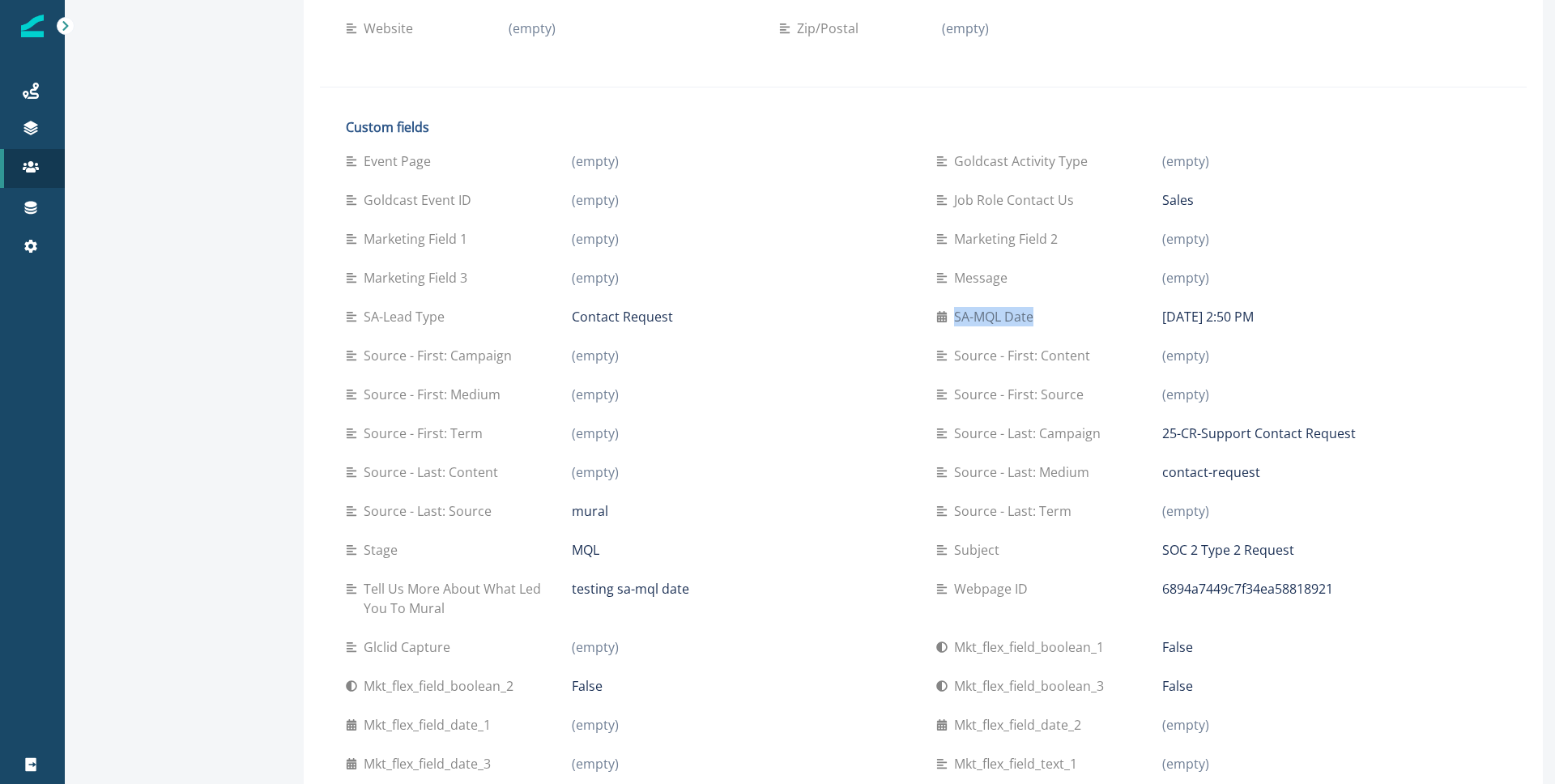
drag, startPoint x: 1048, startPoint y: 316, endPoint x: 1067, endPoint y: 316, distance: 19.0
click at [1067, 316] on div "Event Page (empty) Goldcast Activity Type (empty) Goldcast Event ID (empty) Job…" at bounding box center [923, 500] width 1155 height 719
click at [28, 257] on link "Settings" at bounding box center [32, 246] width 64 height 38
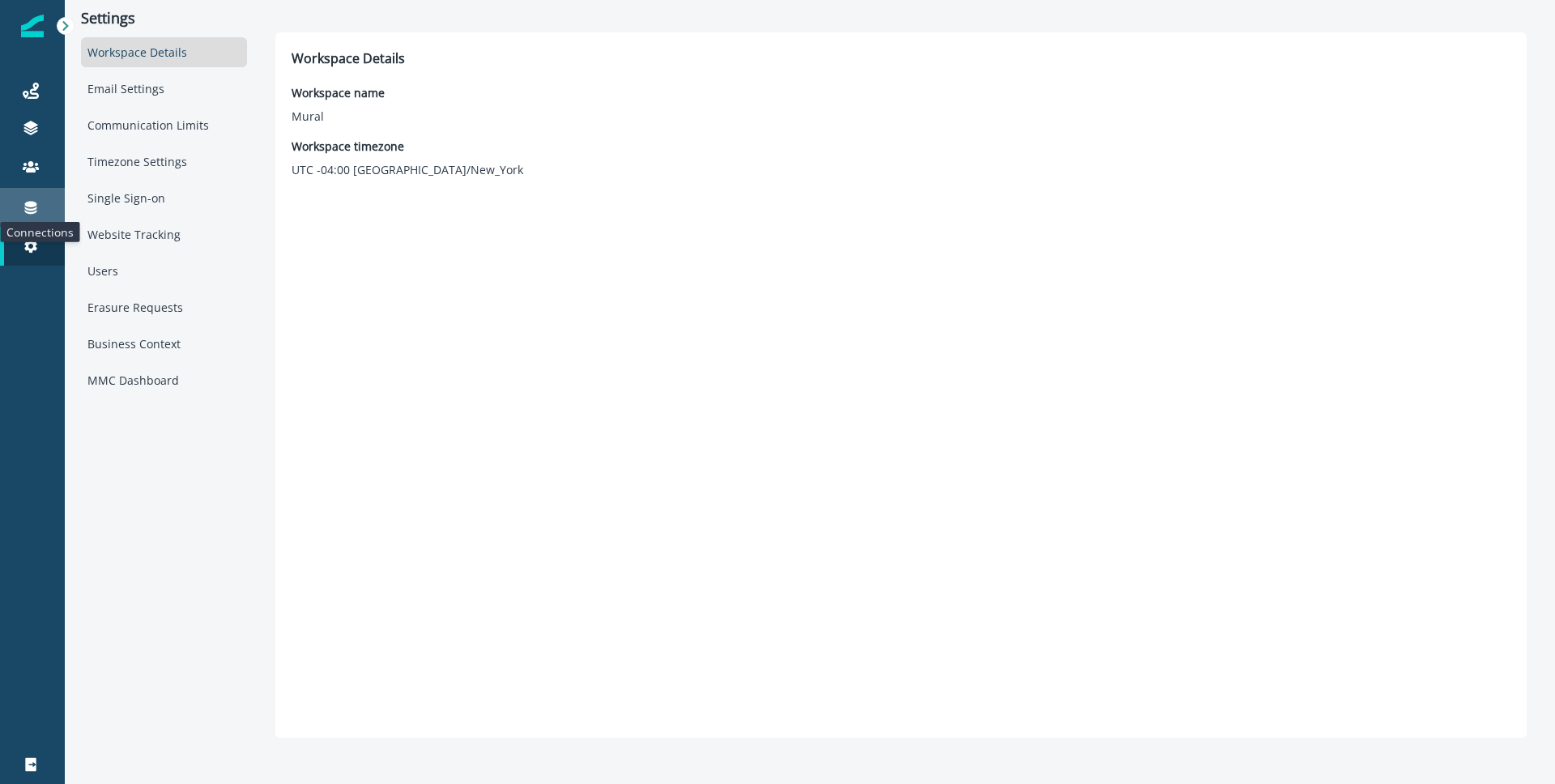
click at [38, 215] on icon at bounding box center [31, 207] width 16 height 16
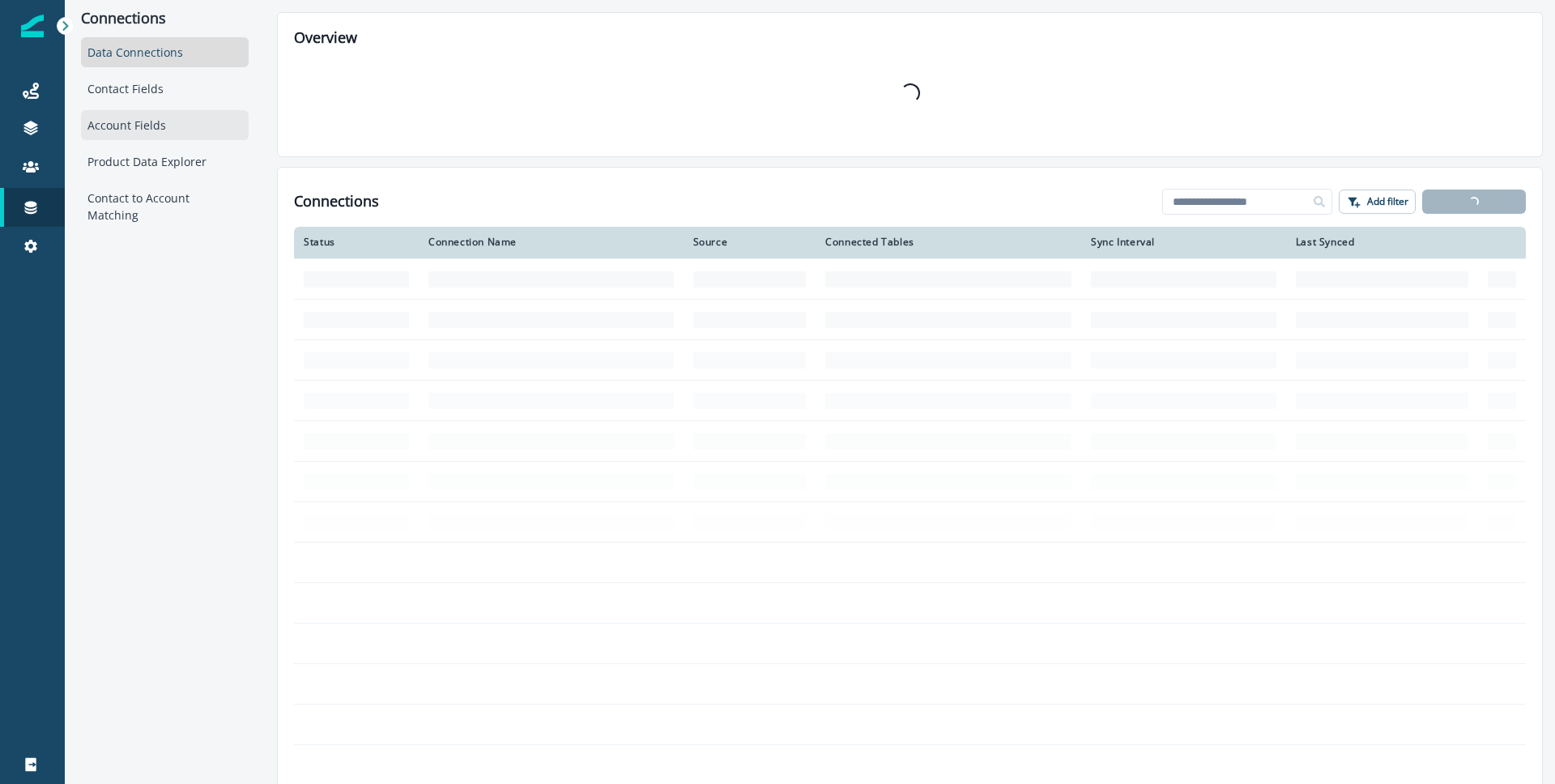
click at [150, 127] on div "Account Fields" at bounding box center [165, 124] width 167 height 30
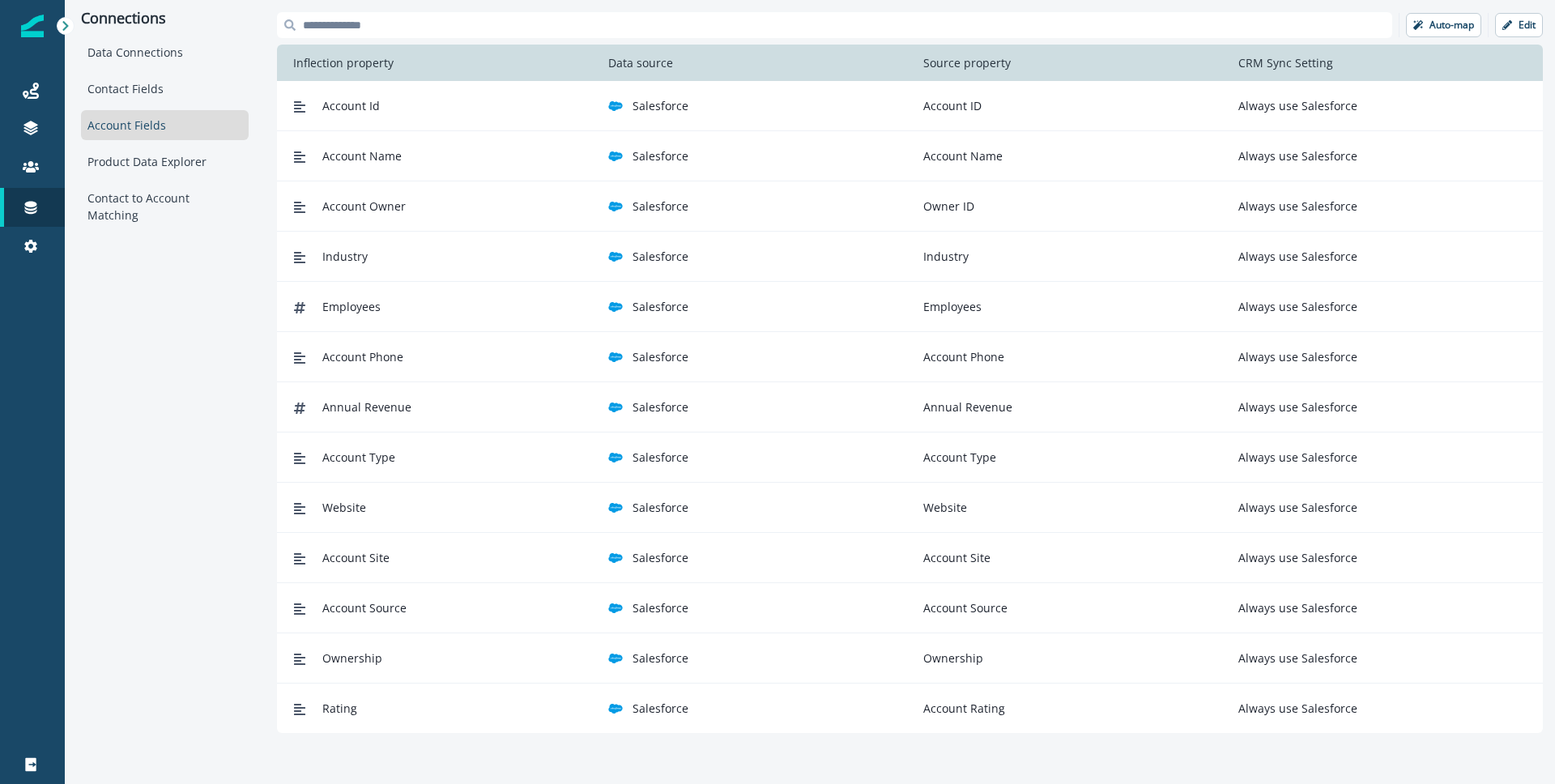
click at [637, 28] on input at bounding box center [834, 25] width 1115 height 26
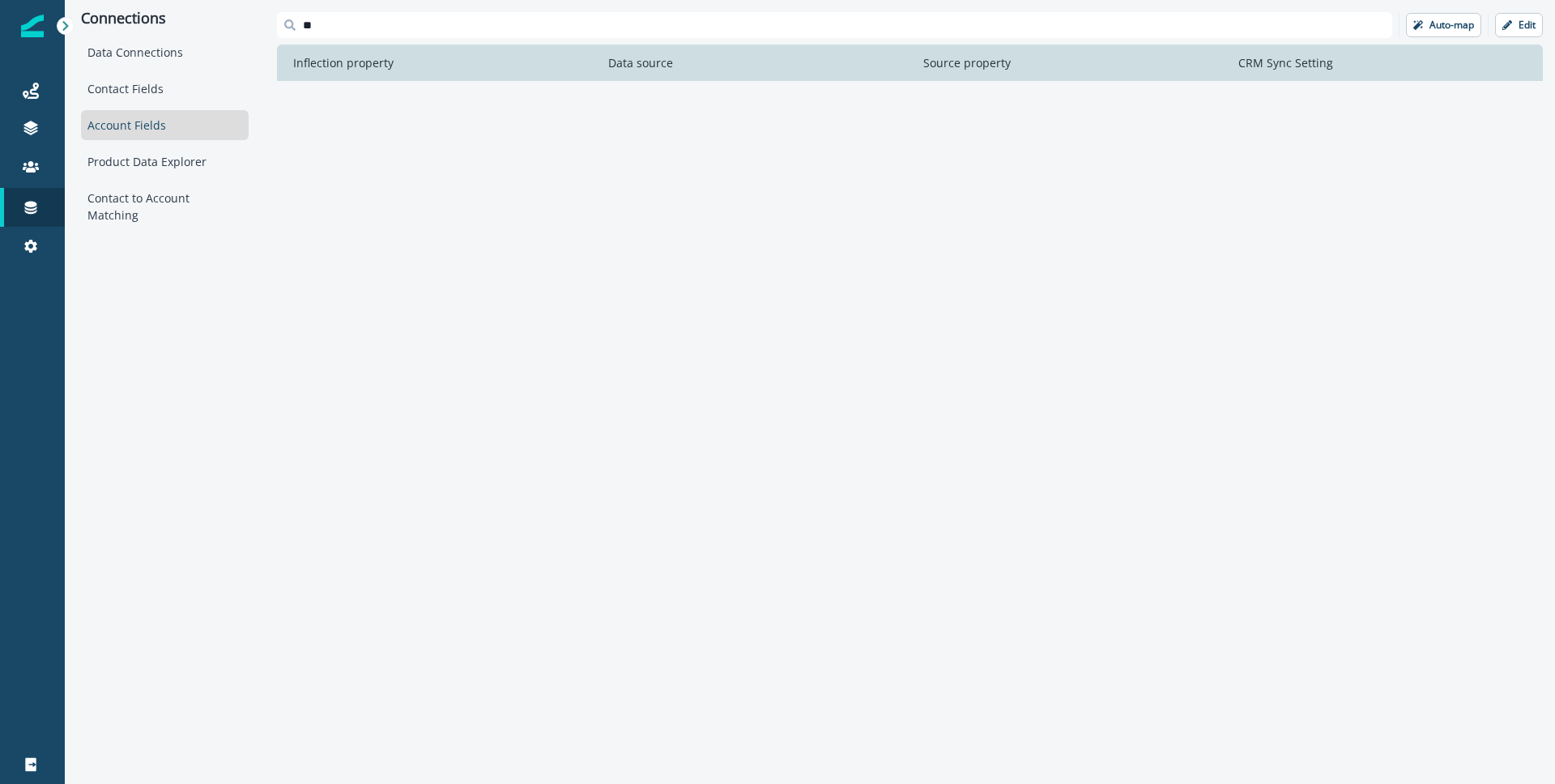
type input "*"
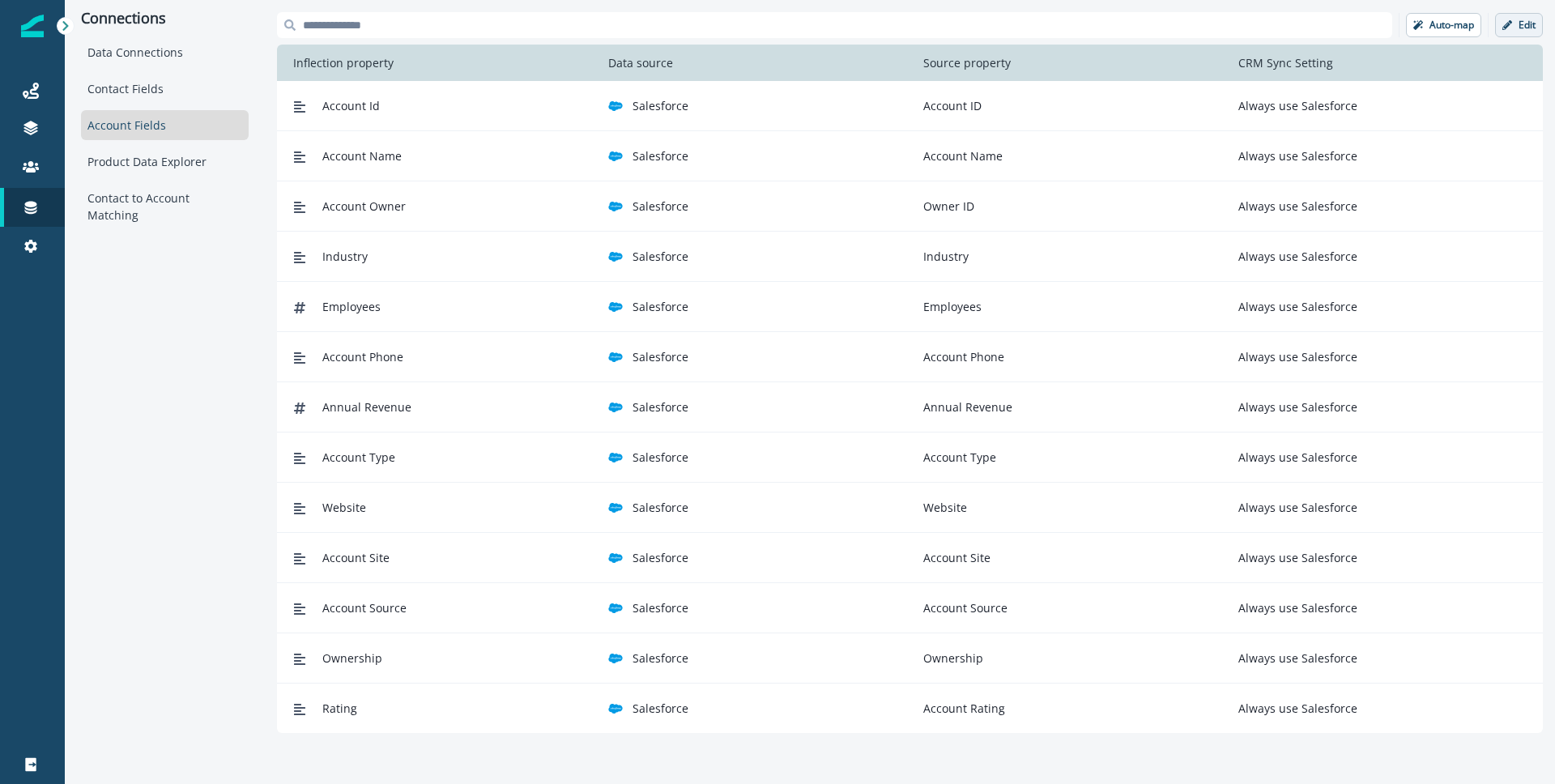
click at [1499, 29] on button "Edit" at bounding box center [1518, 24] width 48 height 24
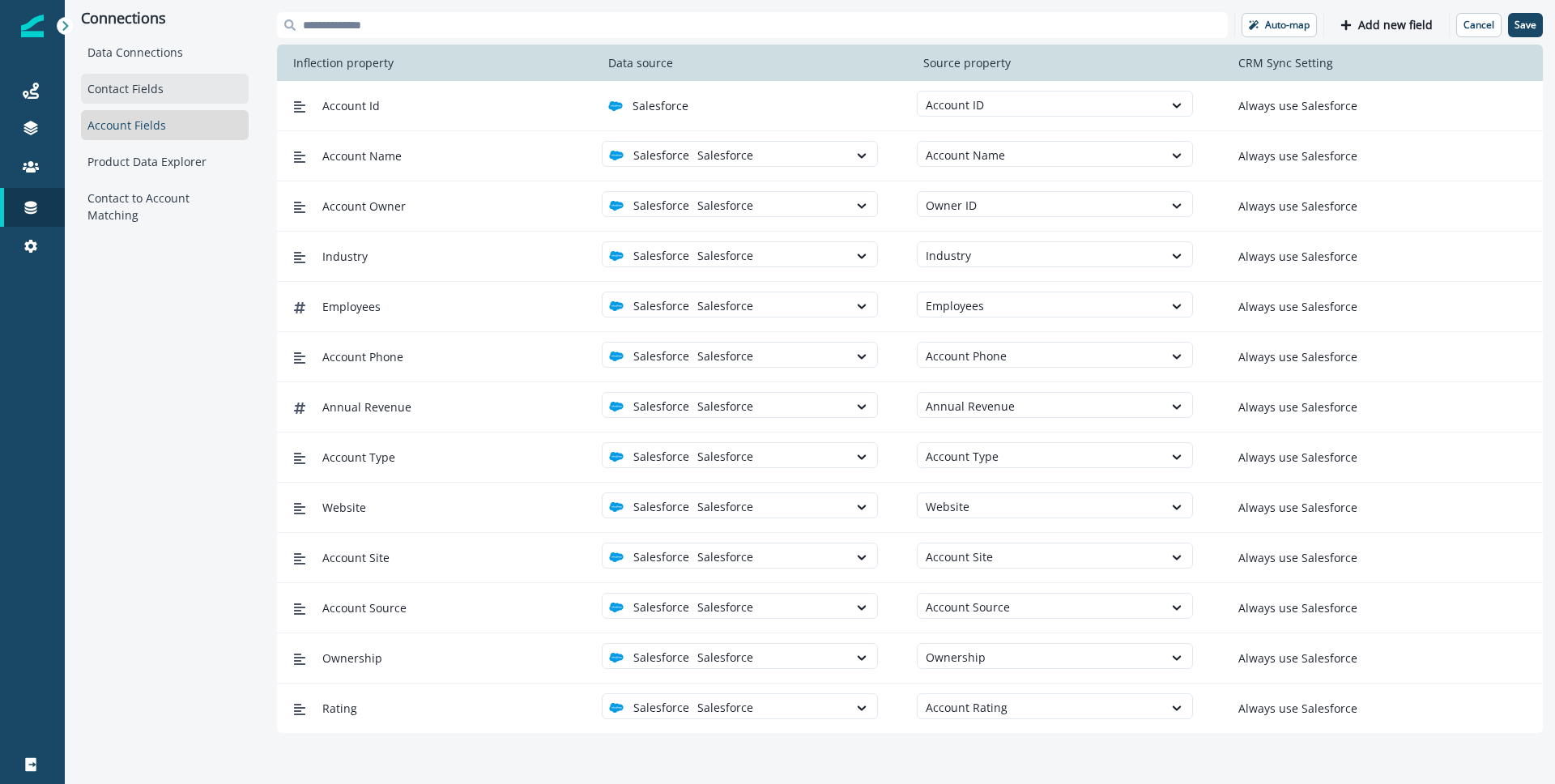
click at [145, 89] on div "Contact Fields" at bounding box center [165, 89] width 167 height 30
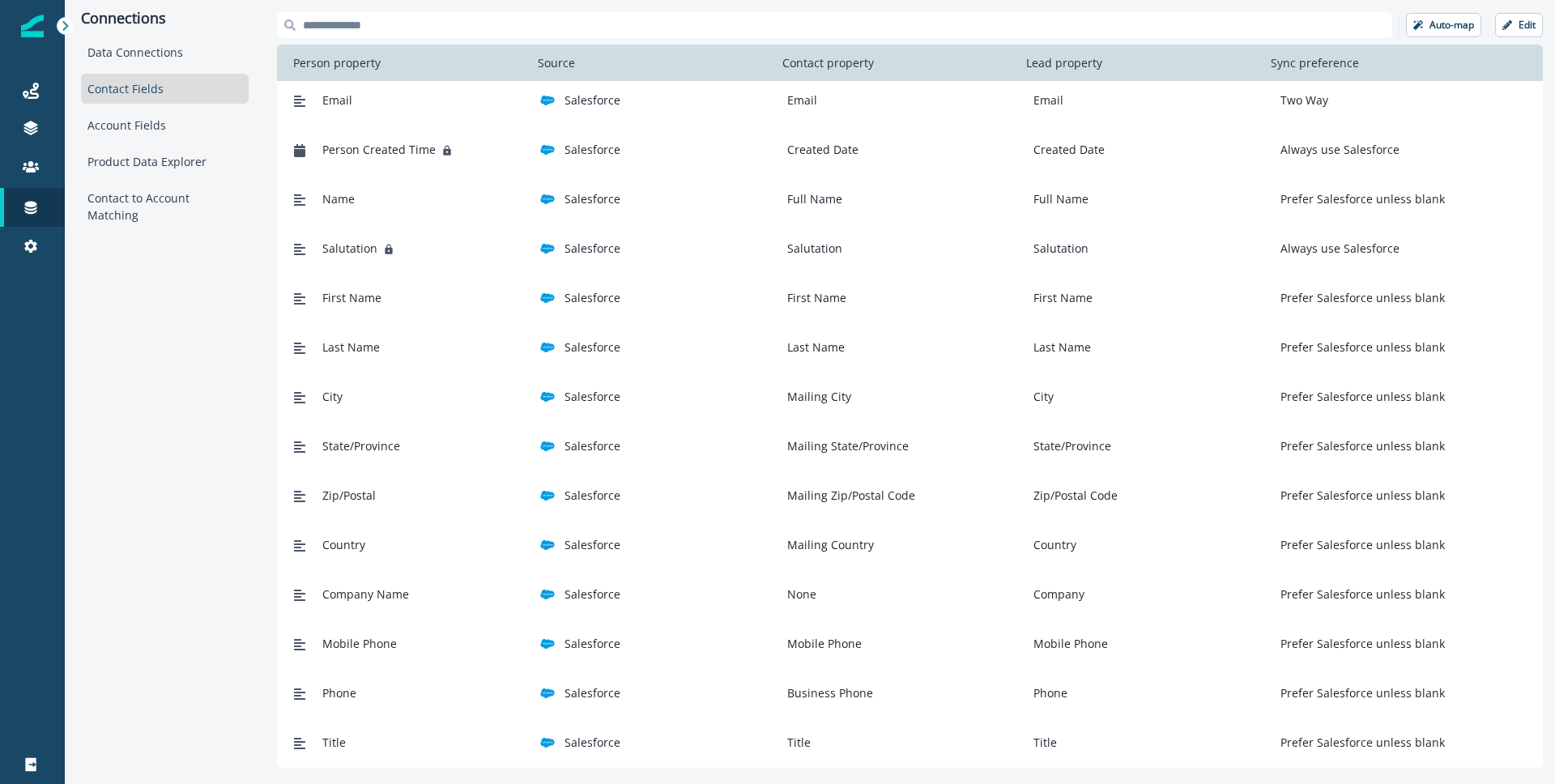
scroll to position [9, 0]
click at [400, 32] on input at bounding box center [834, 25] width 1115 height 26
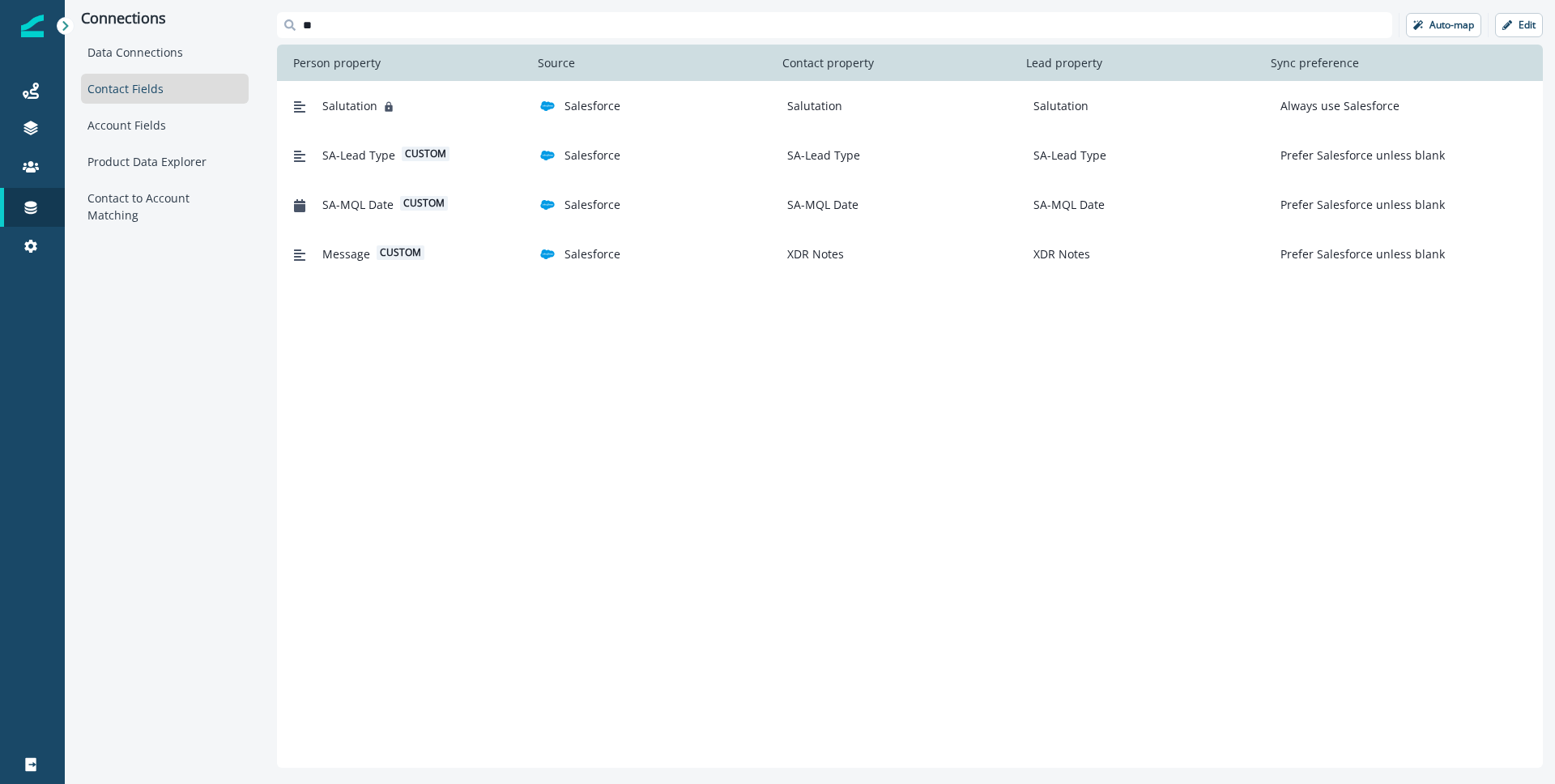
type input "**"
click at [1207, 202] on div "SA-MQL Date" at bounding box center [1143, 205] width 234 height 17
click at [1526, 33] on button "Edit" at bounding box center [1518, 24] width 48 height 24
click at [421, 202] on span "custom" at bounding box center [424, 203] width 48 height 14
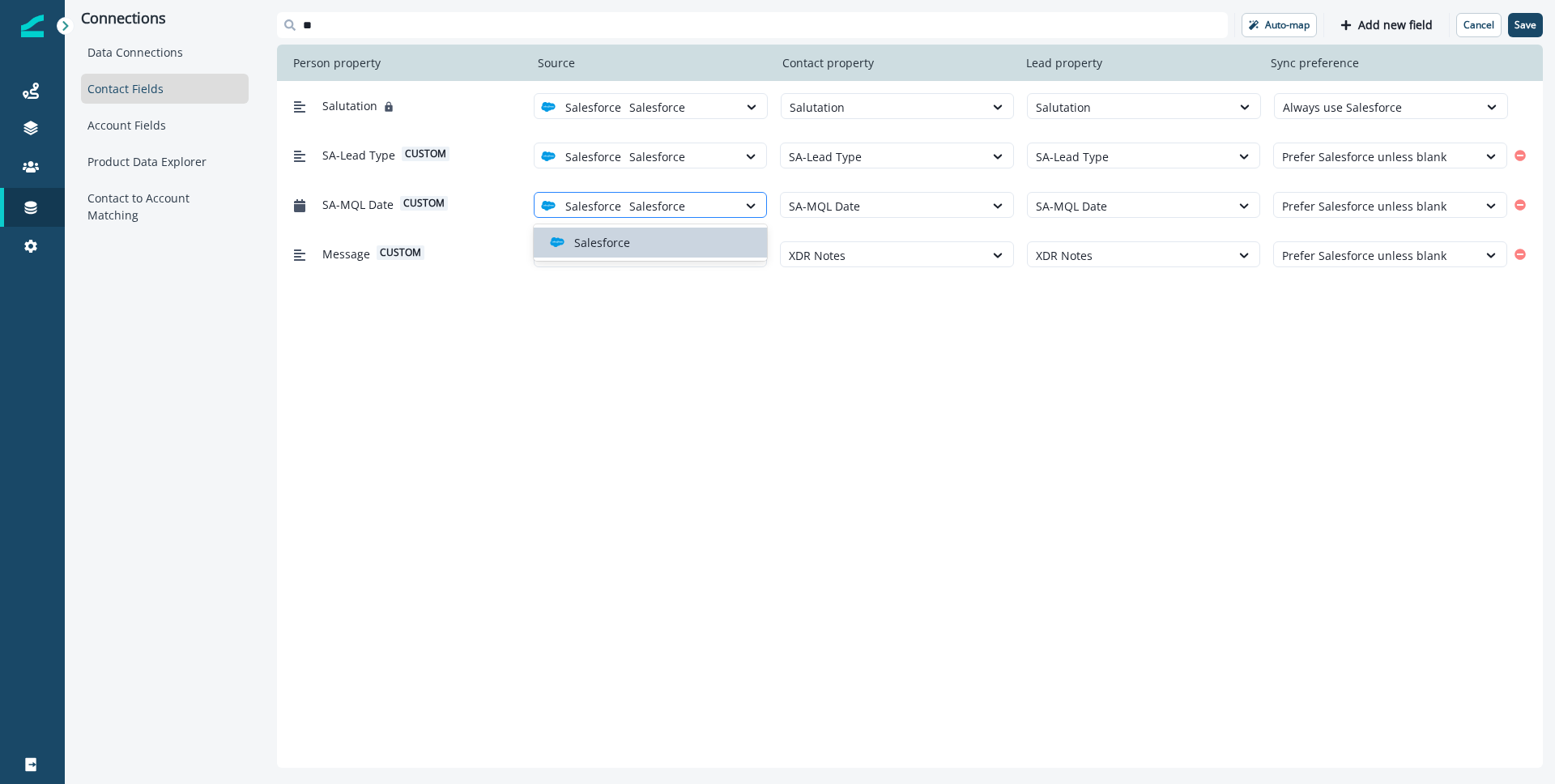
click at [723, 196] on div at bounding box center [679, 206] width 100 height 20
click at [897, 196] on div at bounding box center [882, 206] width 187 height 20
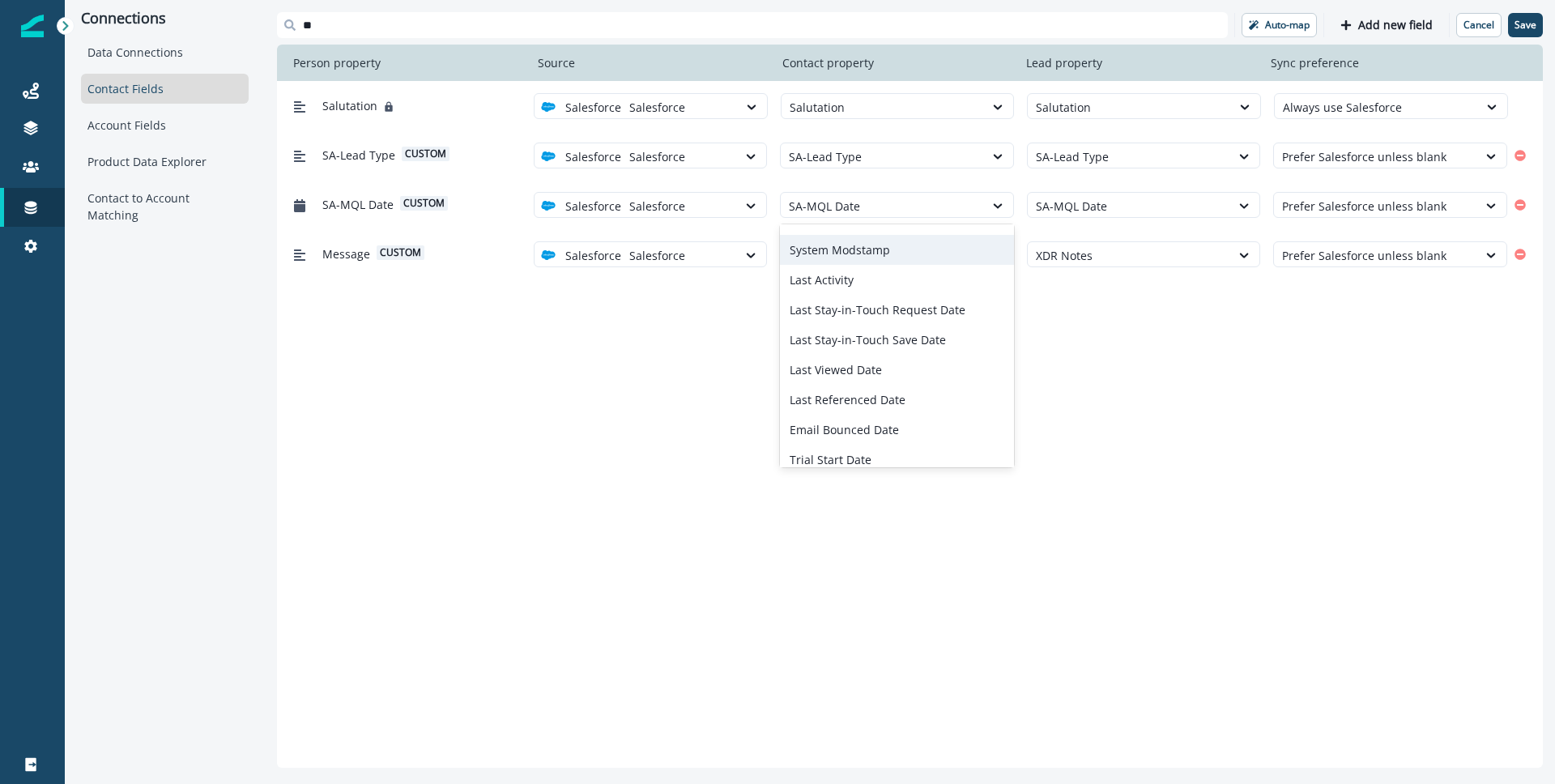
scroll to position [94, 0]
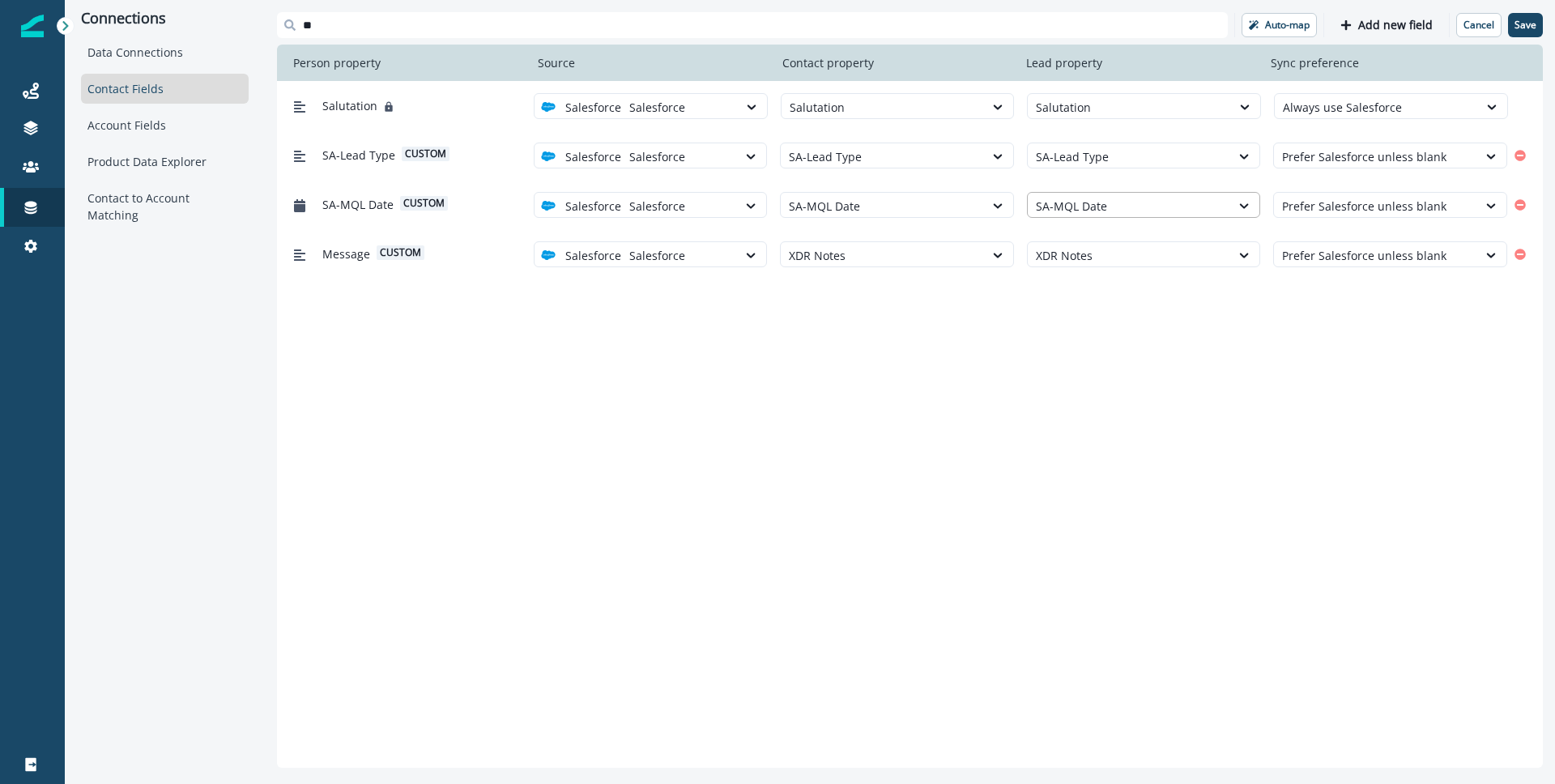
click at [1089, 208] on div at bounding box center [1129, 206] width 187 height 20
click at [1396, 212] on div at bounding box center [1375, 206] width 187 height 20
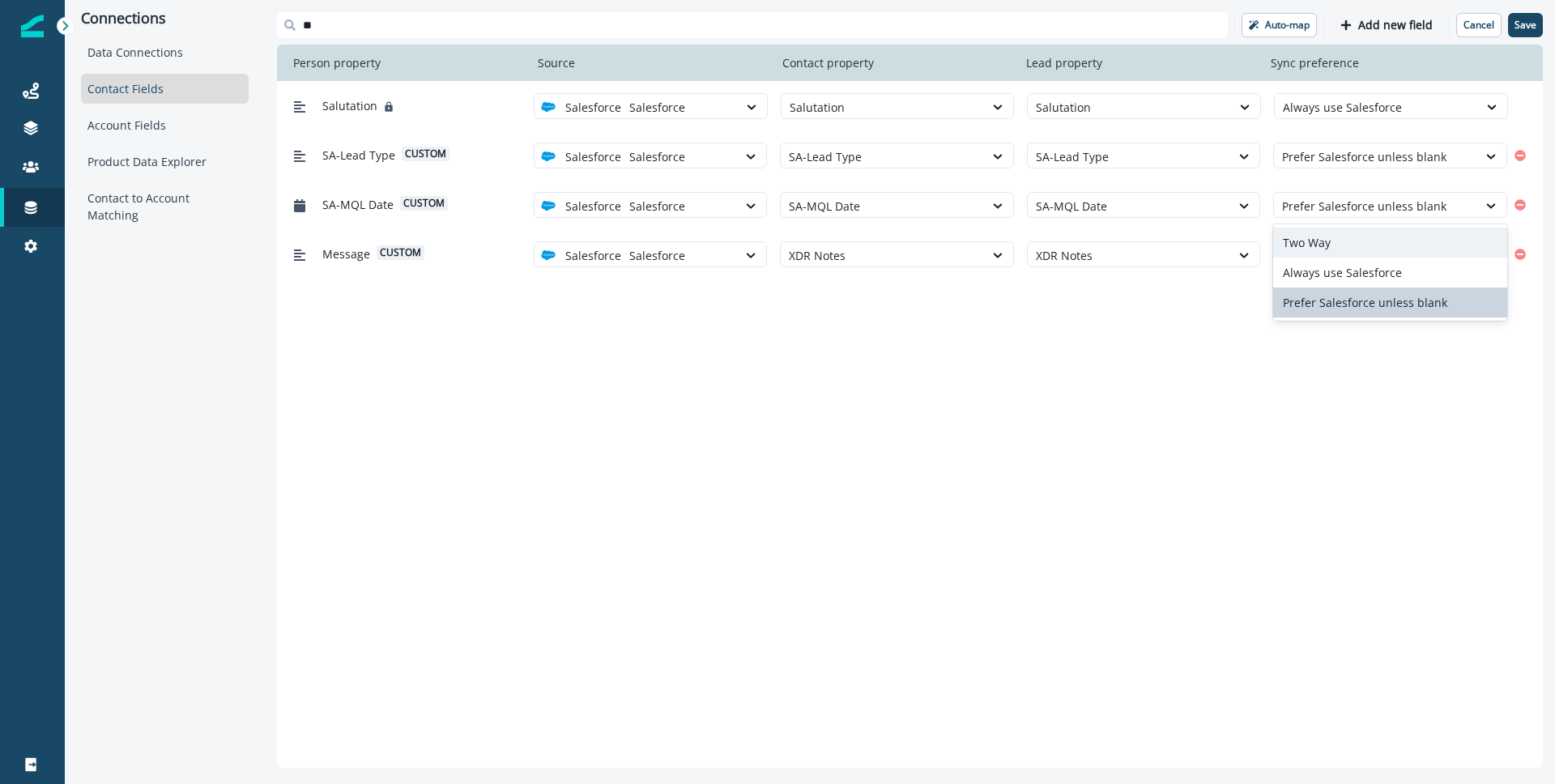
click at [1007, 414] on div "Salutation Salesforce Salesforce Salutation Salutation Always use Salesforce SA…" at bounding box center [909, 424] width 1265 height 687
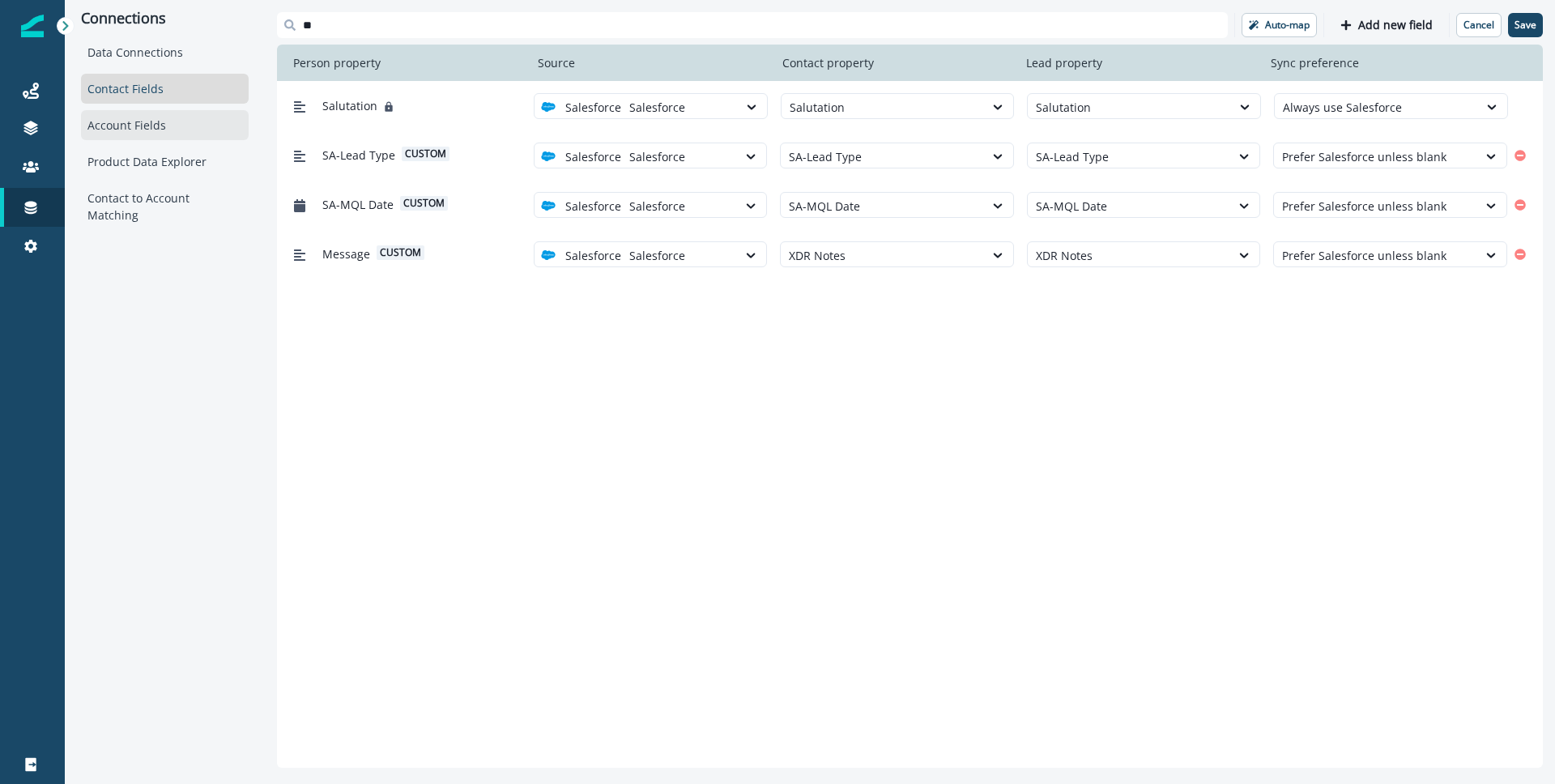
click at [147, 126] on div "Account Fields" at bounding box center [165, 124] width 167 height 30
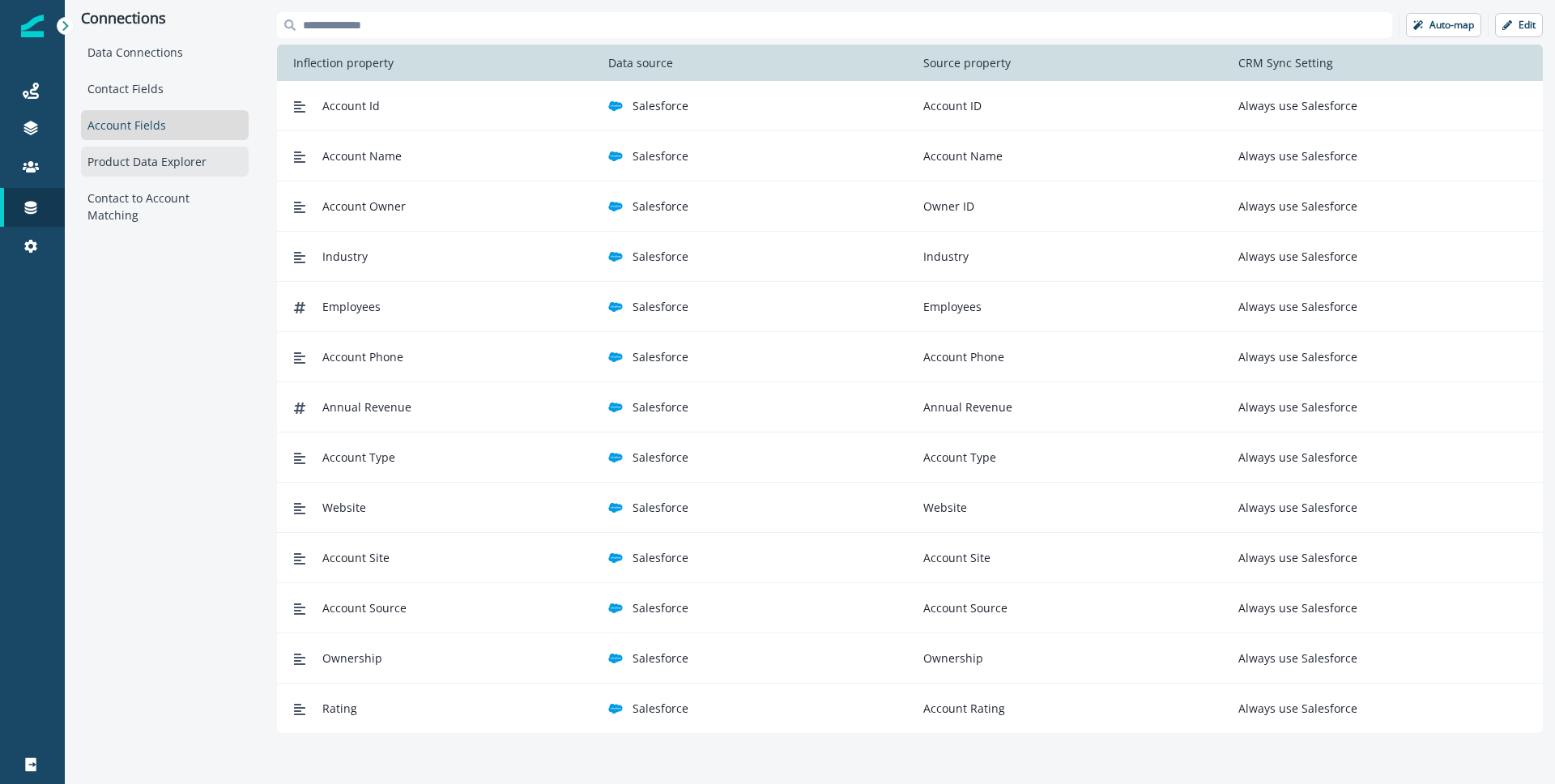
click at [161, 164] on div "Product Data Explorer" at bounding box center [165, 161] width 167 height 30
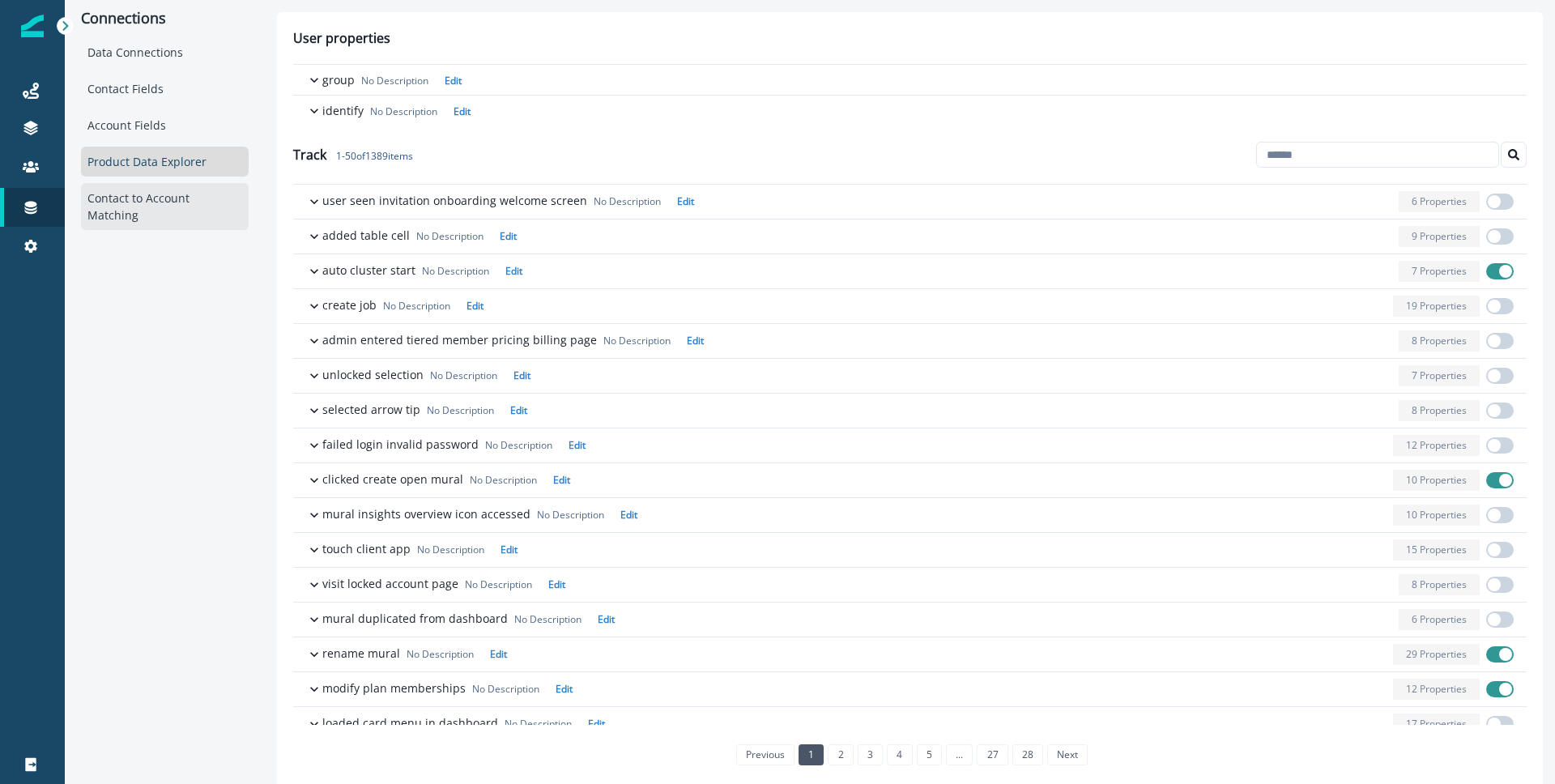
click at [161, 199] on div "Contact to Account Matching" at bounding box center [165, 206] width 167 height 47
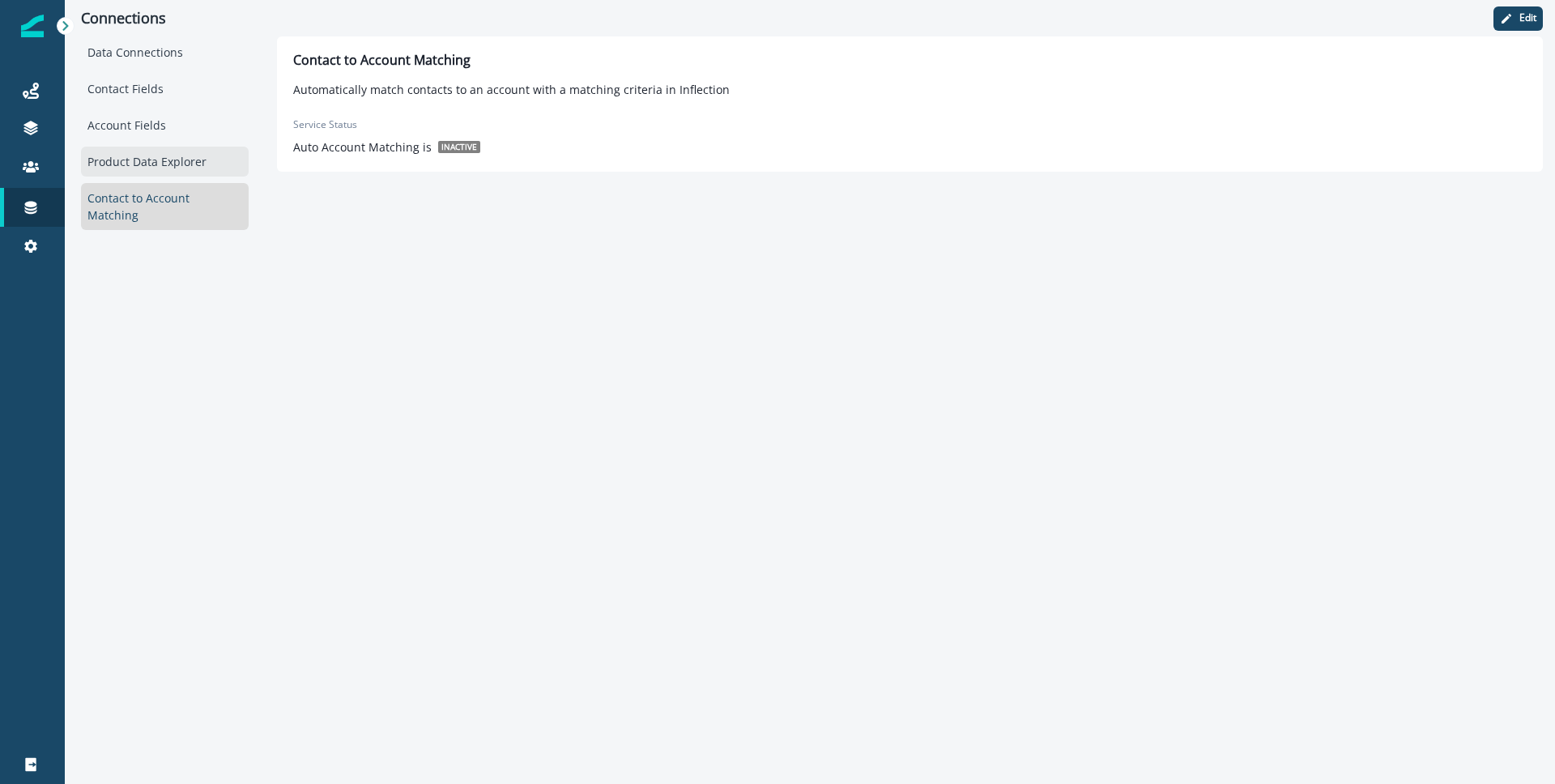
click at [178, 164] on div "Product Data Explorer" at bounding box center [165, 161] width 167 height 30
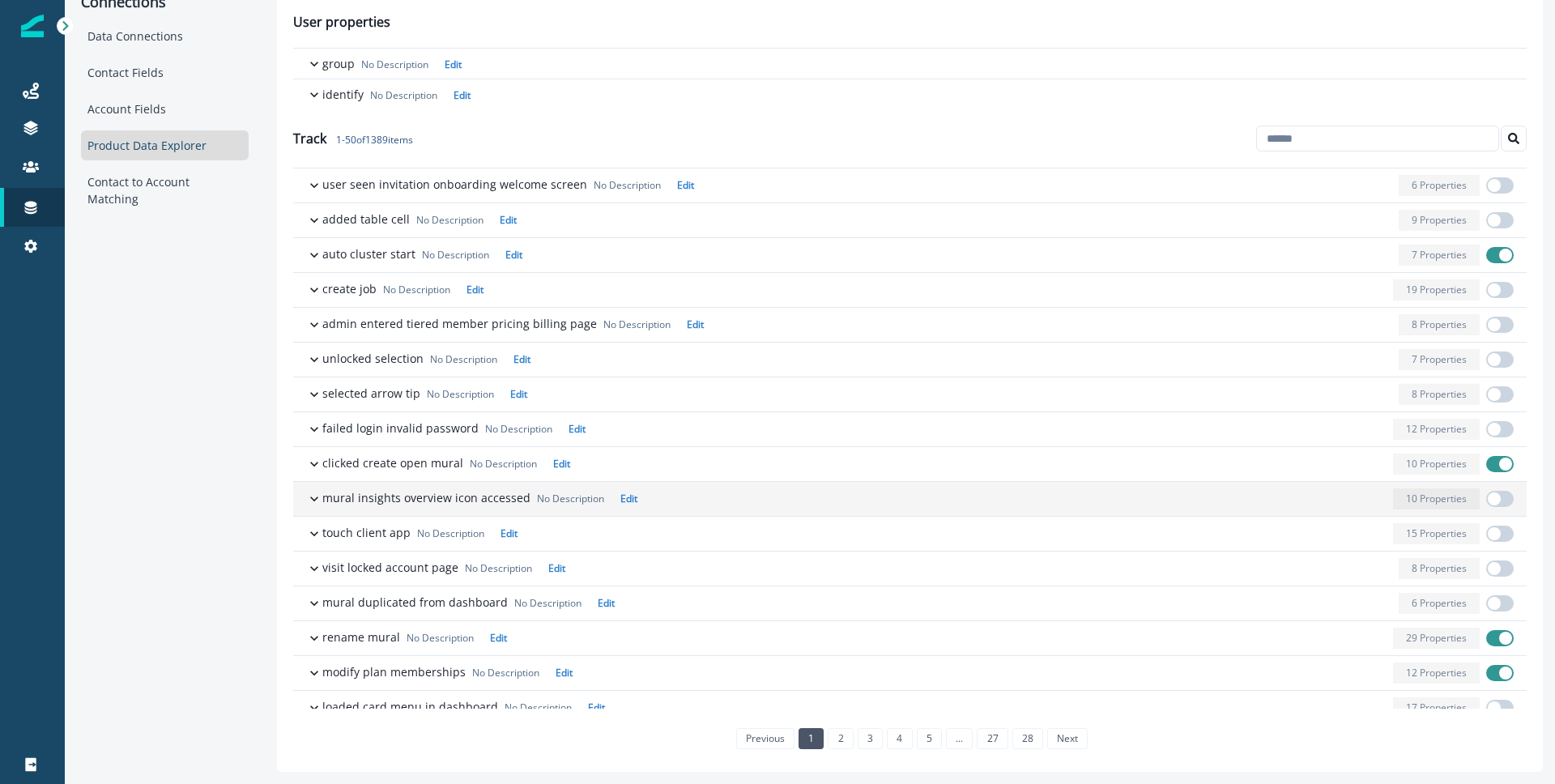
scroll to position [0, 0]
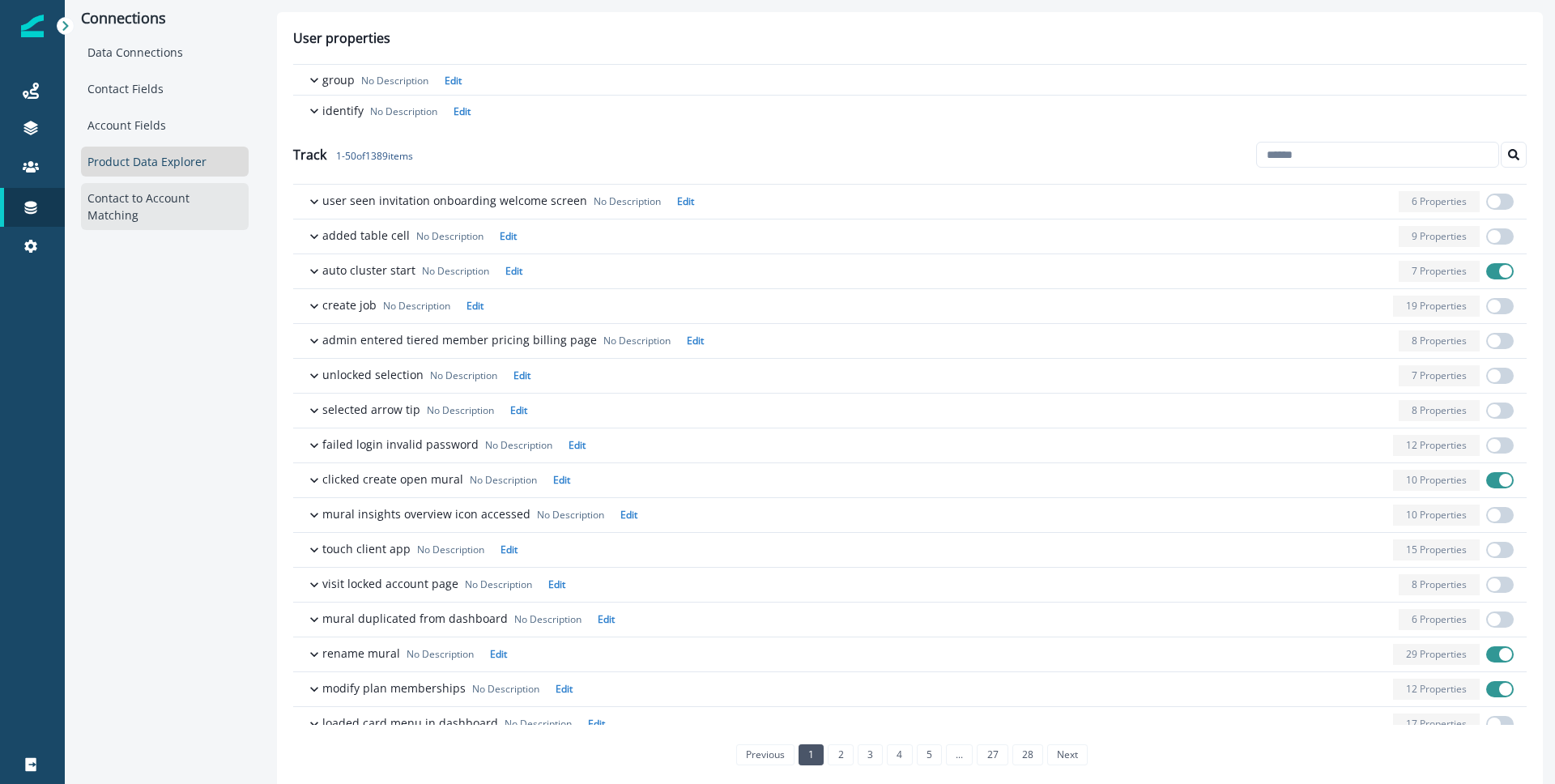
click at [158, 190] on div "Contact to Account Matching" at bounding box center [165, 206] width 167 height 47
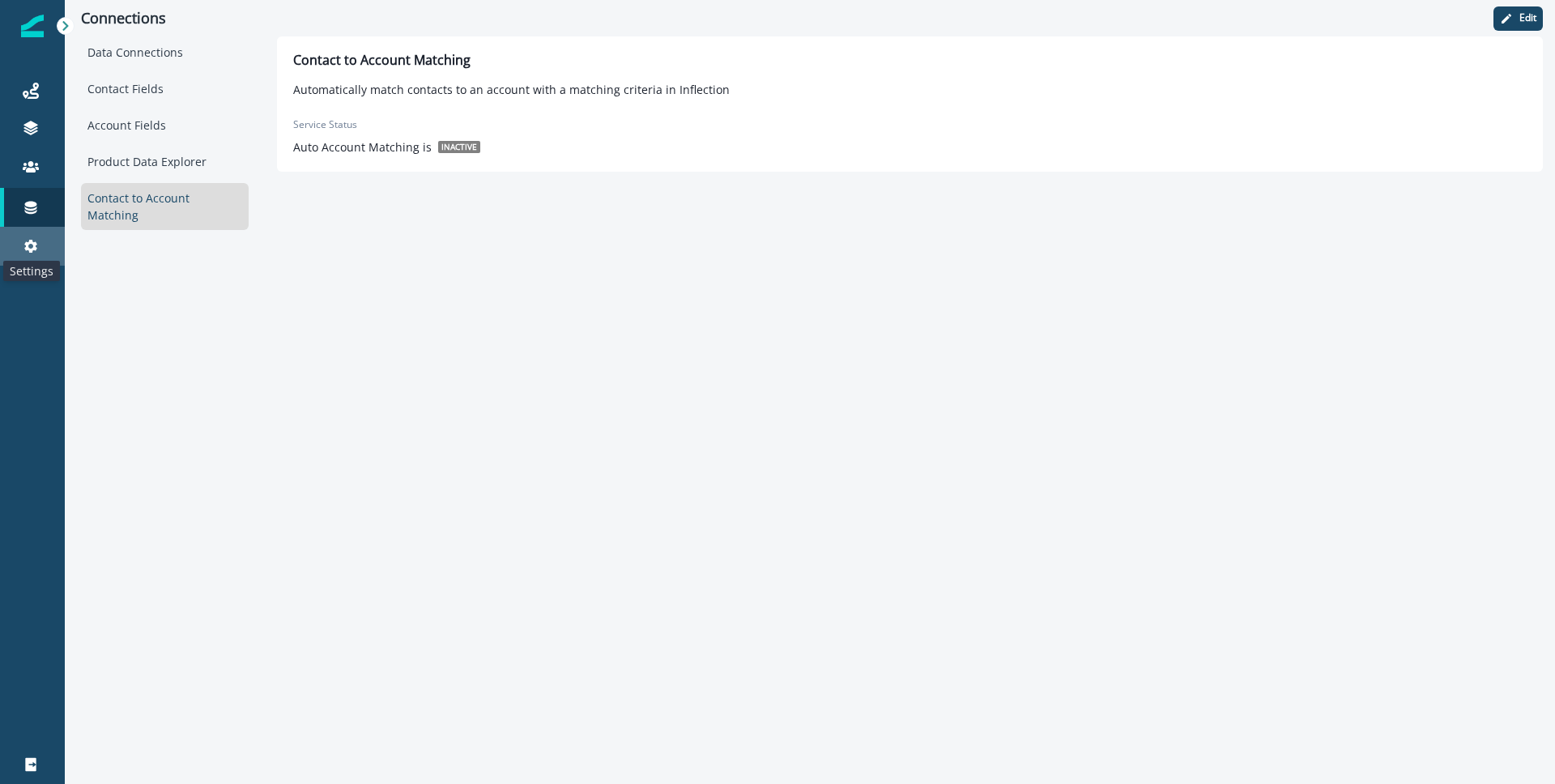
click at [34, 239] on icon at bounding box center [31, 245] width 16 height 16
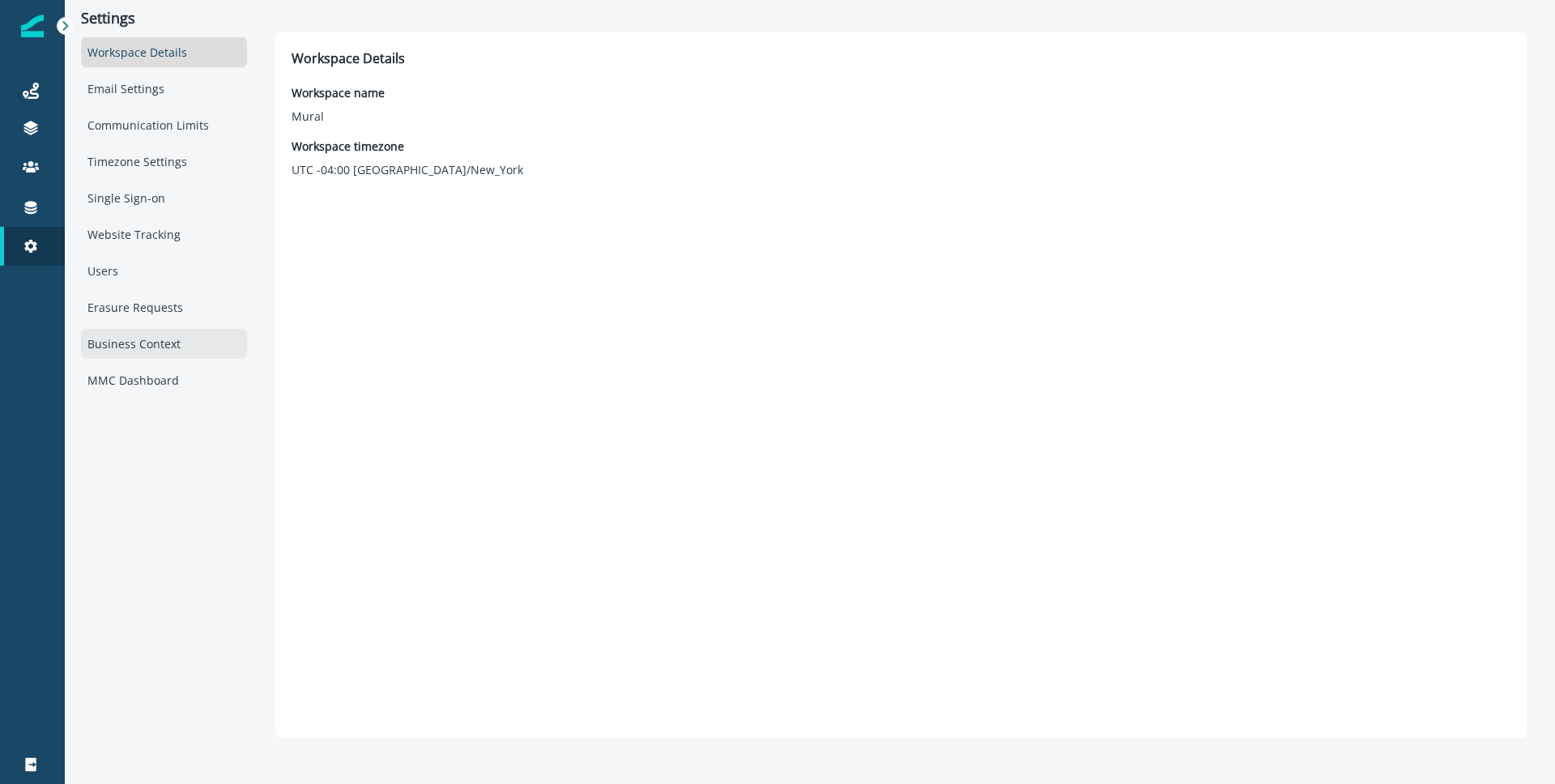
click at [161, 341] on div "Business Context" at bounding box center [164, 343] width 166 height 30
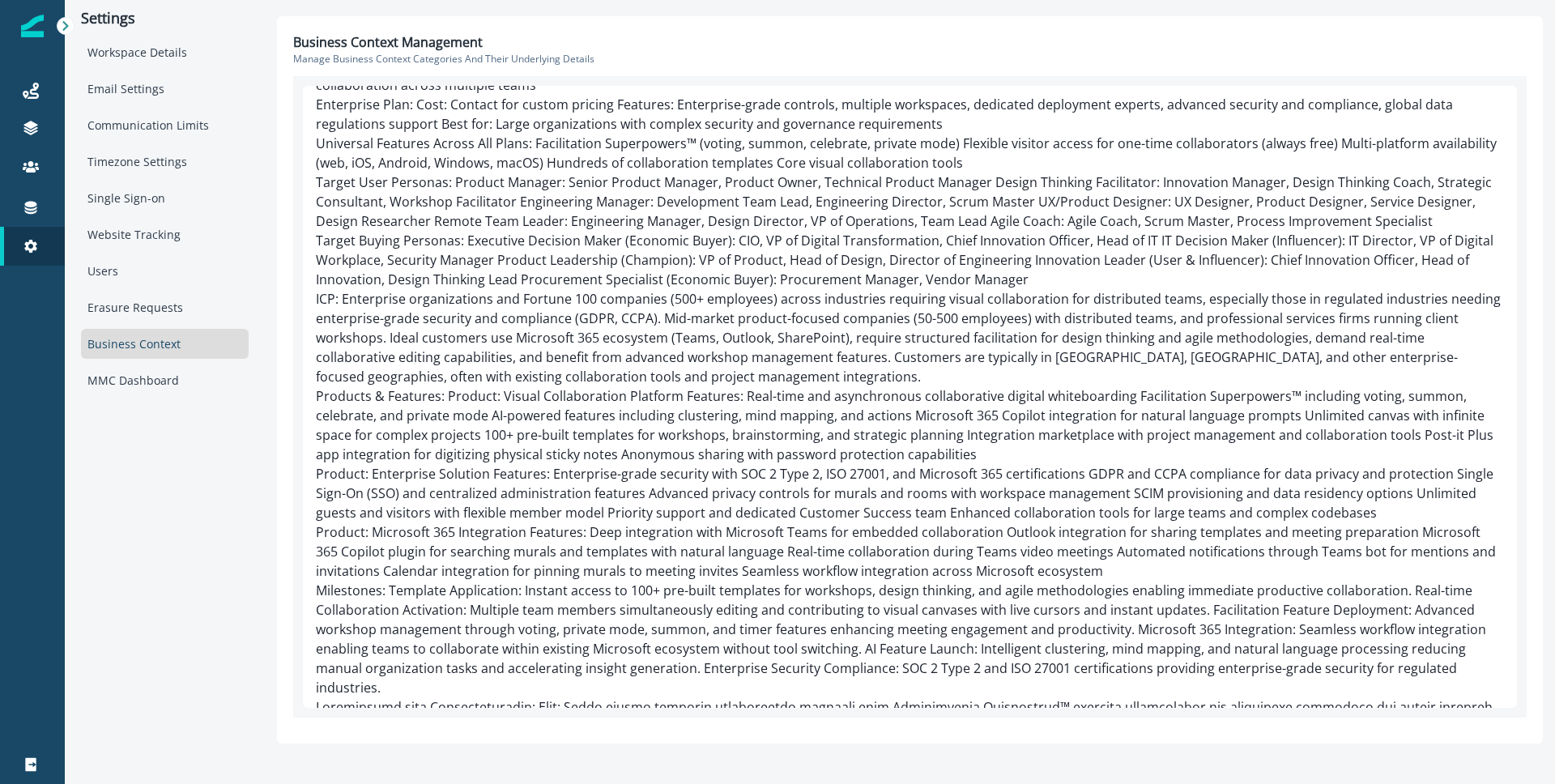
scroll to position [415, 0]
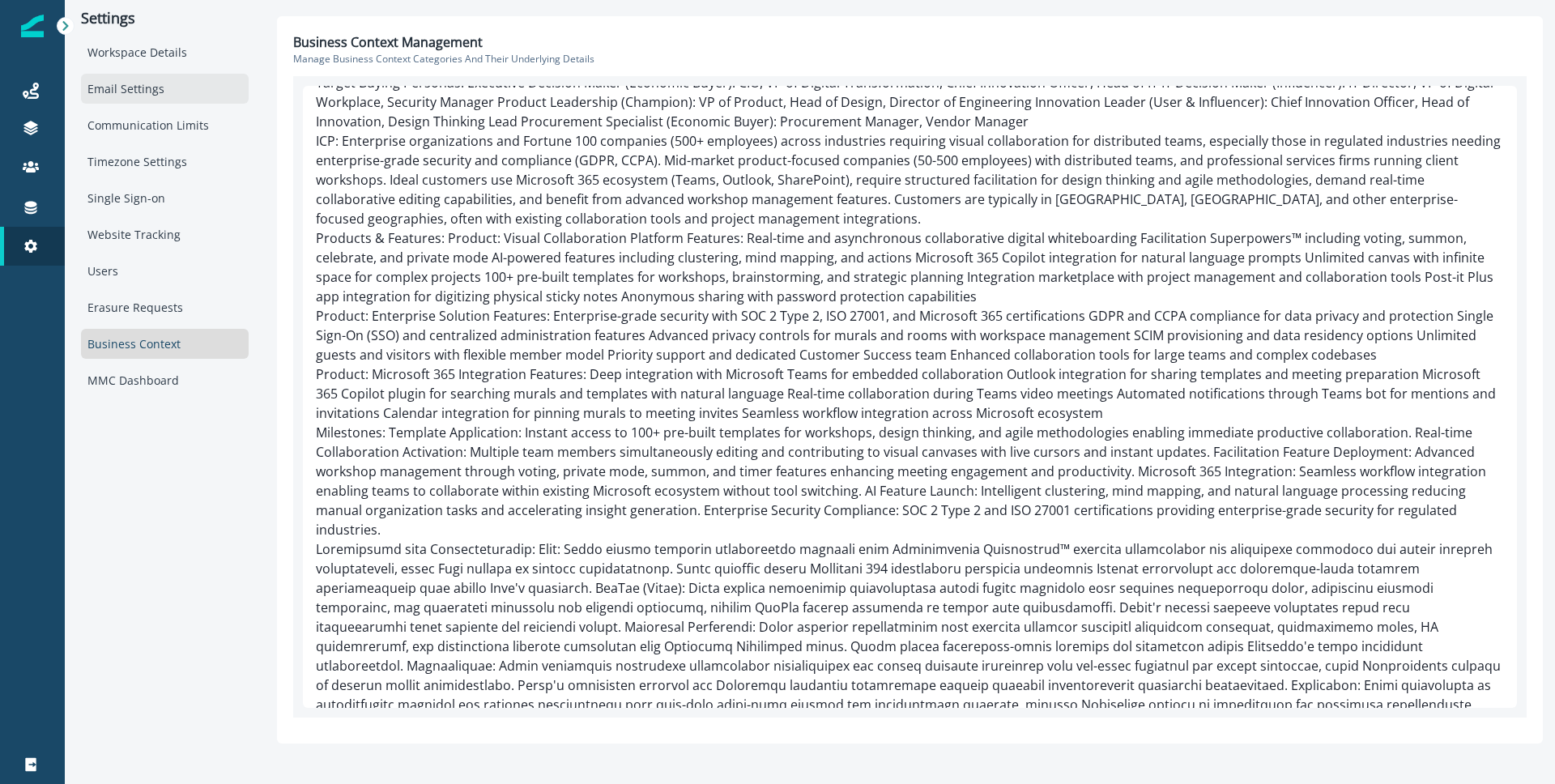
click at [166, 89] on div "Email Settings" at bounding box center [165, 89] width 167 height 30
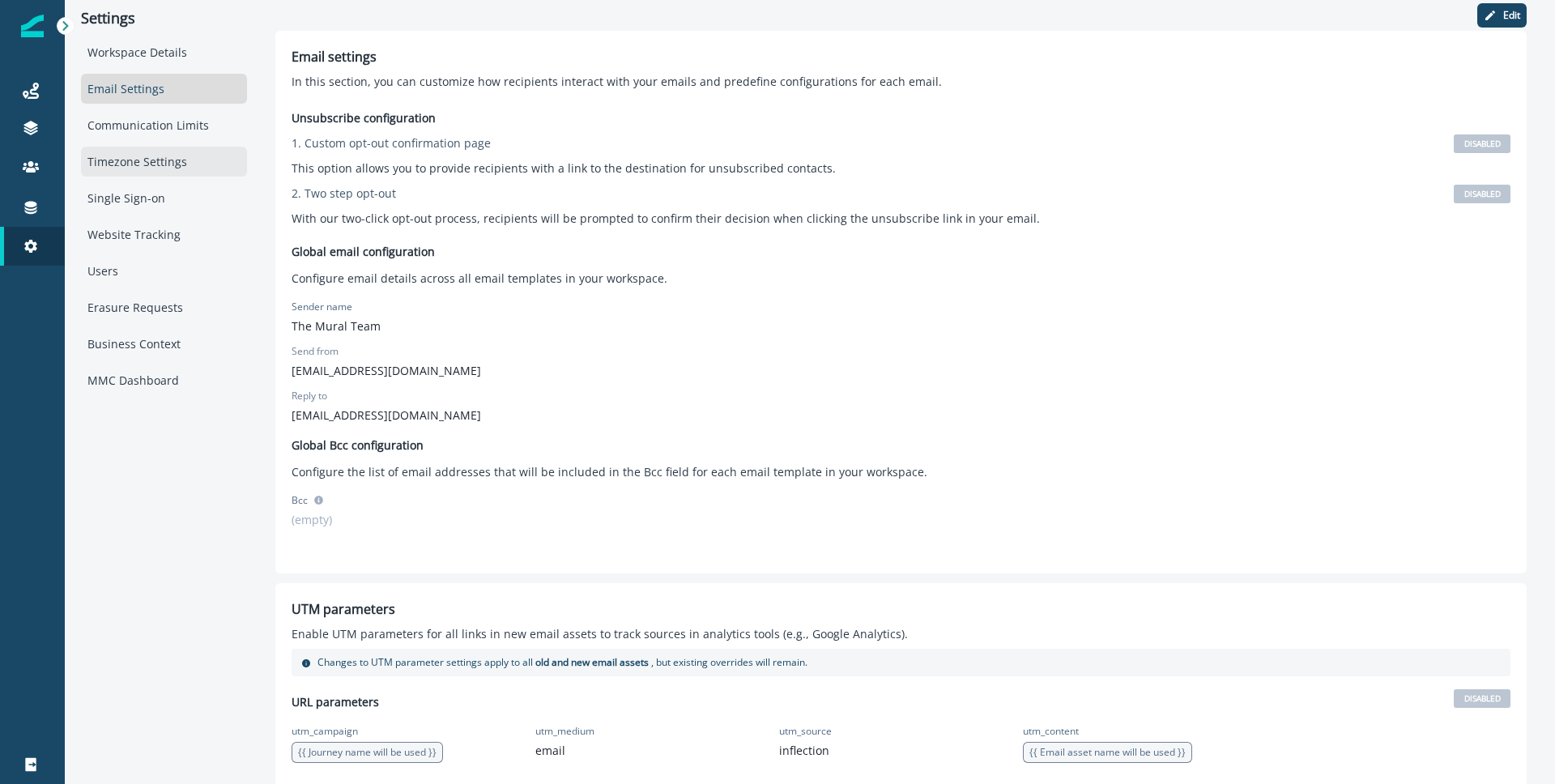
click at [173, 151] on div "Timezone Settings" at bounding box center [164, 161] width 166 height 30
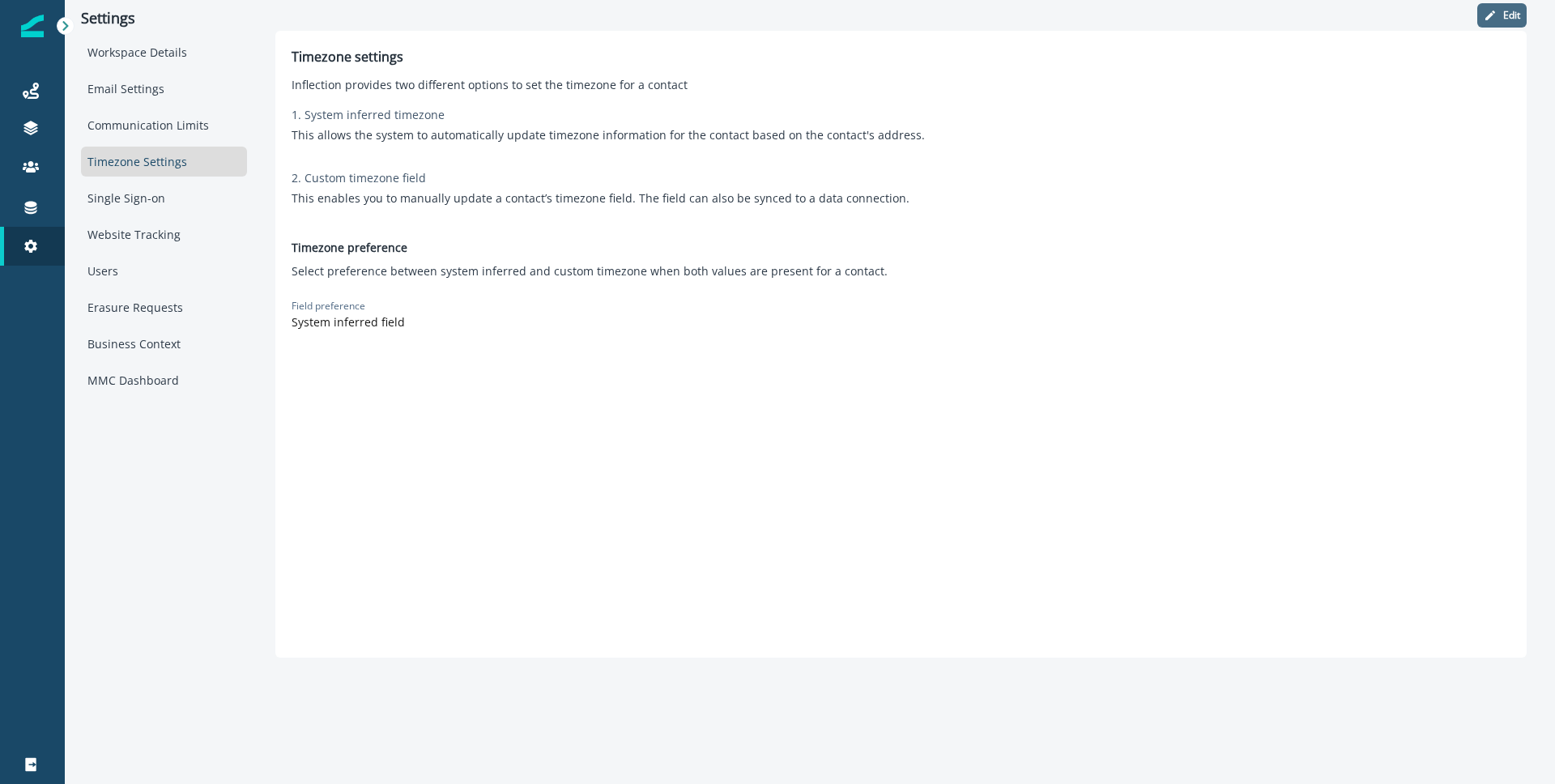
click at [1505, 18] on p "Edit" at bounding box center [1512, 15] width 17 height 12
click at [499, 329] on div at bounding box center [450, 327] width 301 height 20
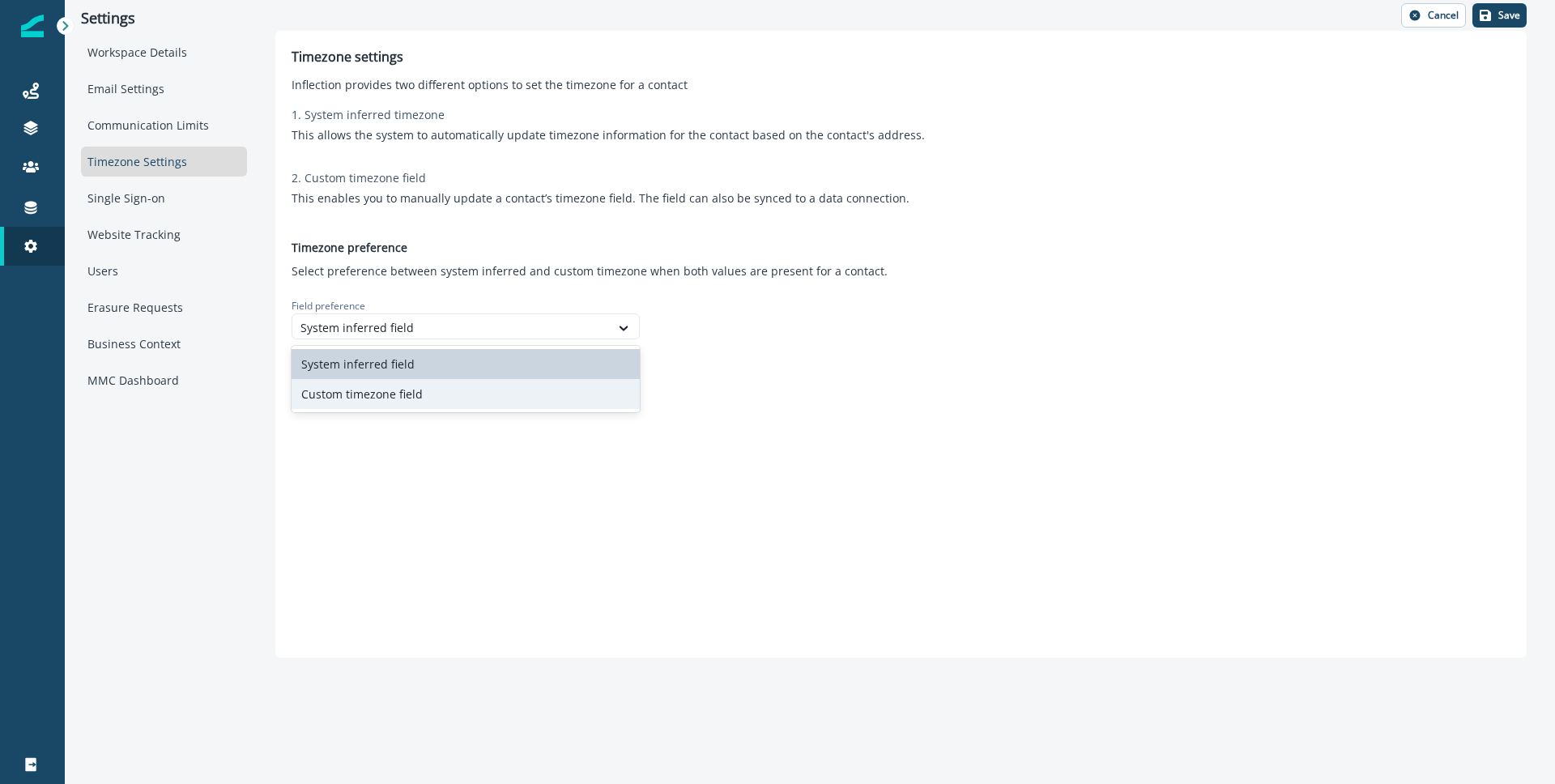
click at [497, 392] on div "Custom timezone field" at bounding box center [466, 393] width 348 height 30
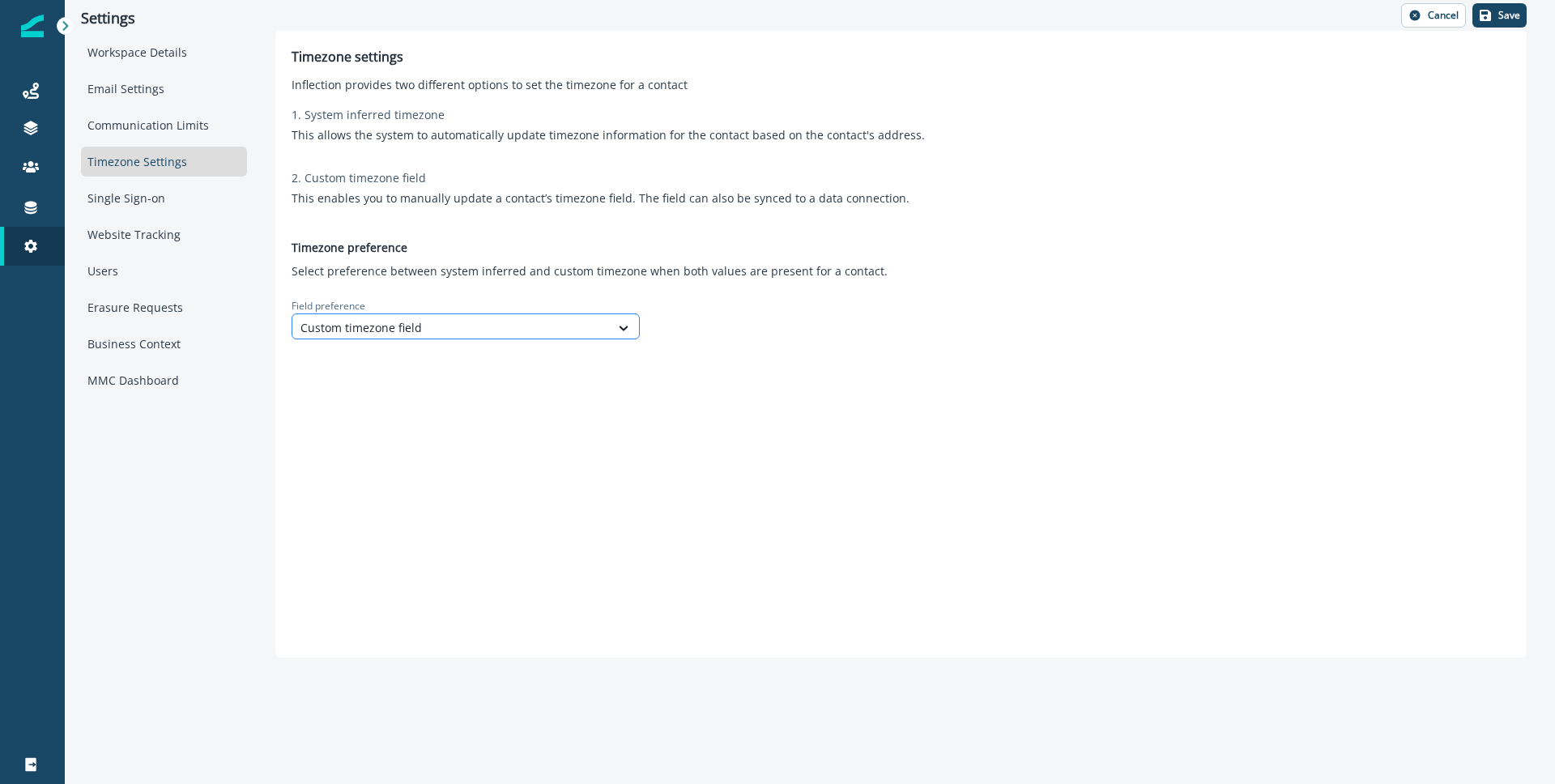
click at [417, 329] on div at bounding box center [450, 327] width 301 height 20
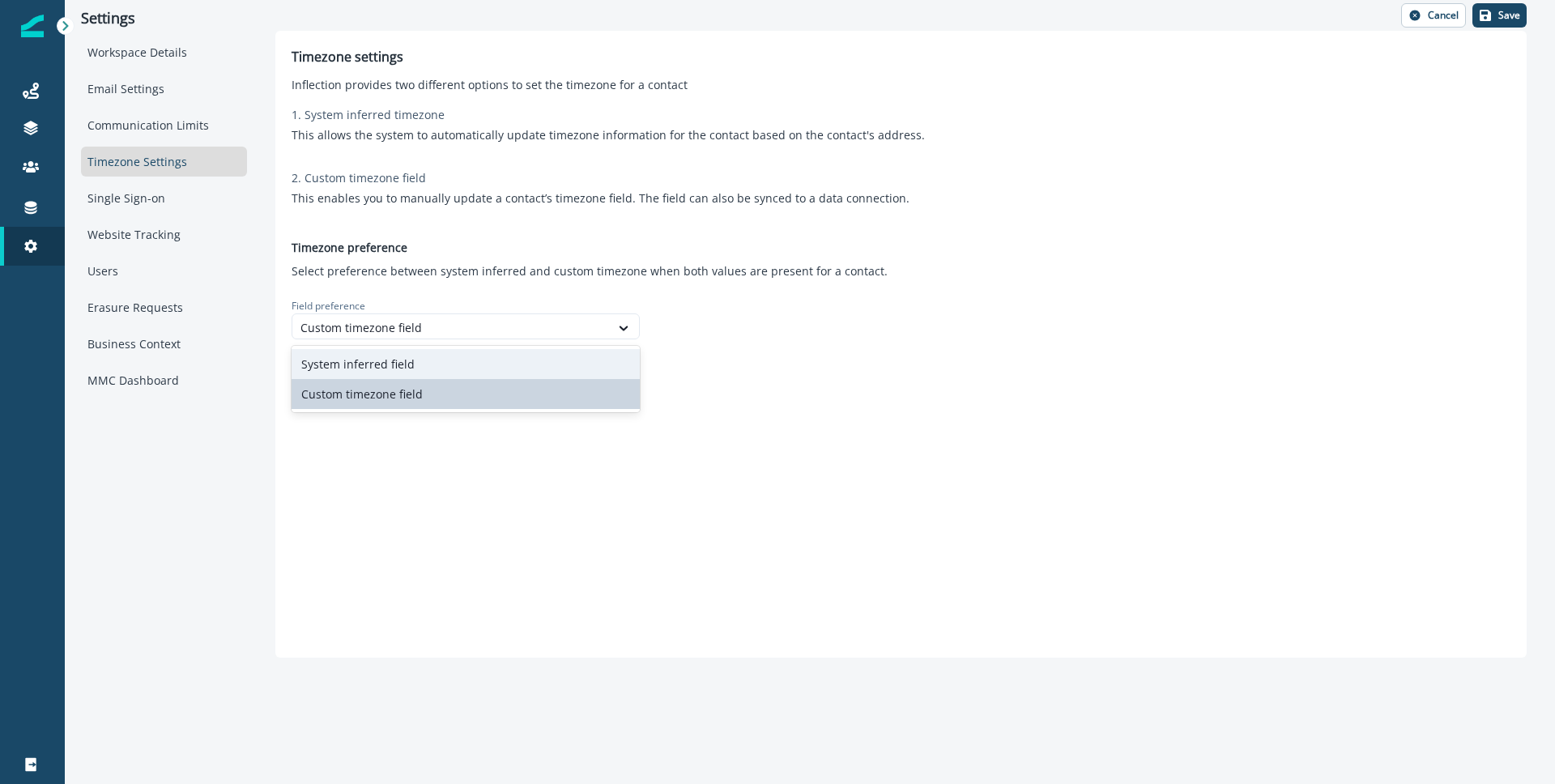
click at [437, 370] on div "System inferred field" at bounding box center [466, 364] width 348 height 30
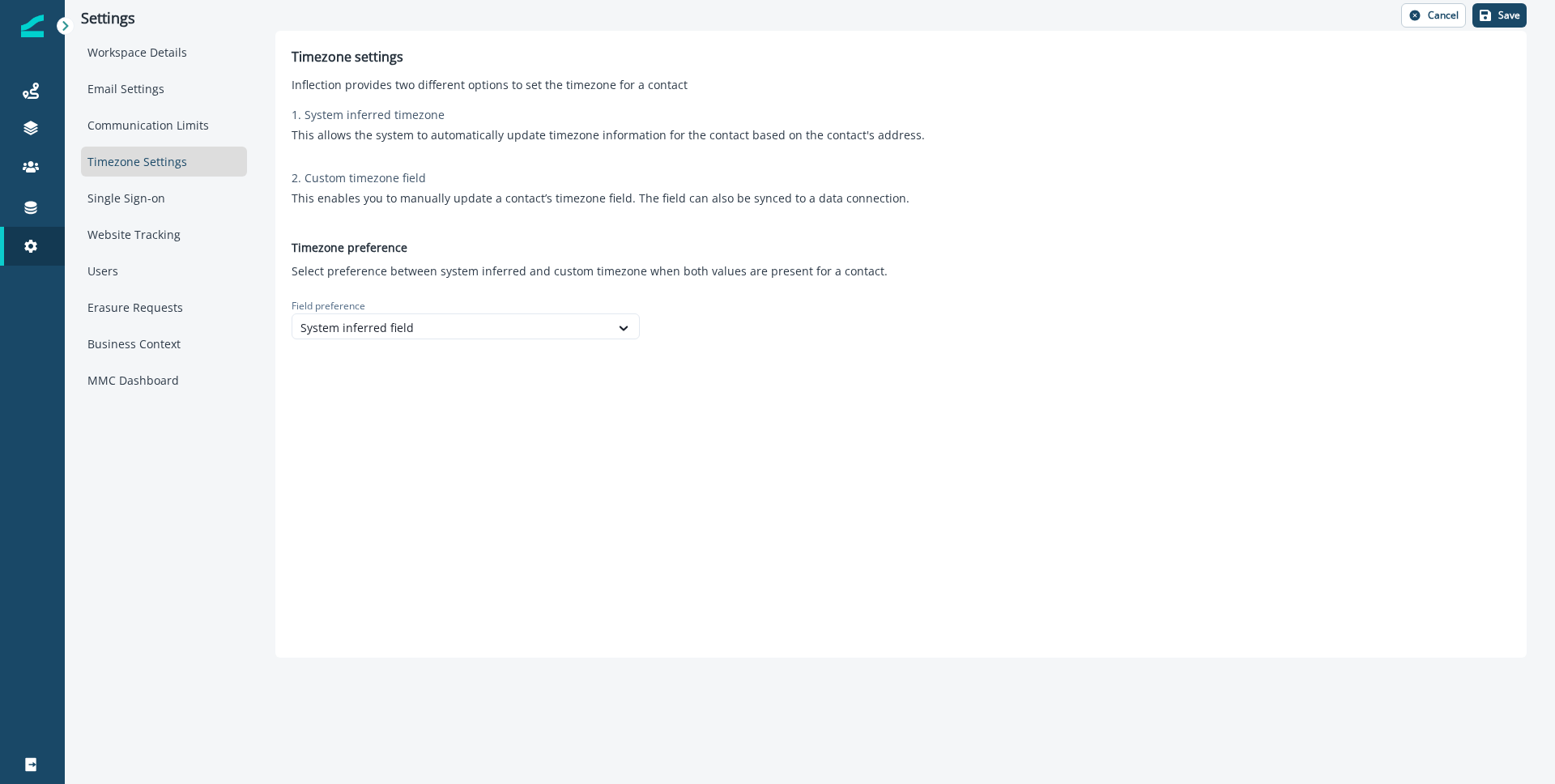
click at [755, 363] on div "Timezone settings Inflection provides two different options to set the timezone…" at bounding box center [901, 343] width 1251 height 626
click at [115, 144] on div "Workspace Details Email Settings Communication Limits Timezone Settings Single …" at bounding box center [164, 216] width 166 height 358
click at [165, 130] on div "Communication Limits" at bounding box center [164, 124] width 166 height 30
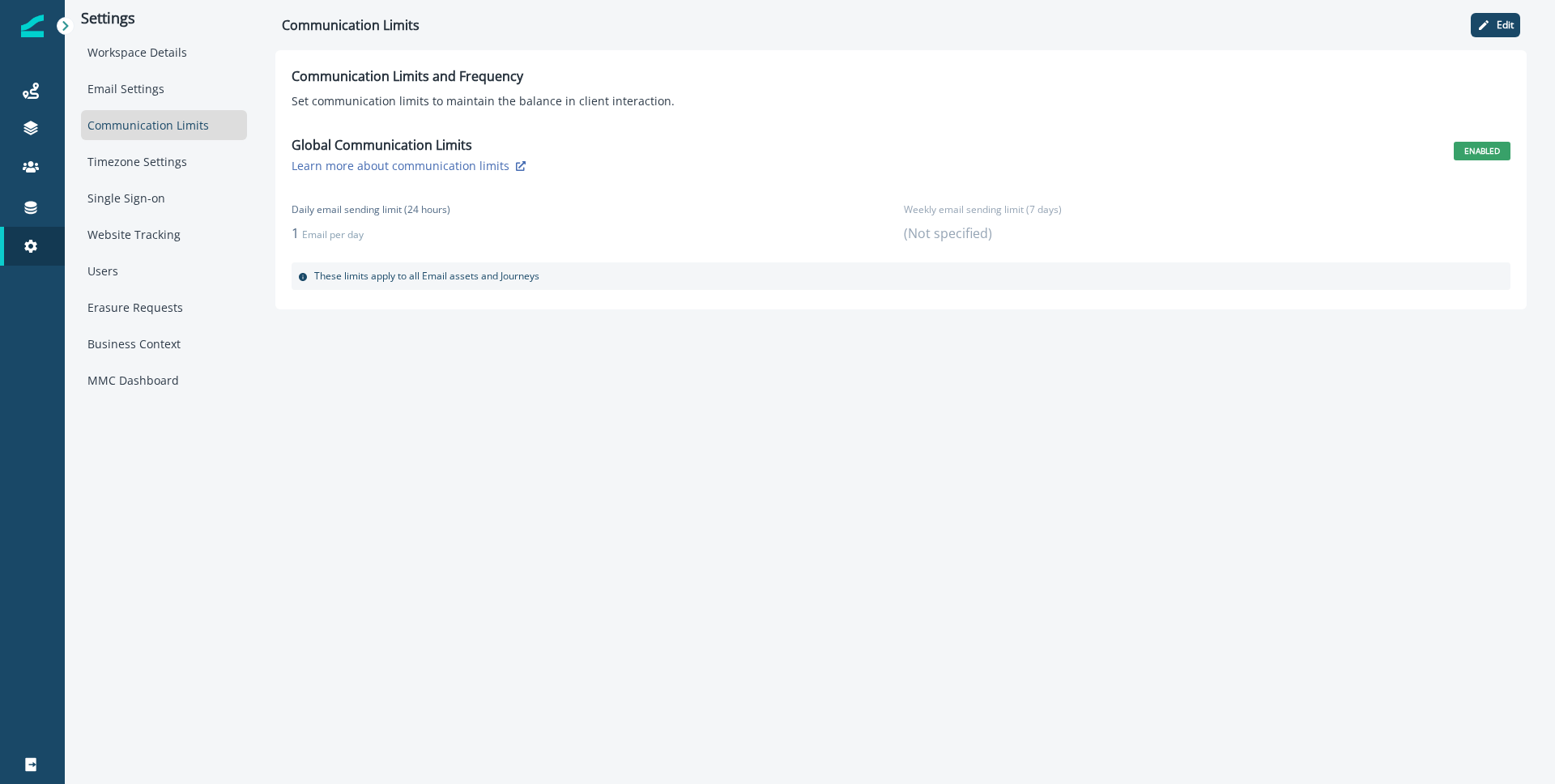
click at [174, 114] on div "Communication Limits" at bounding box center [164, 124] width 166 height 30
click at [182, 82] on div "Email Settings" at bounding box center [164, 89] width 166 height 30
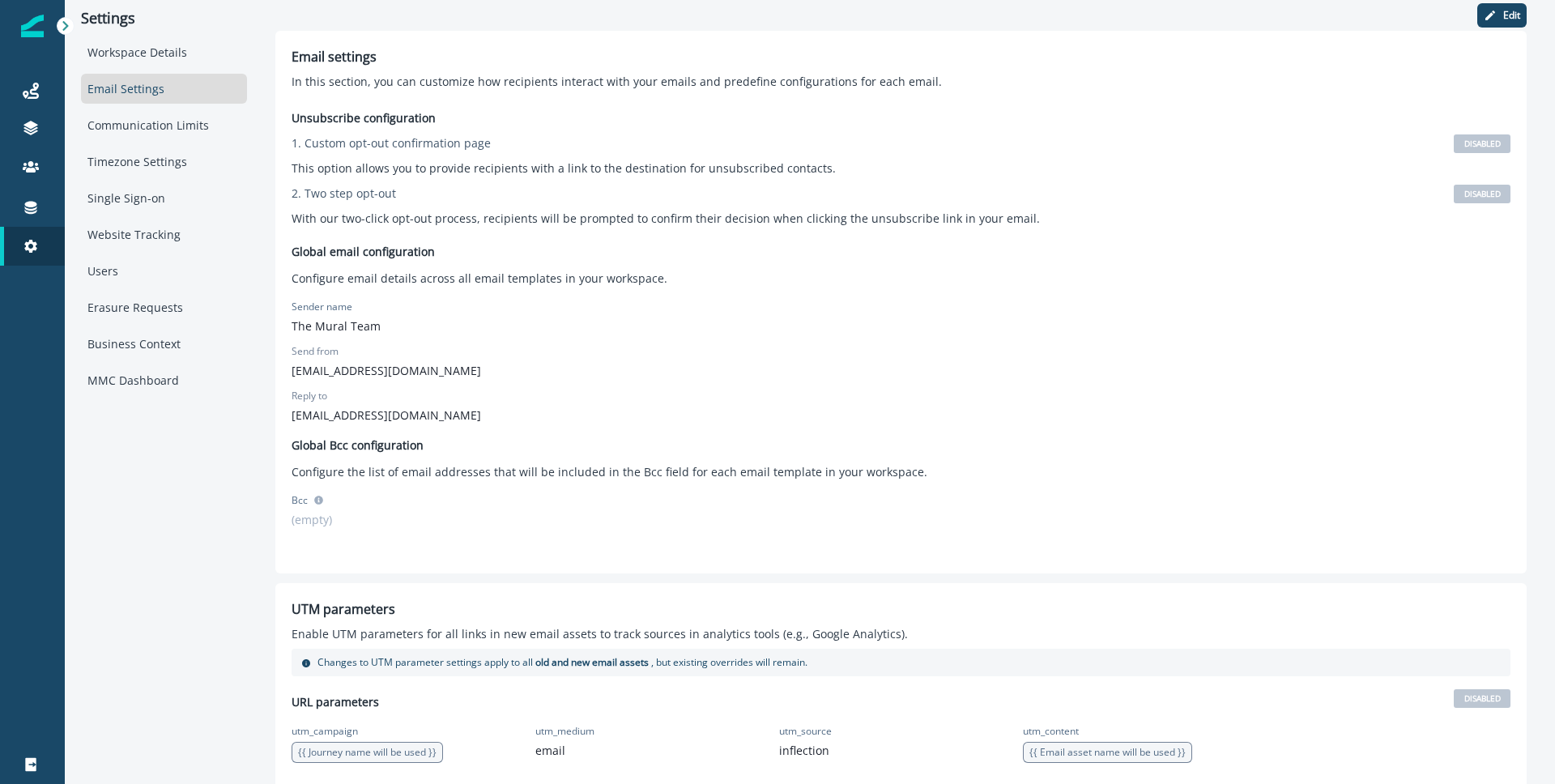
scroll to position [21, 0]
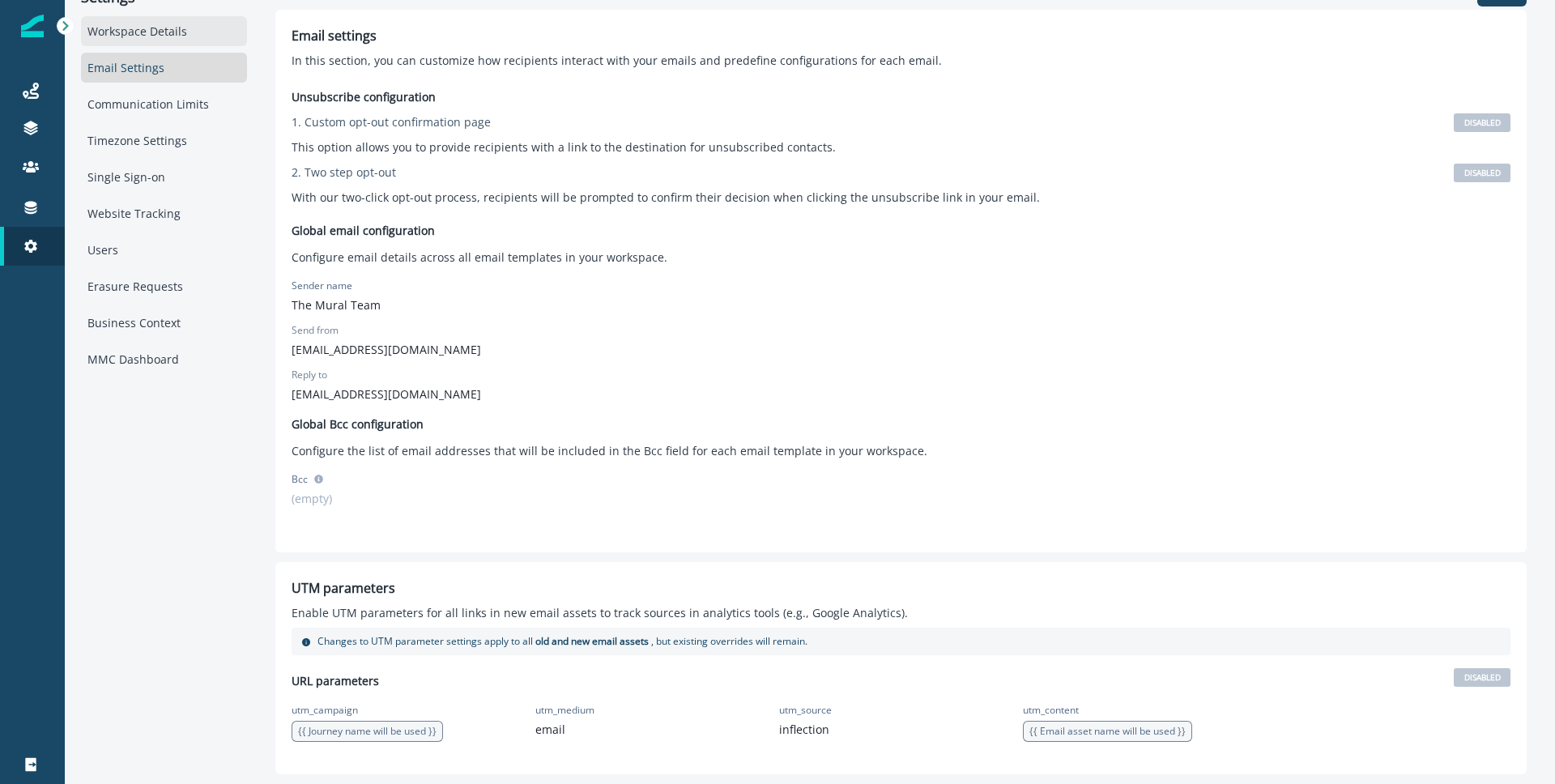
click at [125, 42] on div "Workspace Details" at bounding box center [164, 31] width 166 height 30
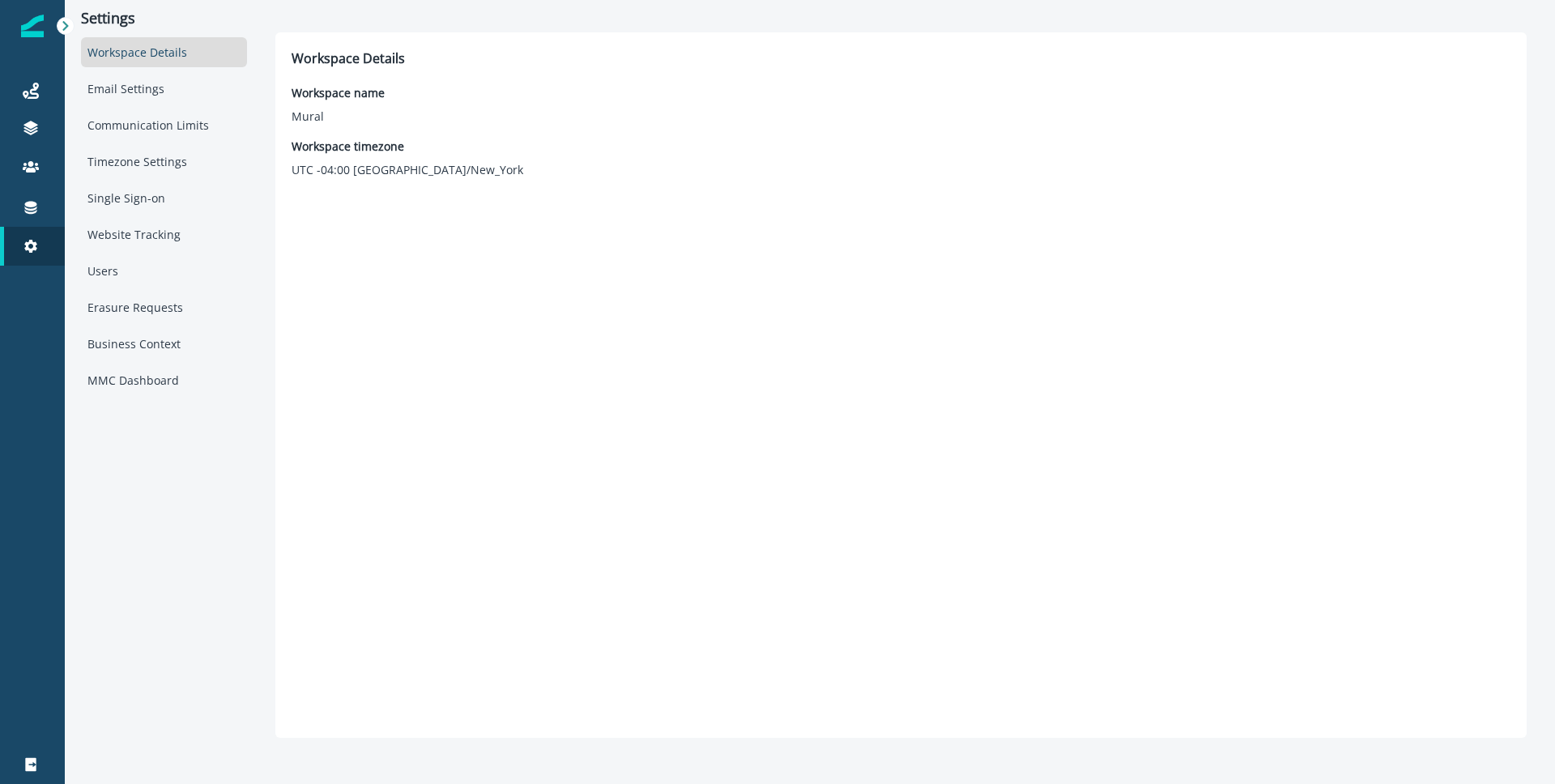
scroll to position [0, 0]
click at [128, 124] on div "Communication Limits" at bounding box center [164, 124] width 166 height 30
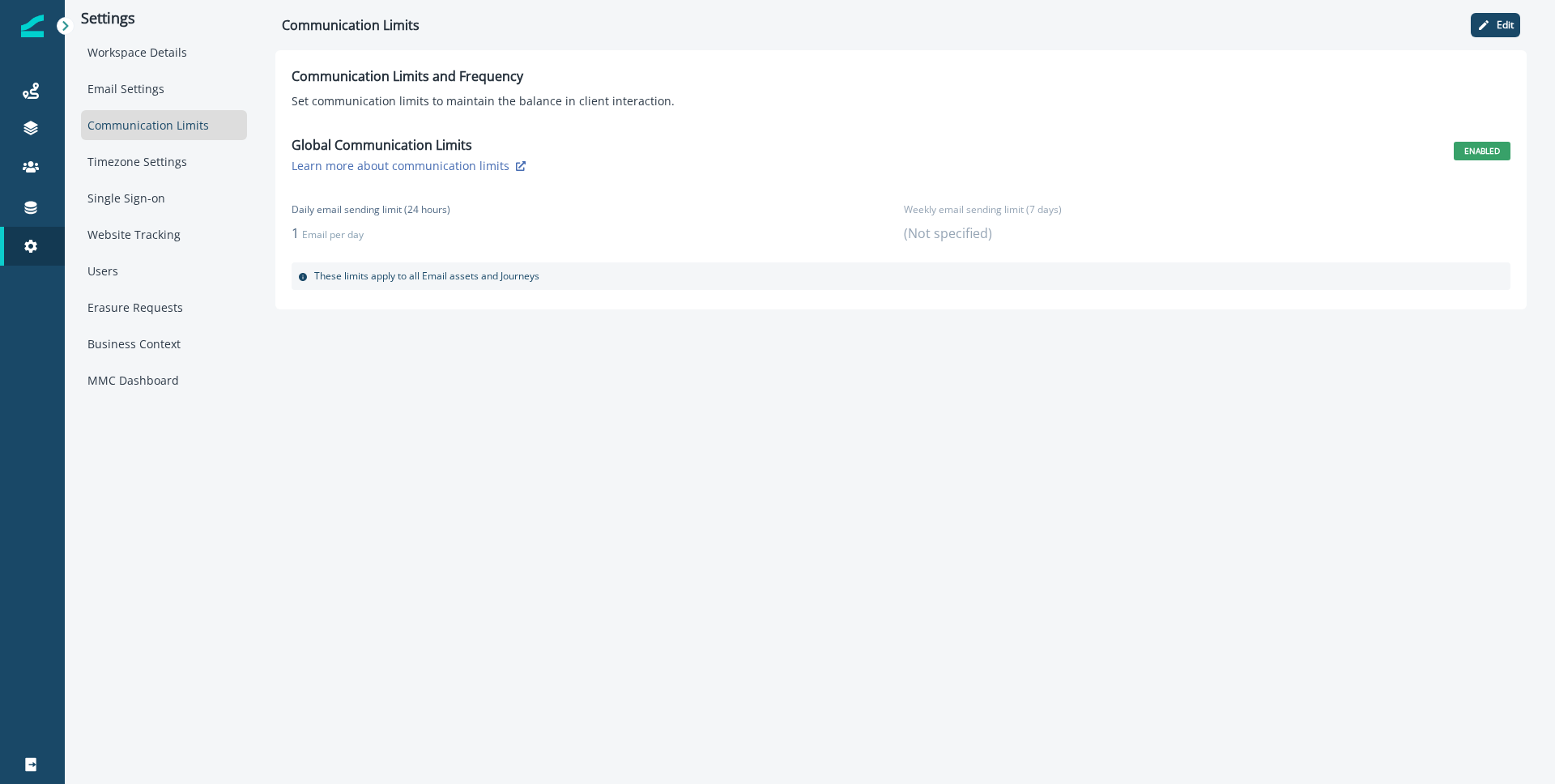
click at [40, 271] on div "Journeys Emails Tokens Static lists Outbound webhooks Forms Inbound webhooks Sa…" at bounding box center [32, 168] width 64 height 233
click at [40, 264] on link "Settings" at bounding box center [32, 246] width 64 height 38
click at [44, 247] on div "Settings" at bounding box center [33, 246] width 52 height 19
click at [53, 213] on div "Connections" at bounding box center [33, 207] width 52 height 19
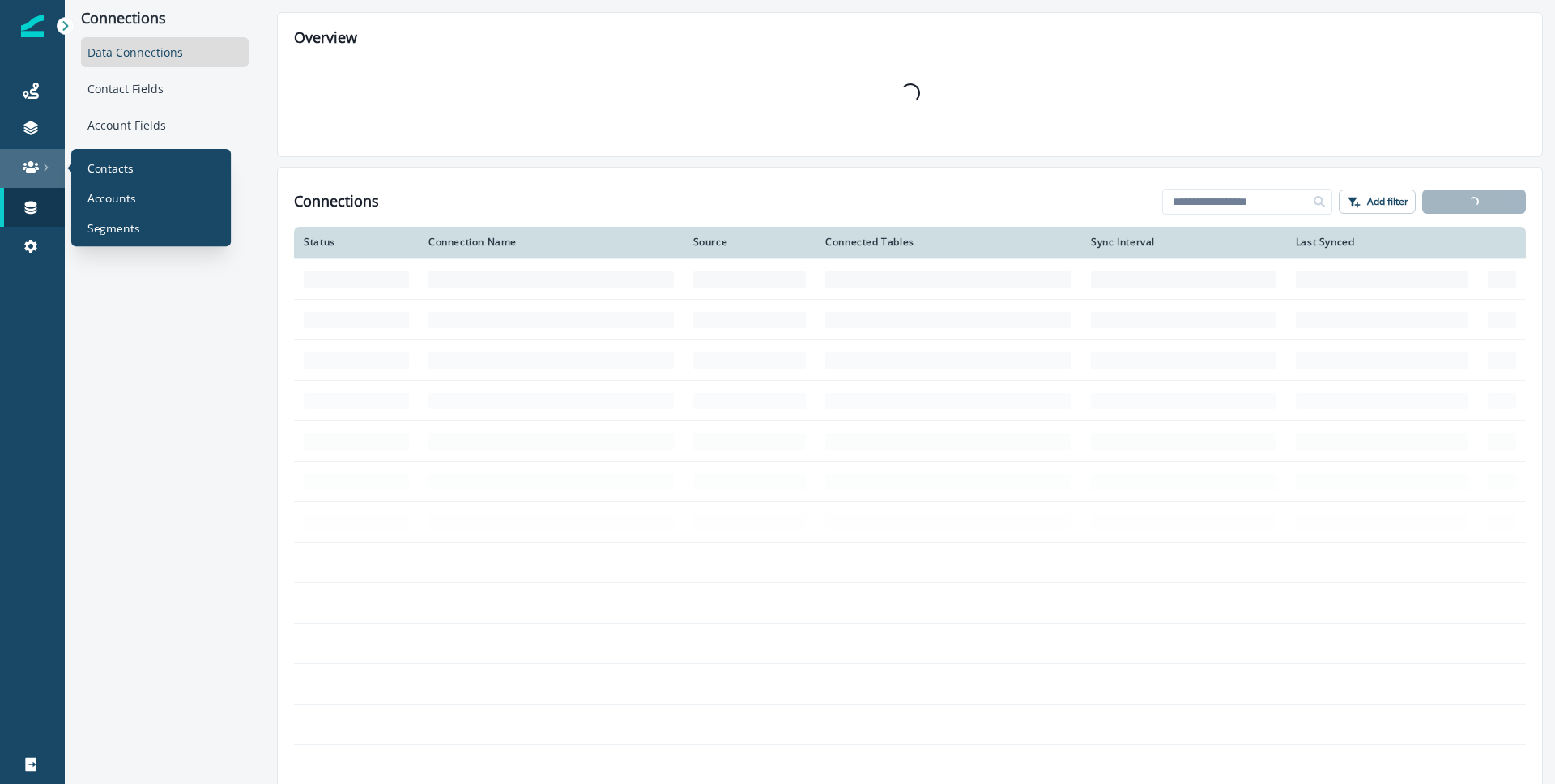
click at [43, 170] on icon at bounding box center [46, 167] width 8 height 8
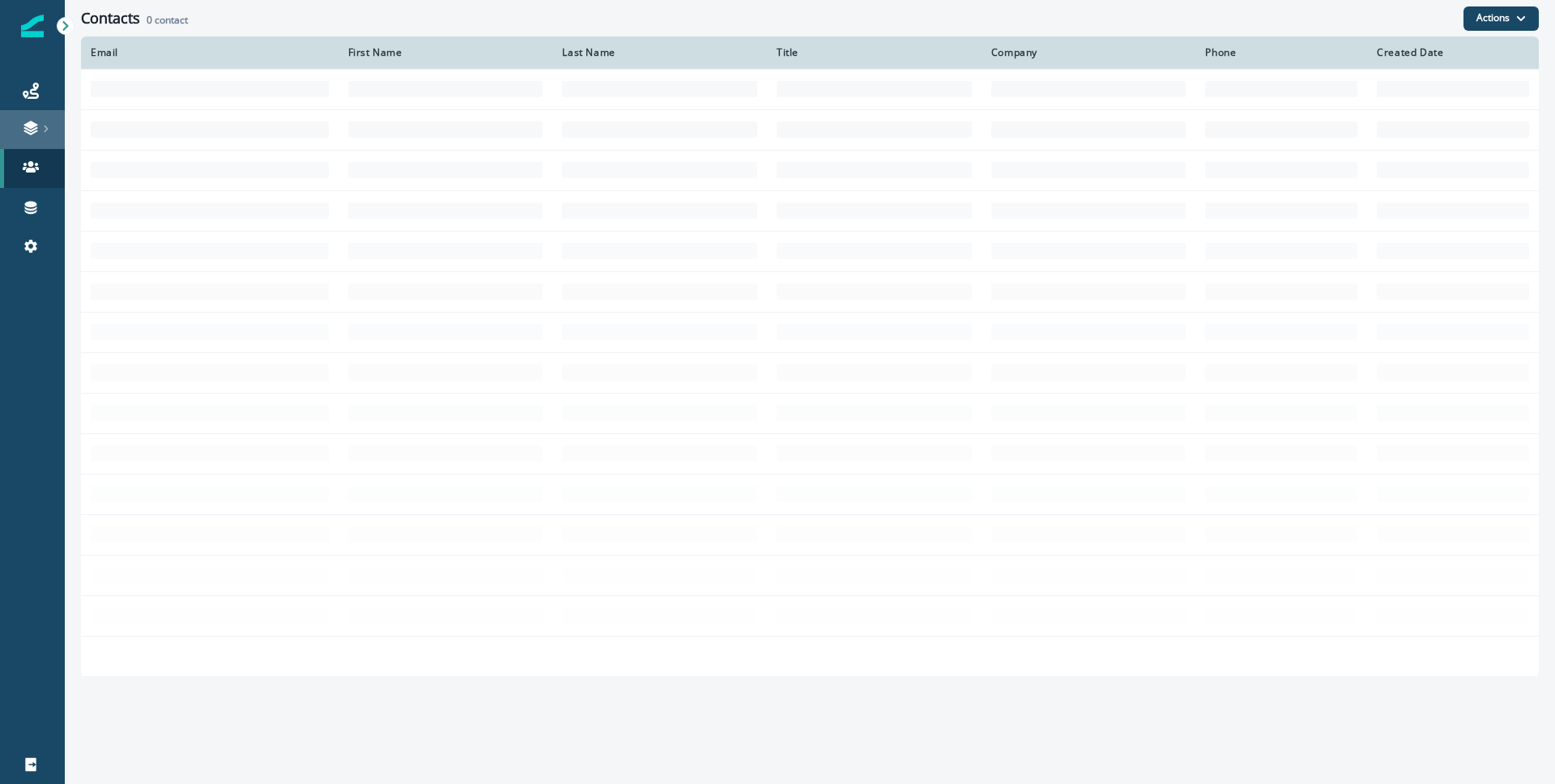
click at [39, 125] on div at bounding box center [33, 128] width 52 height 16
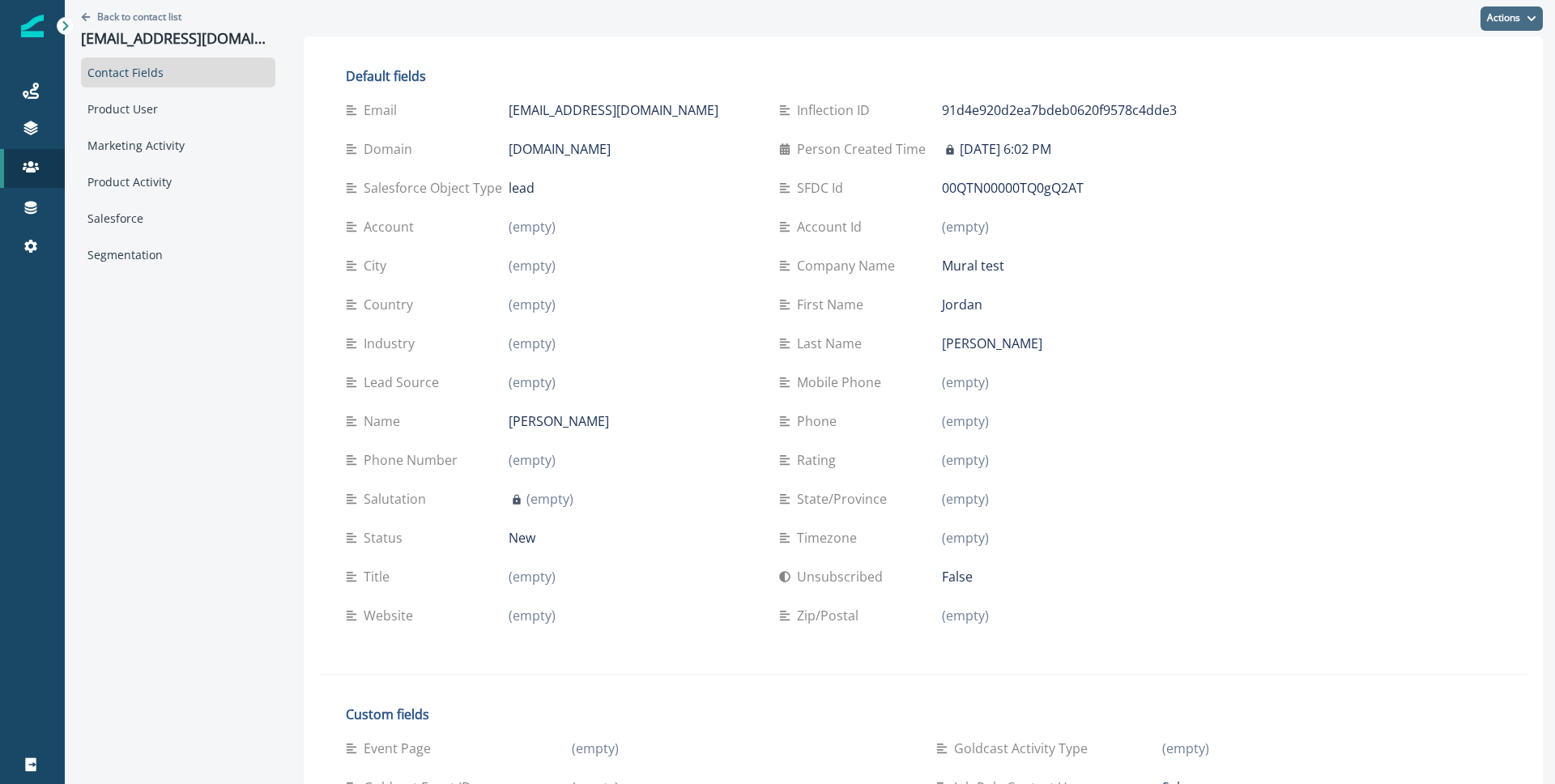
click at [1504, 23] on button "Actions" at bounding box center [1511, 18] width 63 height 24
click at [1477, 60] on button "Edit" at bounding box center [1451, 59] width 180 height 29
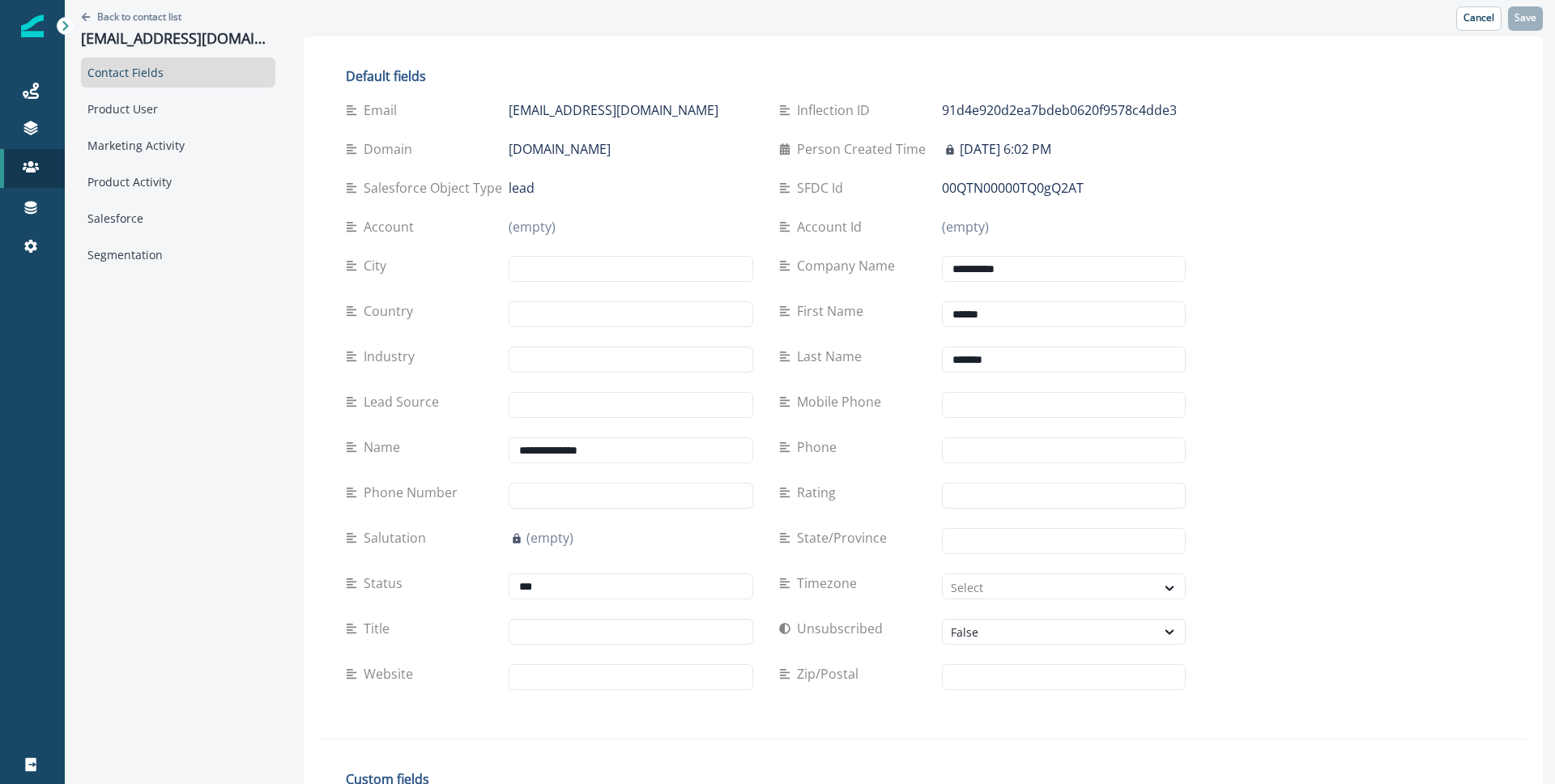
click at [882, 159] on p "Person Created Time" at bounding box center [864, 149] width 136 height 19
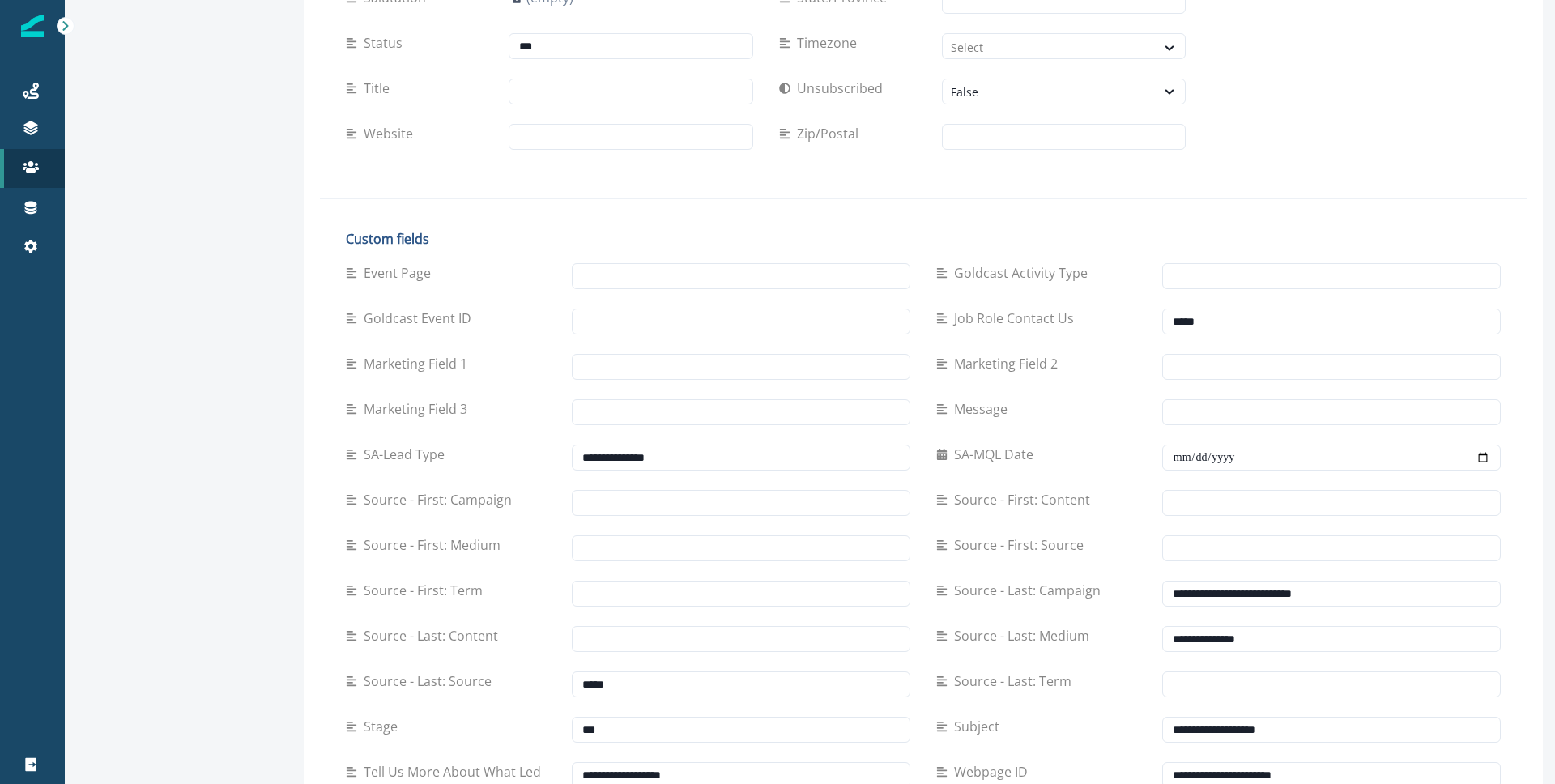
scroll to position [641, 0]
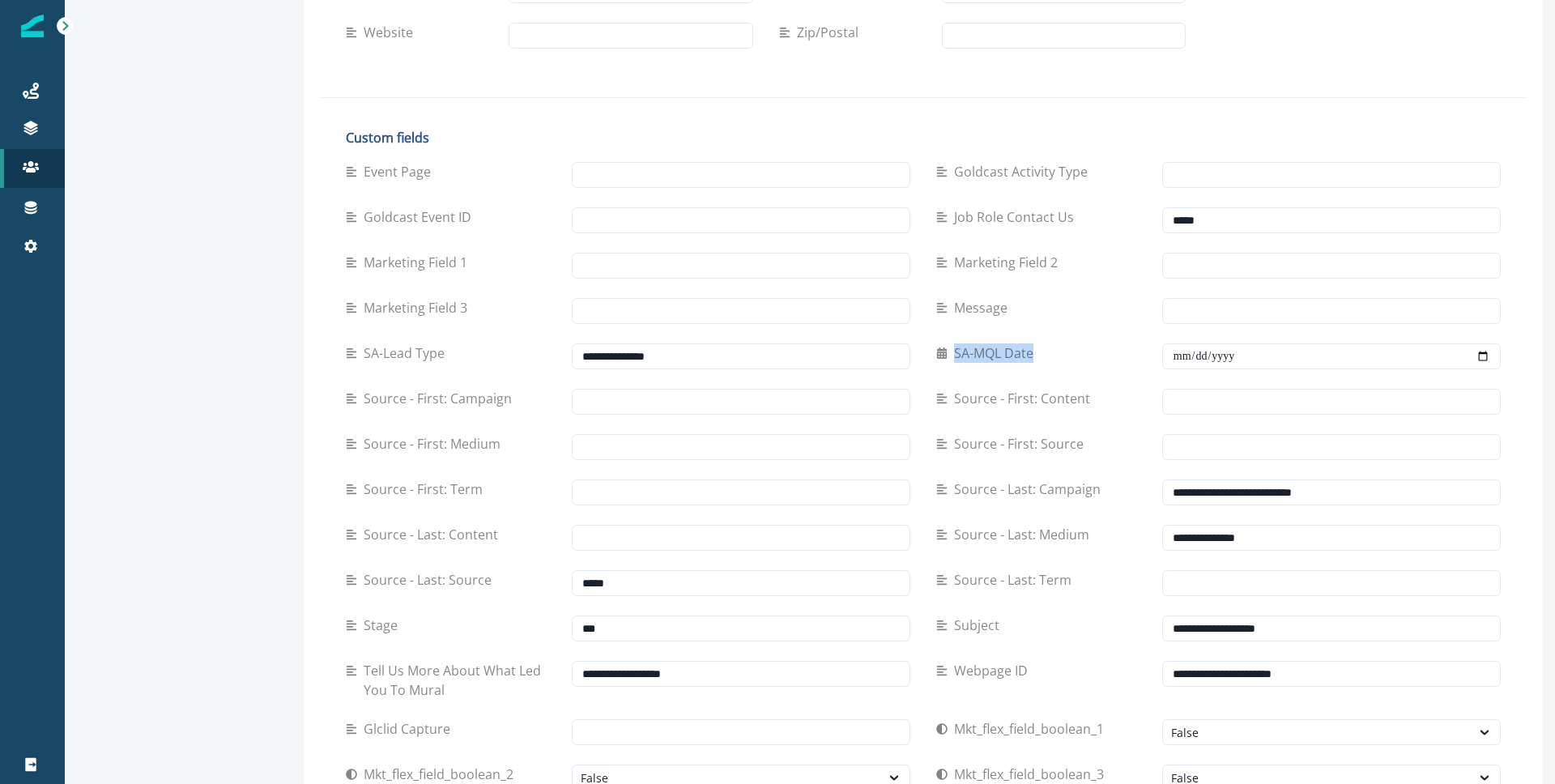
drag, startPoint x: 1040, startPoint y: 357, endPoint x: 941, endPoint y: 346, distance: 99.6
click at [941, 346] on div "SA-MQL Date" at bounding box center [1049, 353] width 226 height 19
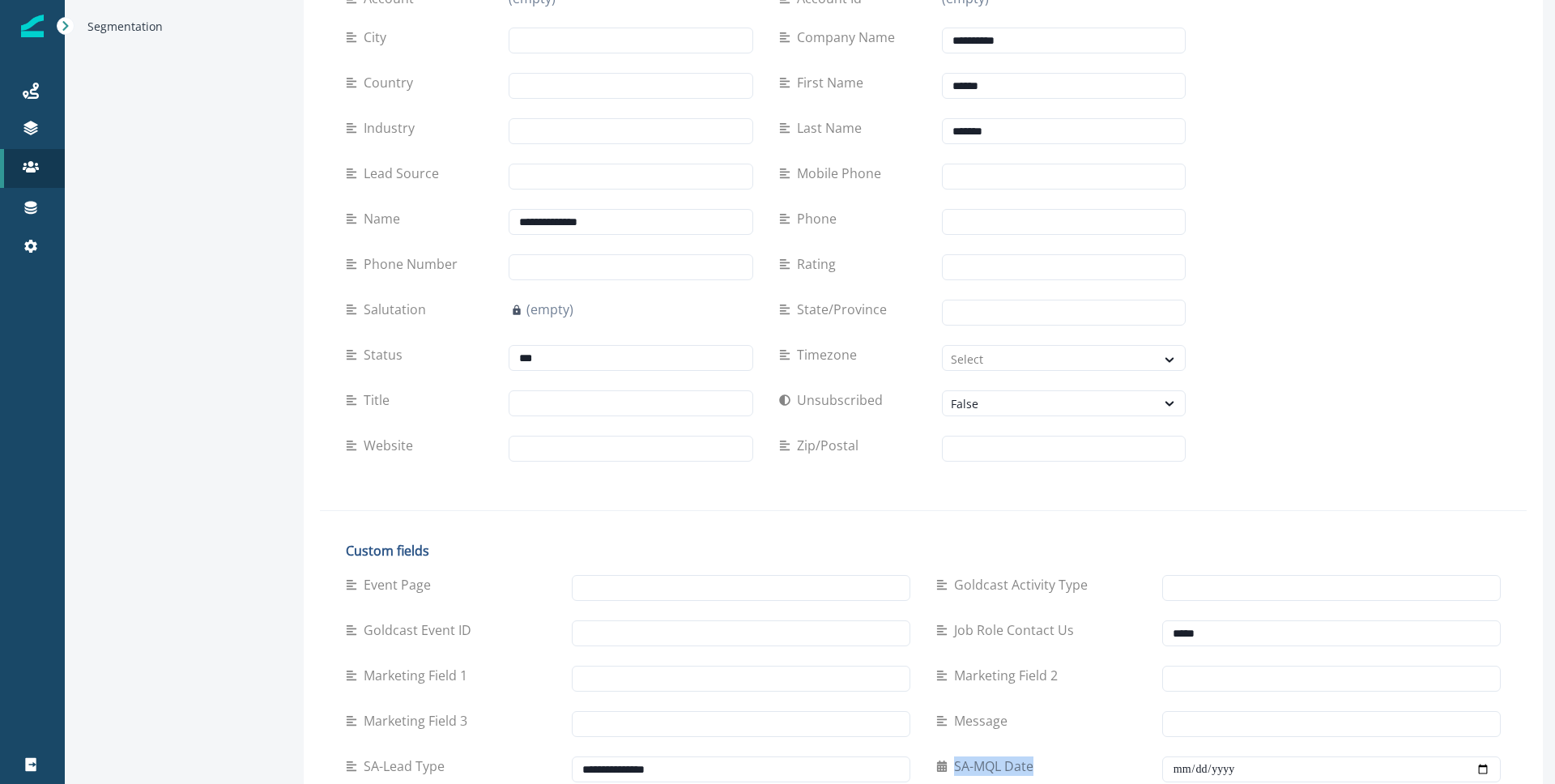
scroll to position [0, 0]
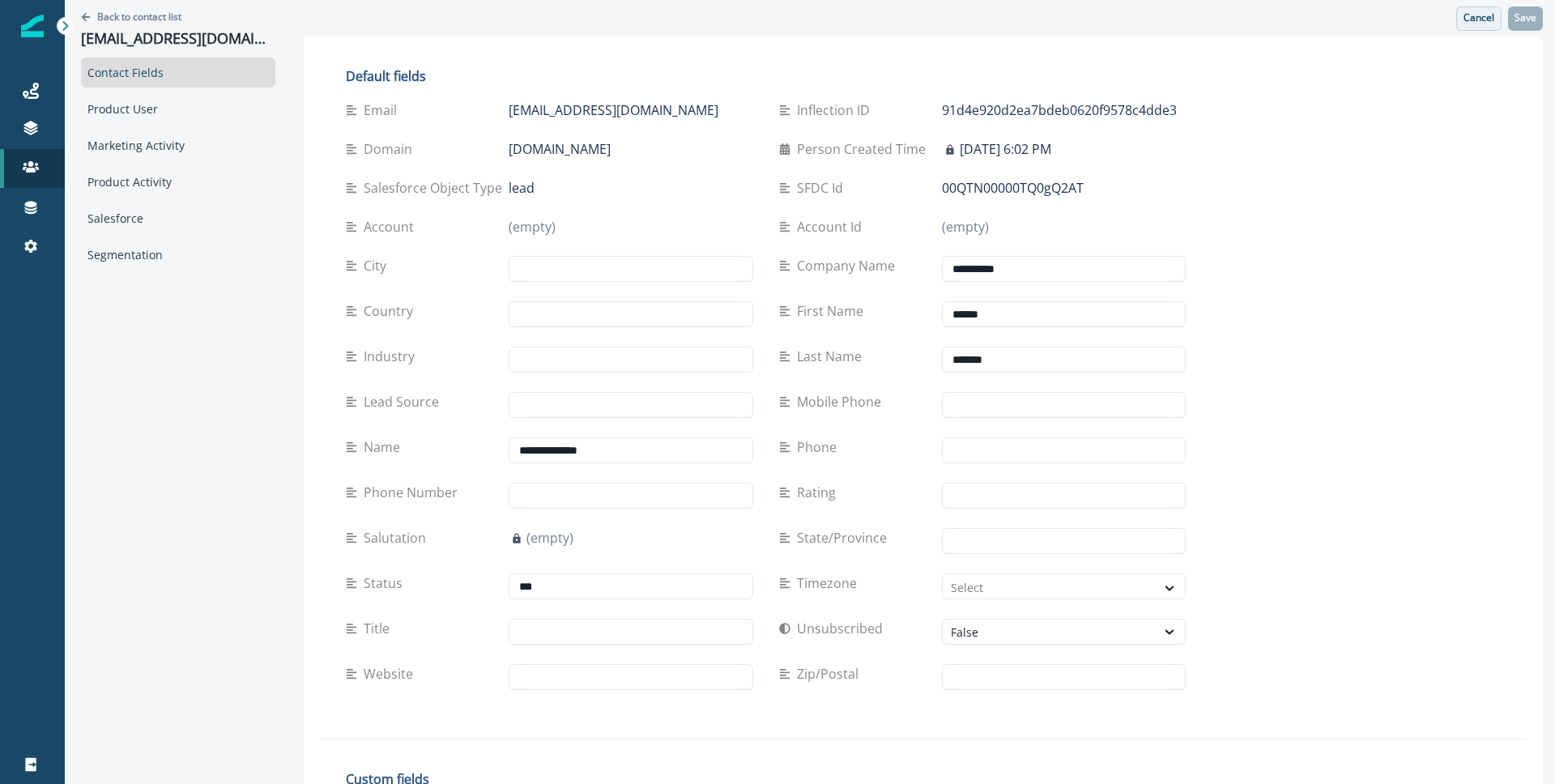
click at [1477, 18] on p "Cancel" at bounding box center [1479, 18] width 31 height 12
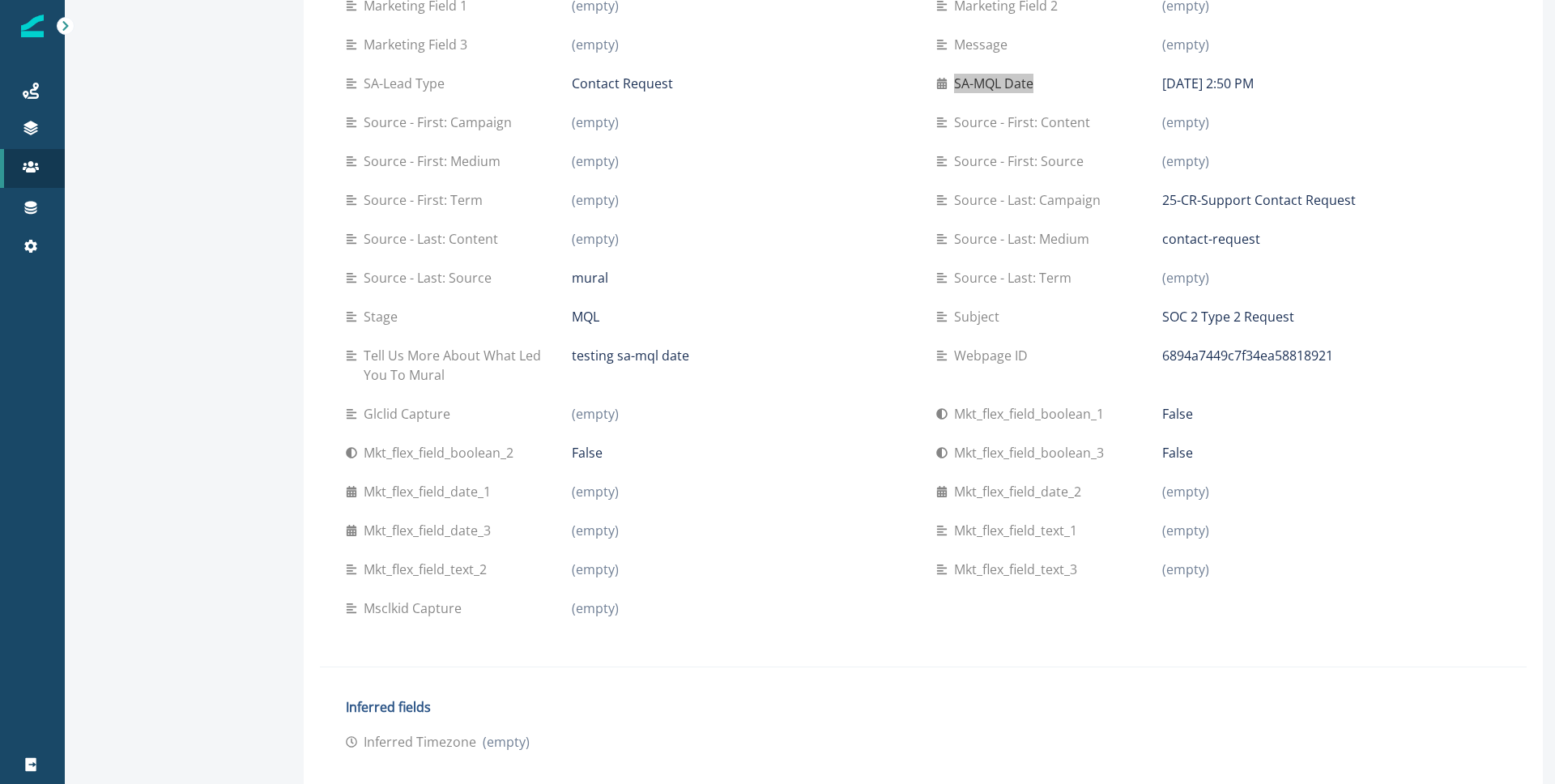
scroll to position [853, 0]
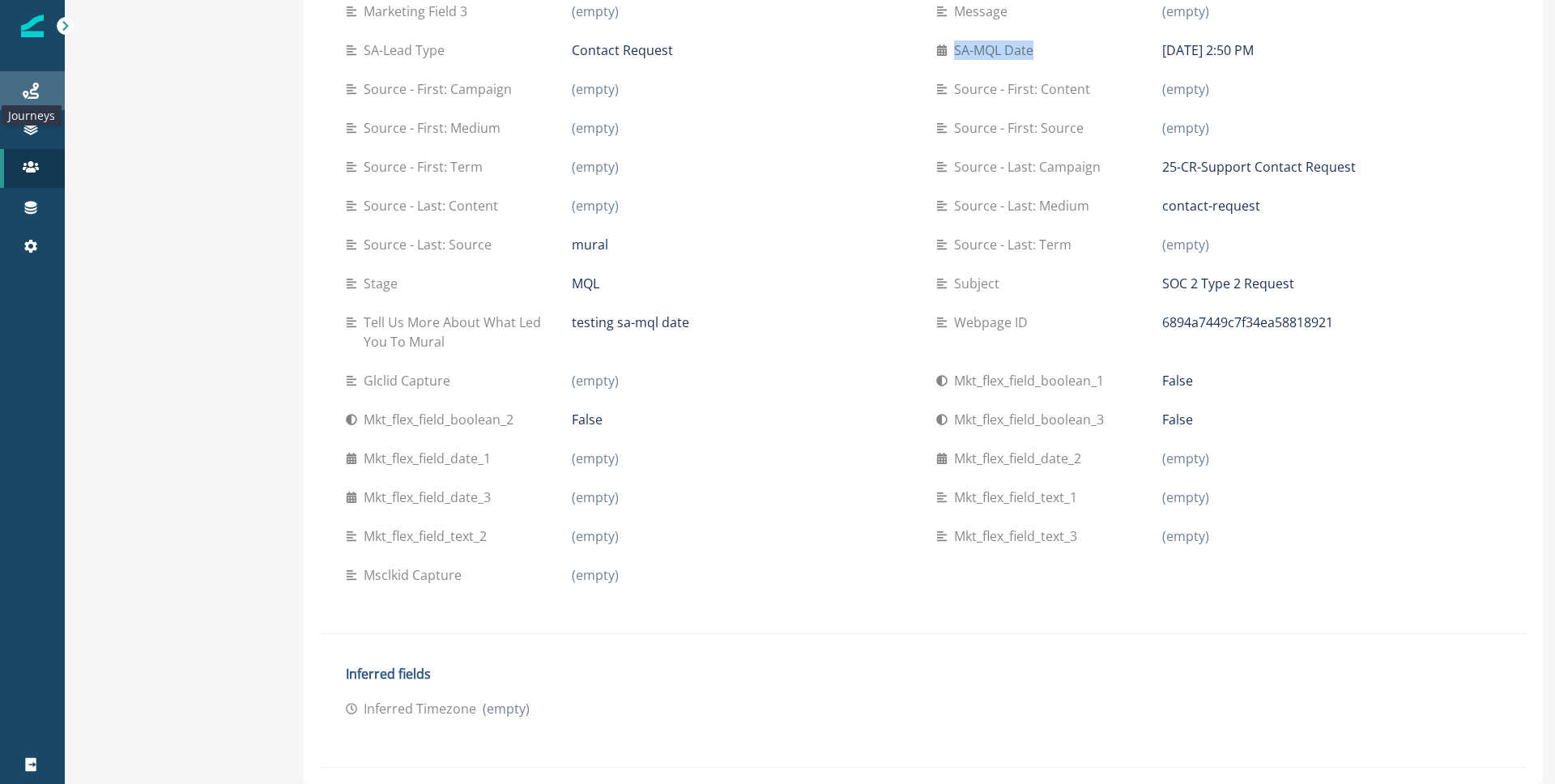
click at [25, 84] on icon at bounding box center [31, 90] width 16 height 16
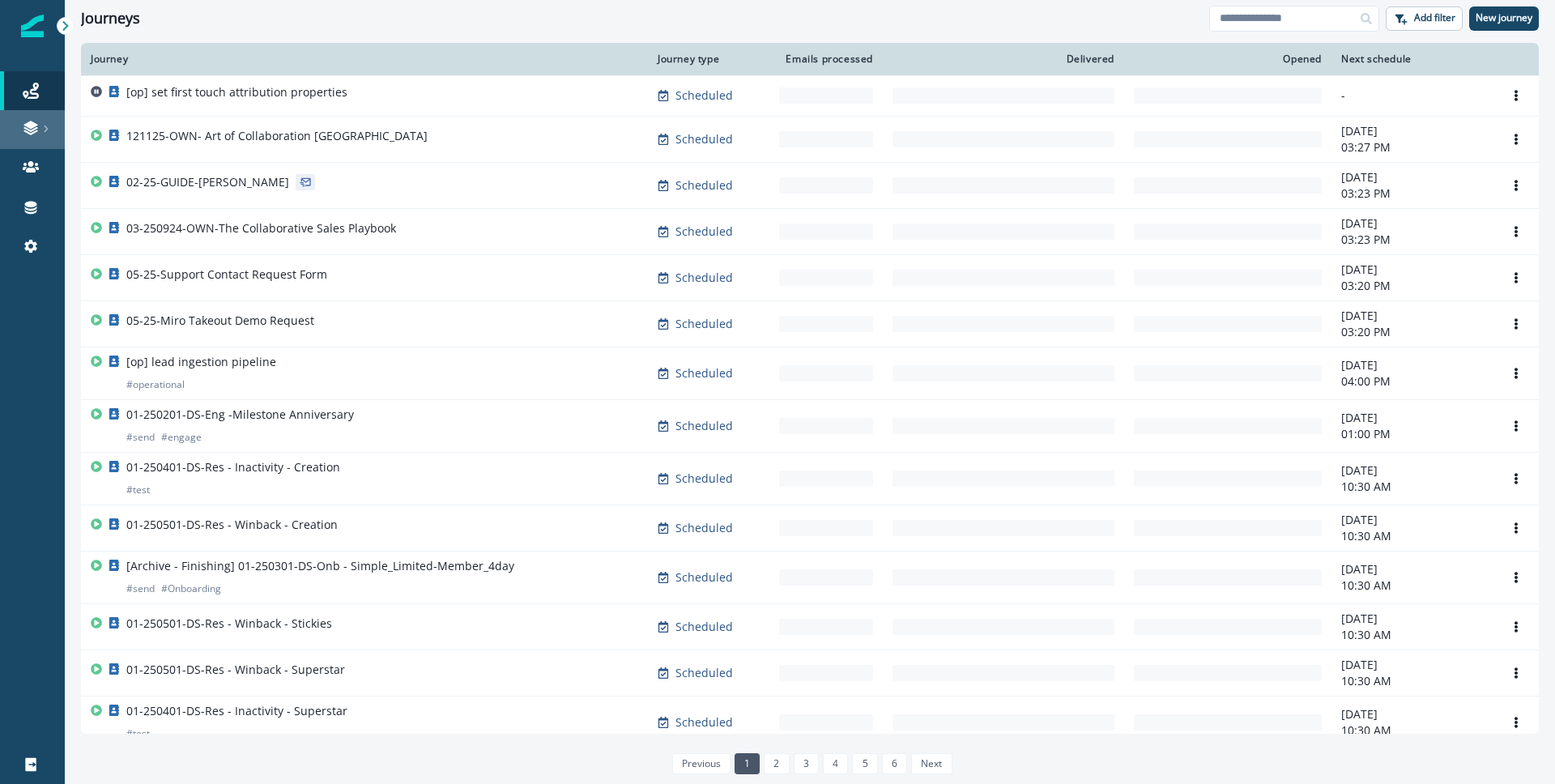
click at [29, 140] on link at bounding box center [32, 129] width 64 height 38
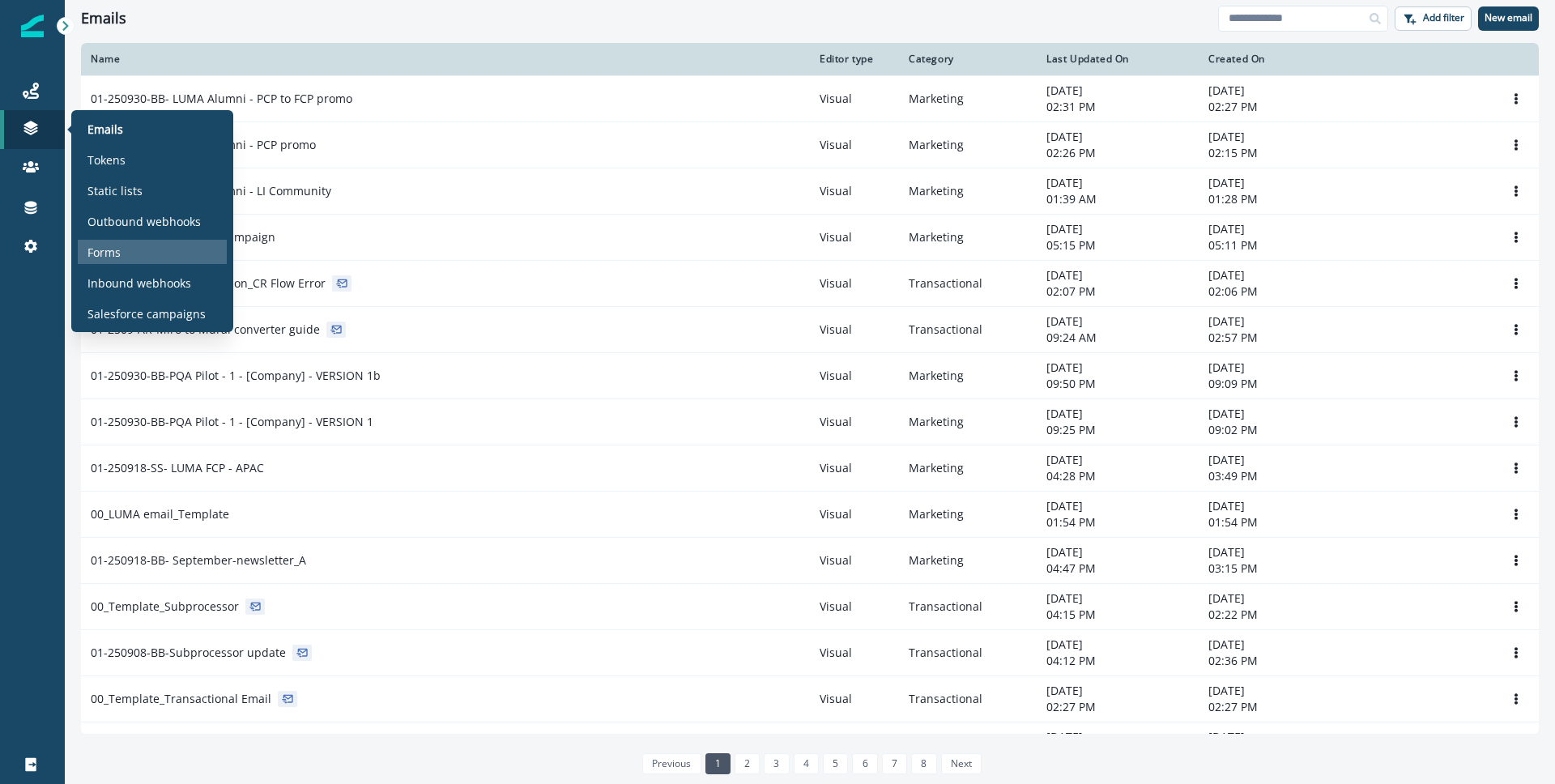
click at [161, 243] on div "Forms" at bounding box center [152, 251] width 149 height 24
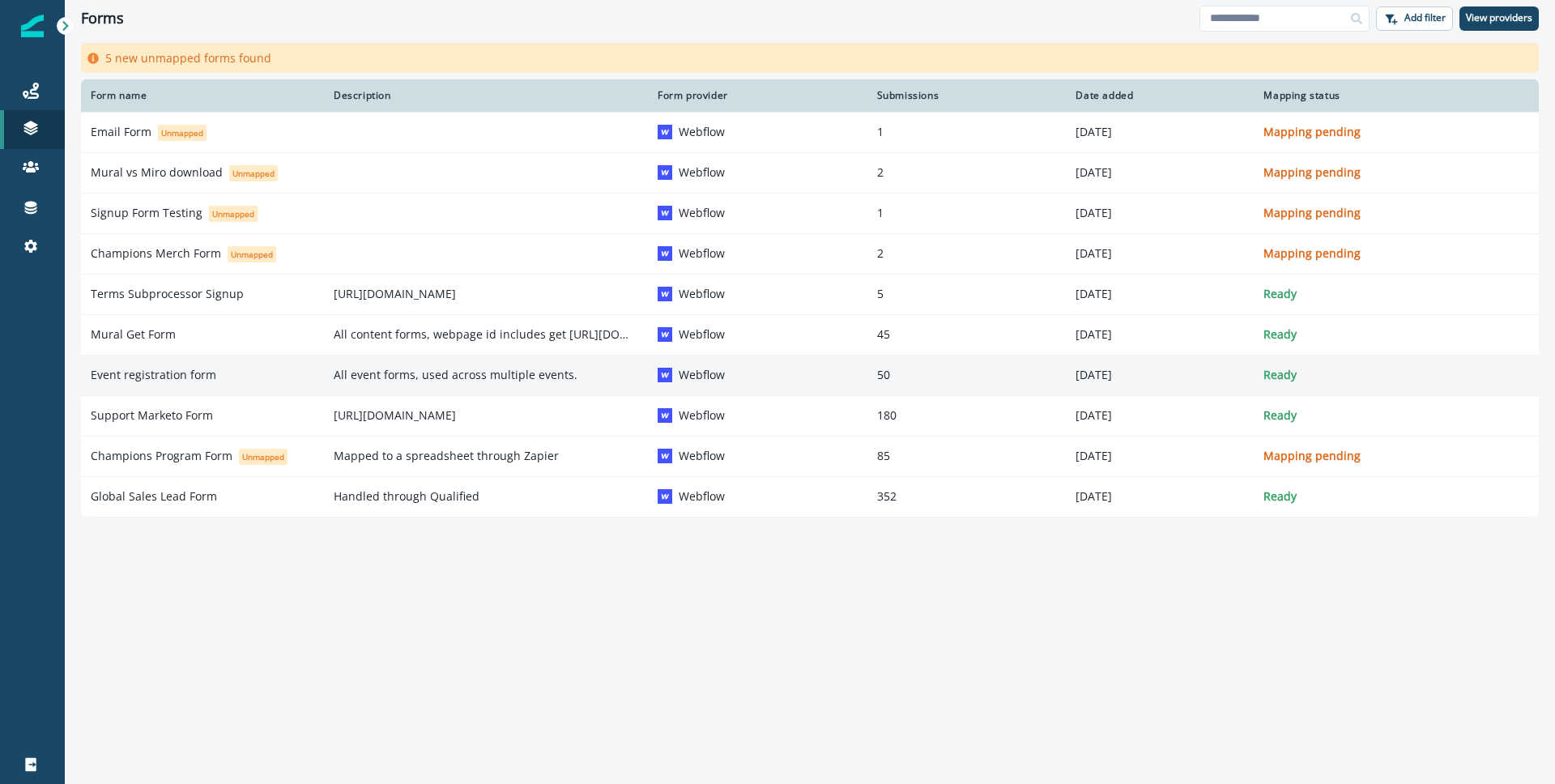
click at [202, 375] on p "Event registration form" at bounding box center [153, 374] width 125 height 16
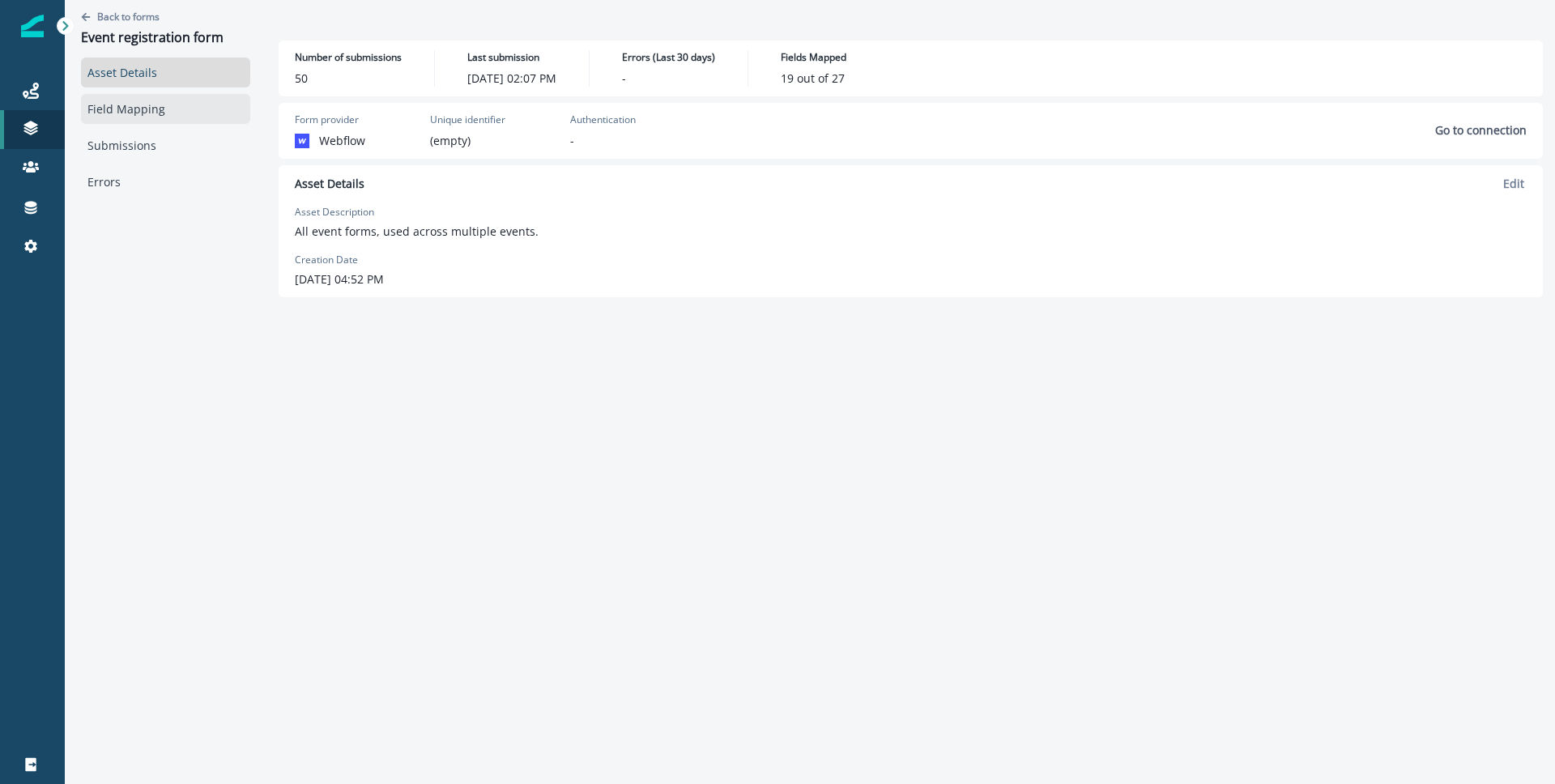
click at [183, 105] on link "Field Mapping" at bounding box center [166, 109] width 169 height 30
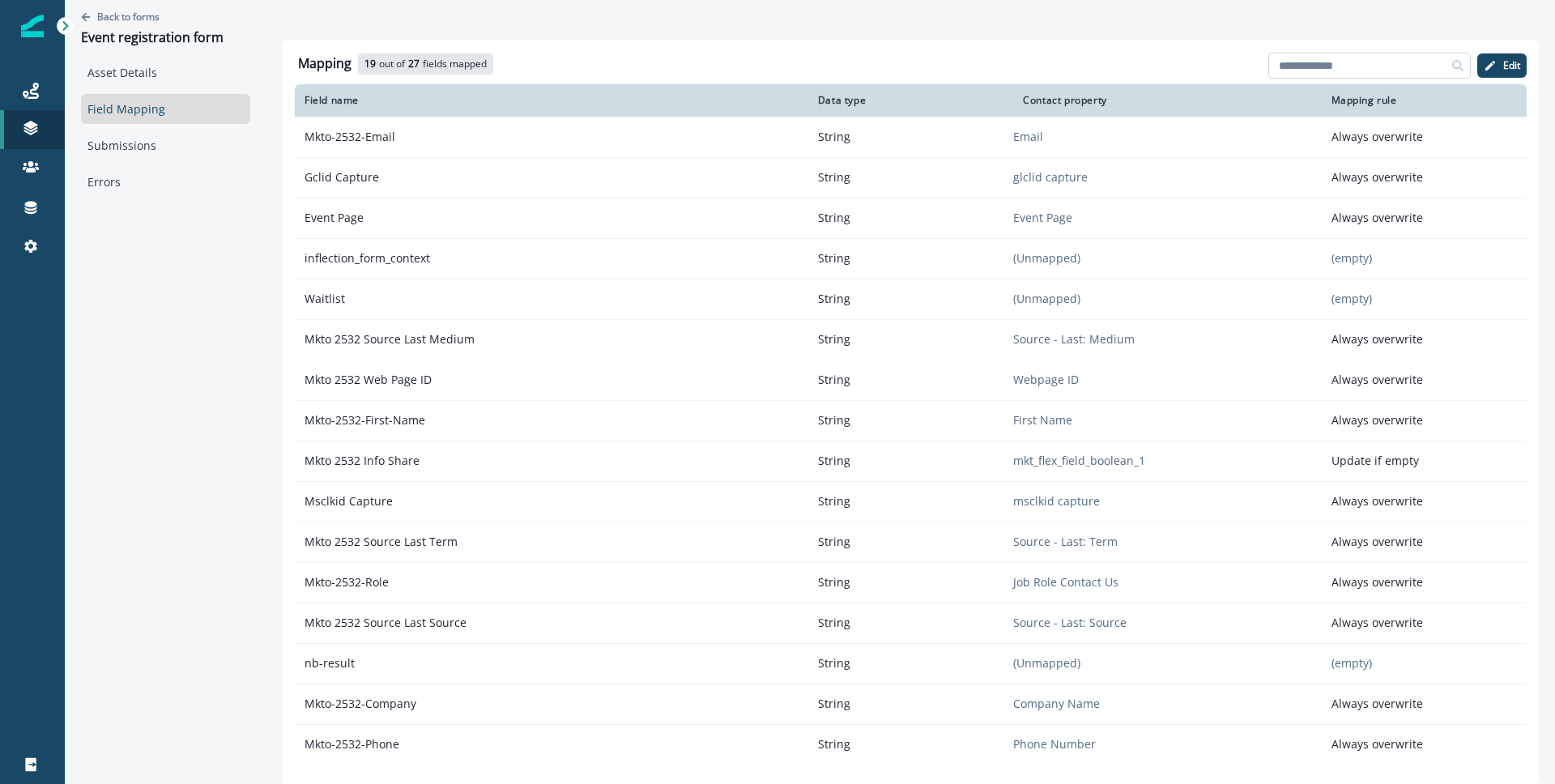
click at [1370, 66] on input at bounding box center [1369, 65] width 202 height 26
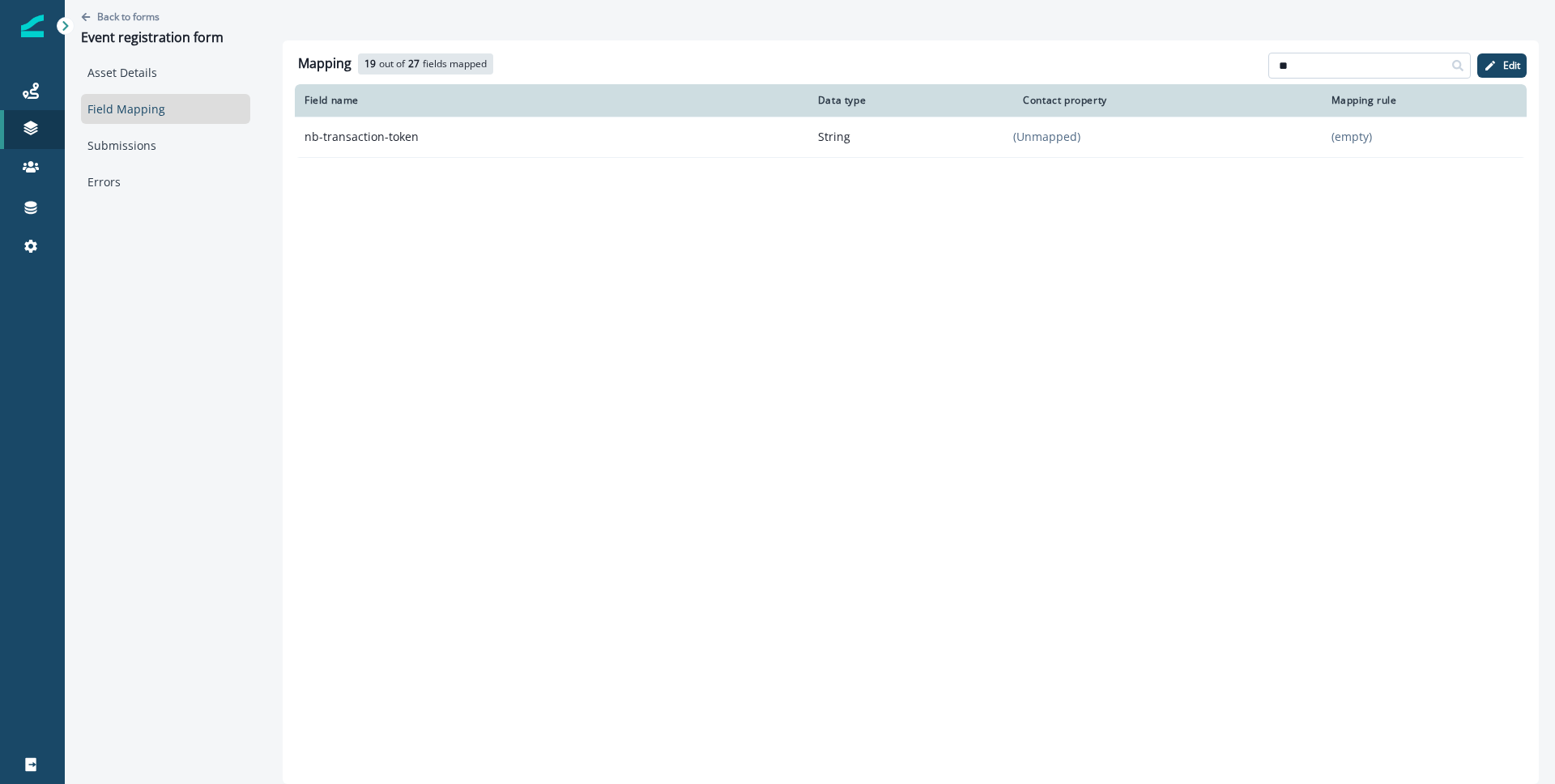
type input "*"
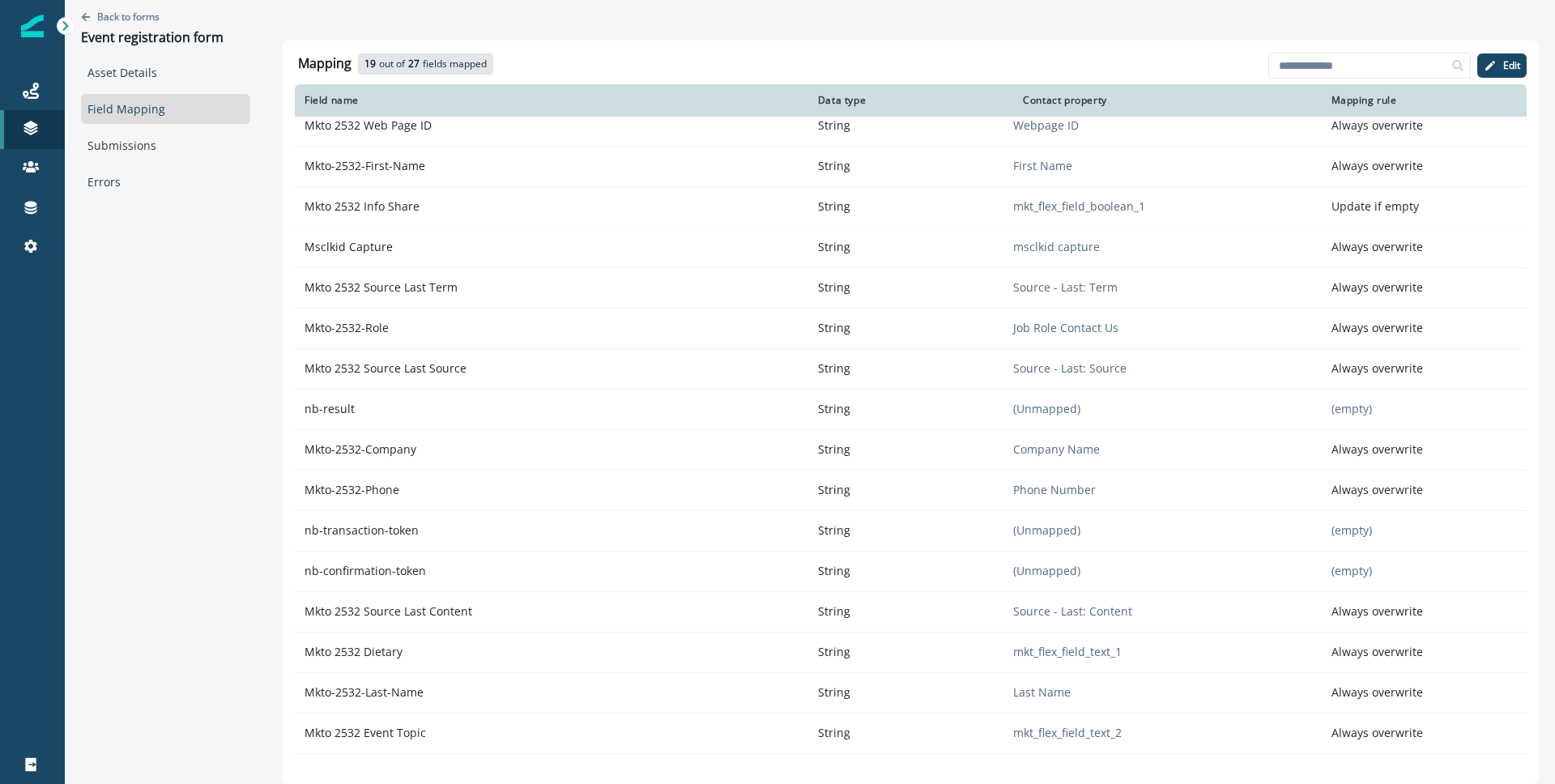
scroll to position [314, 0]
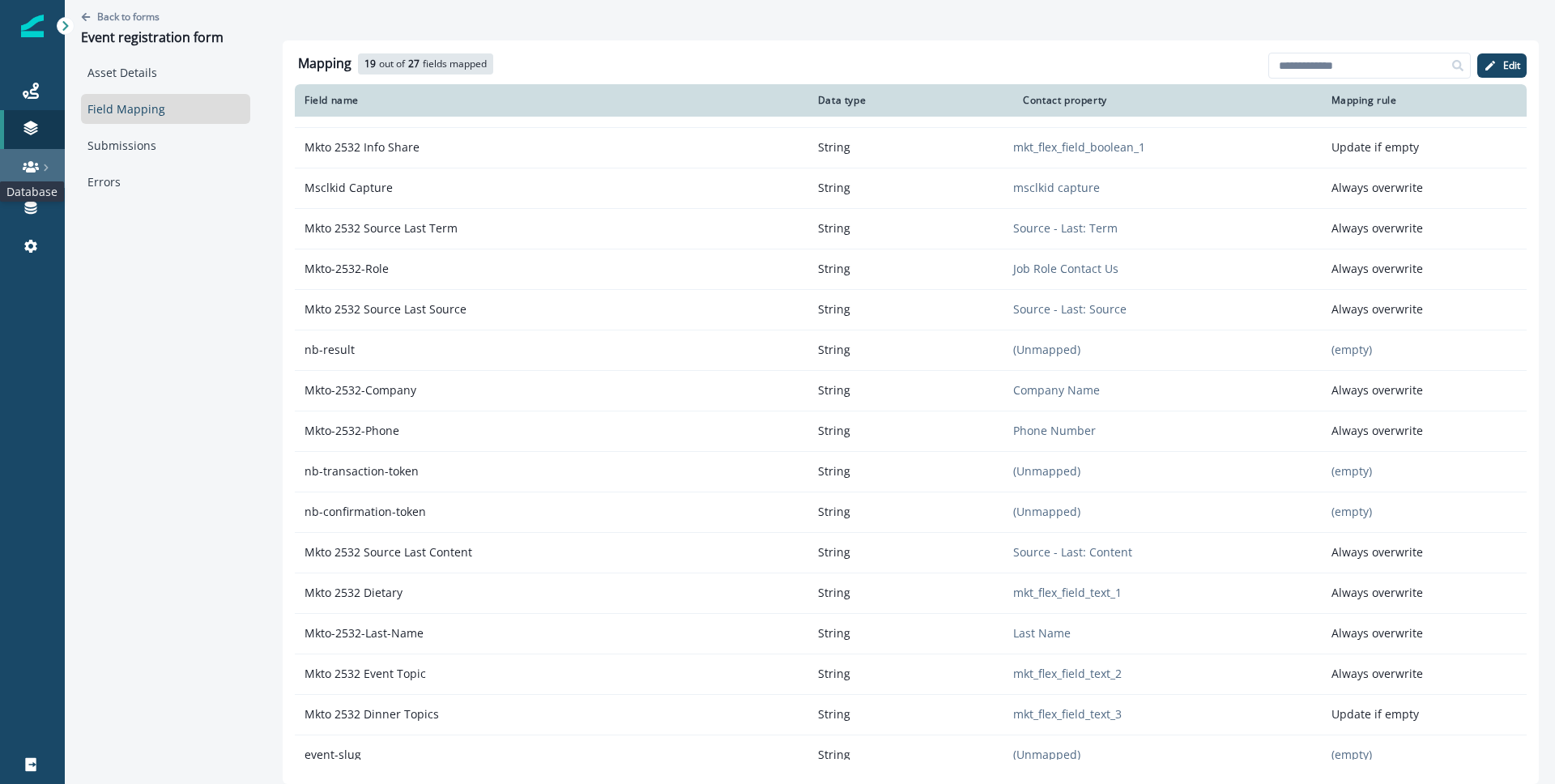
click at [26, 173] on icon at bounding box center [31, 166] width 16 height 16
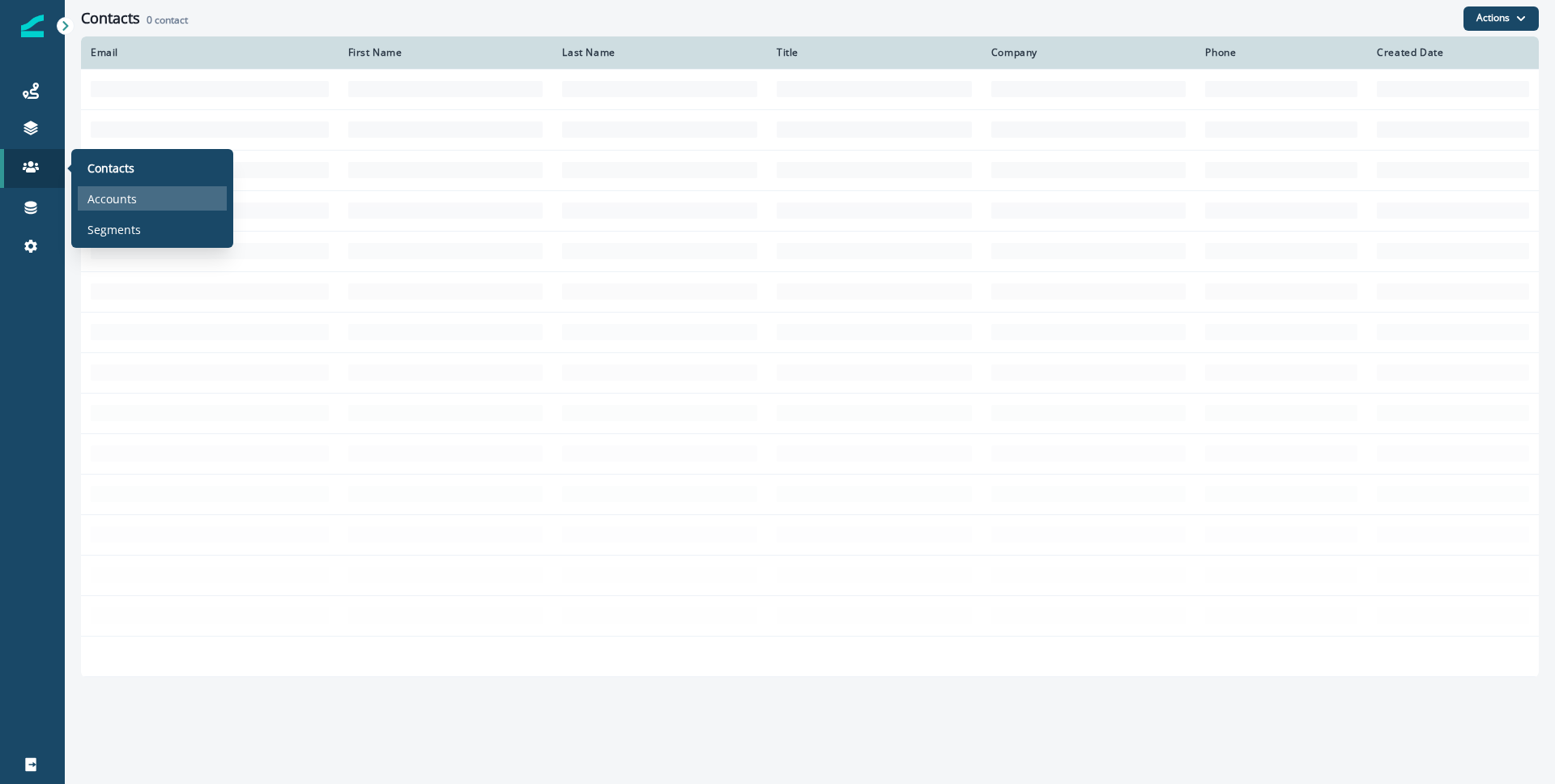
click at [129, 201] on p "Accounts" at bounding box center [112, 199] width 49 height 17
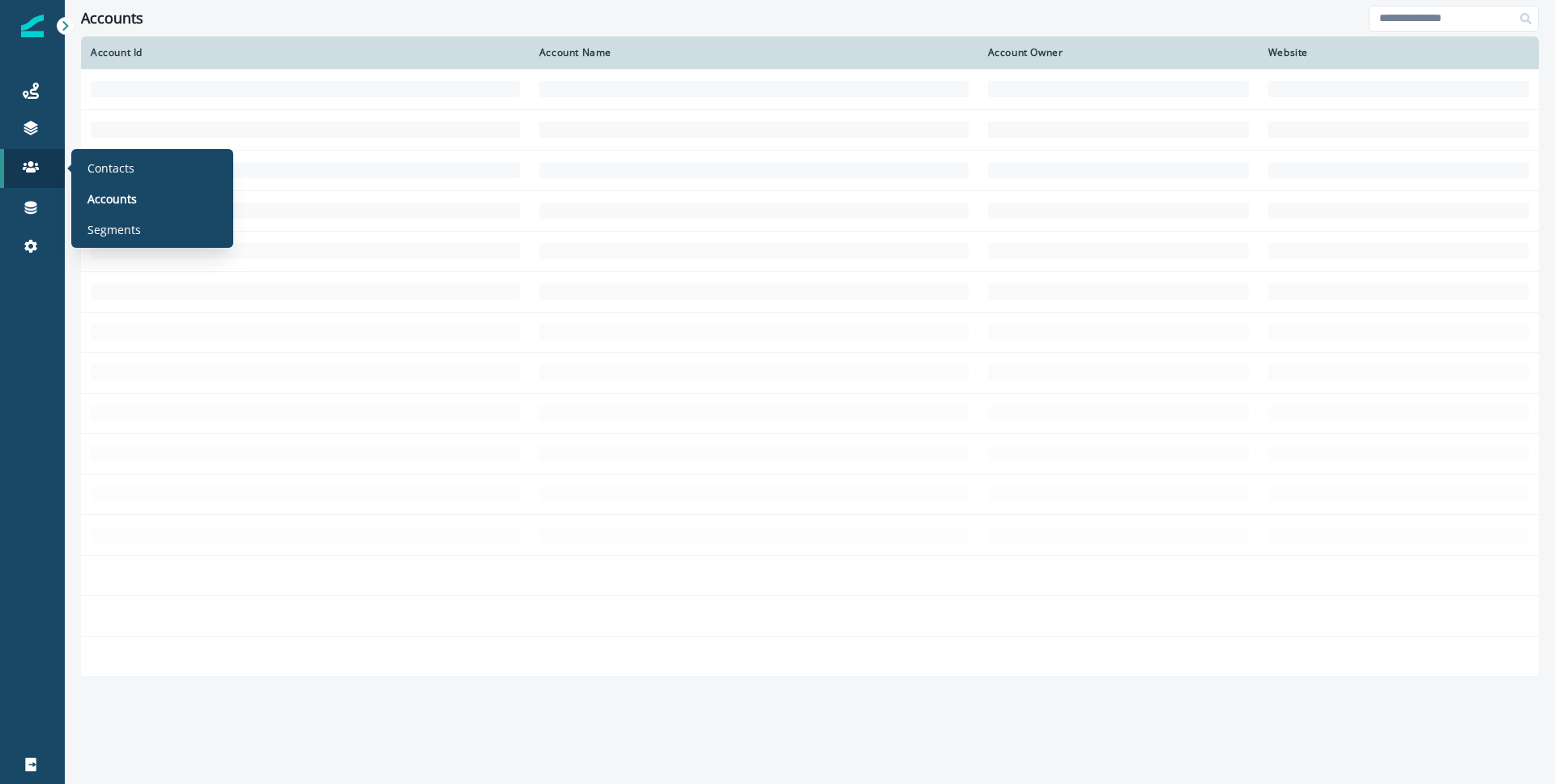
click at [120, 242] on section "Contacts Accounts Segments" at bounding box center [152, 198] width 162 height 99
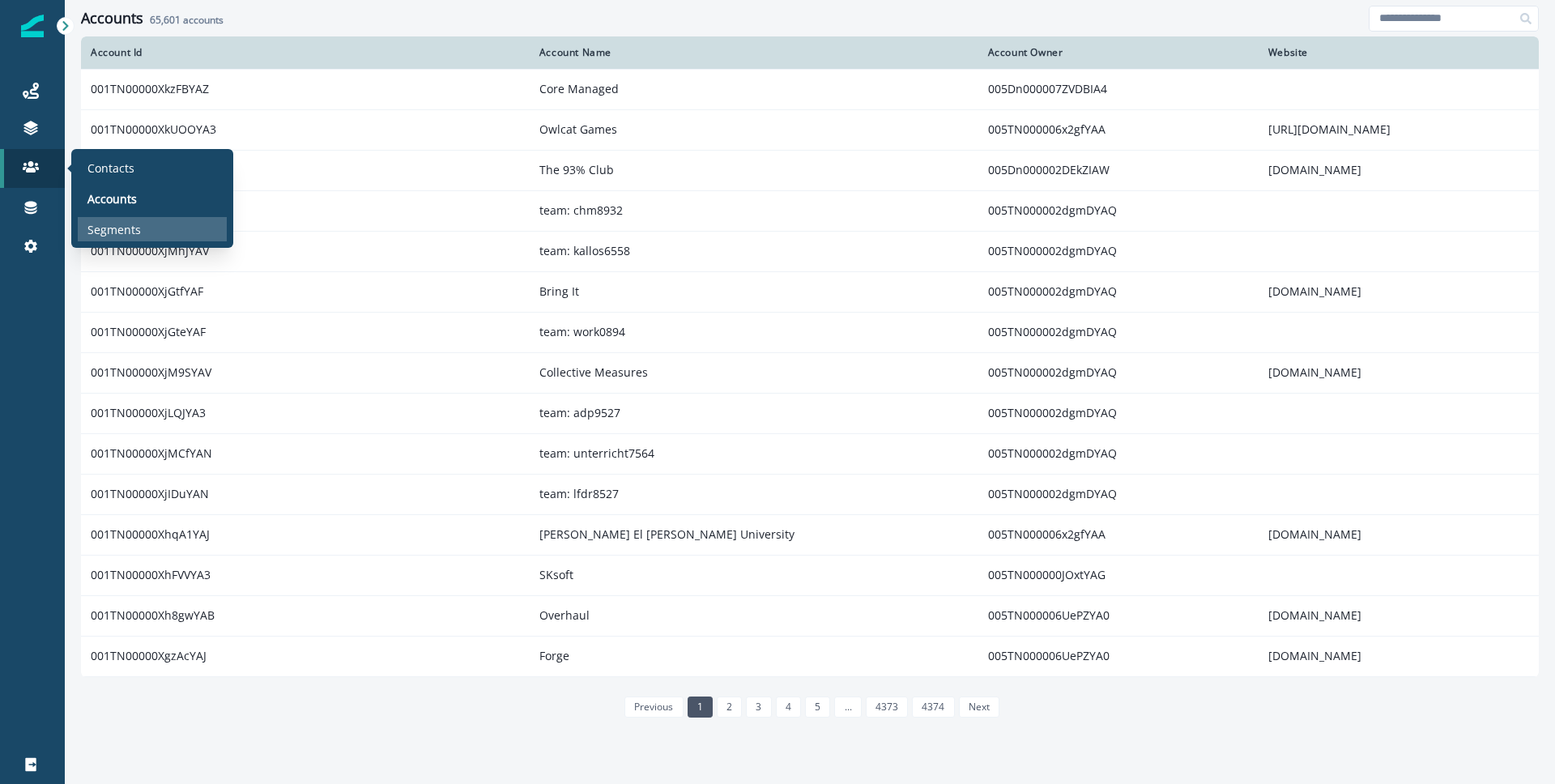
click at [117, 235] on p "Segments" at bounding box center [115, 230] width 54 height 17
